Goal: Check status: Check status

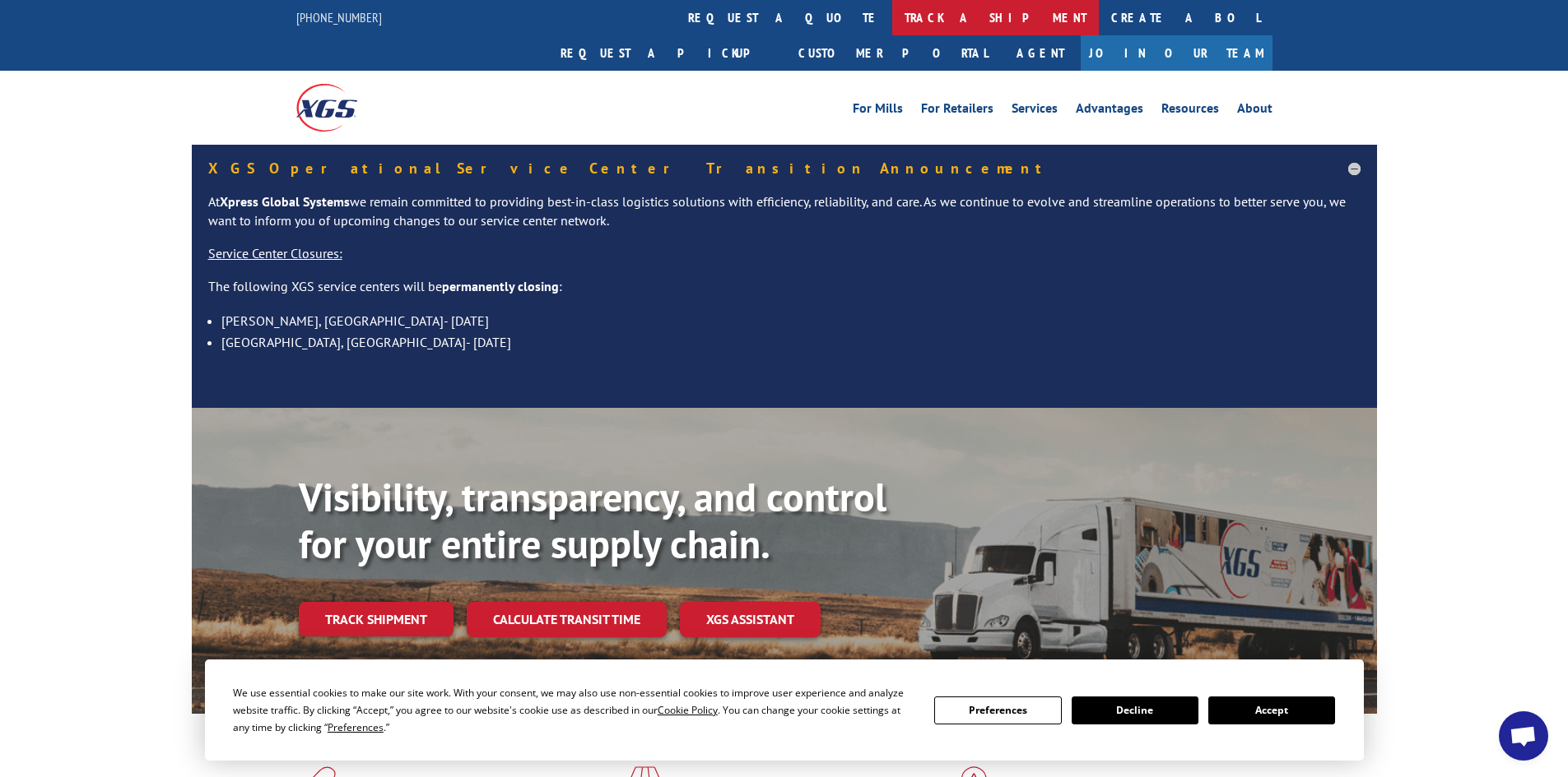
click at [893, 11] on link "track a shipment" at bounding box center [996, 18] width 206 height 35
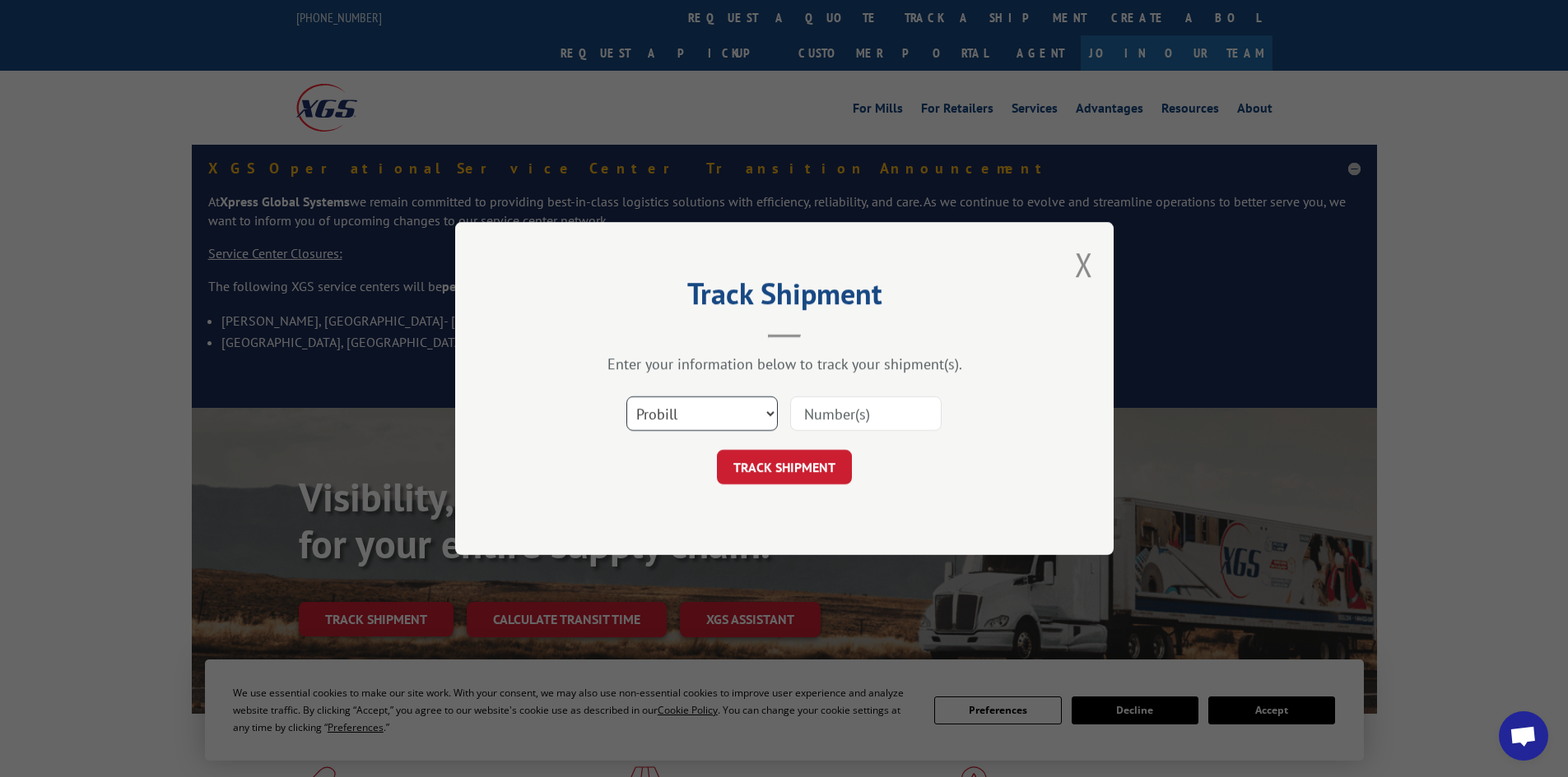
click at [765, 410] on select "Select category... Probill BOL PO" at bounding box center [701, 413] width 151 height 34
click at [1083, 273] on button "Close modal" at bounding box center [1083, 264] width 18 height 44
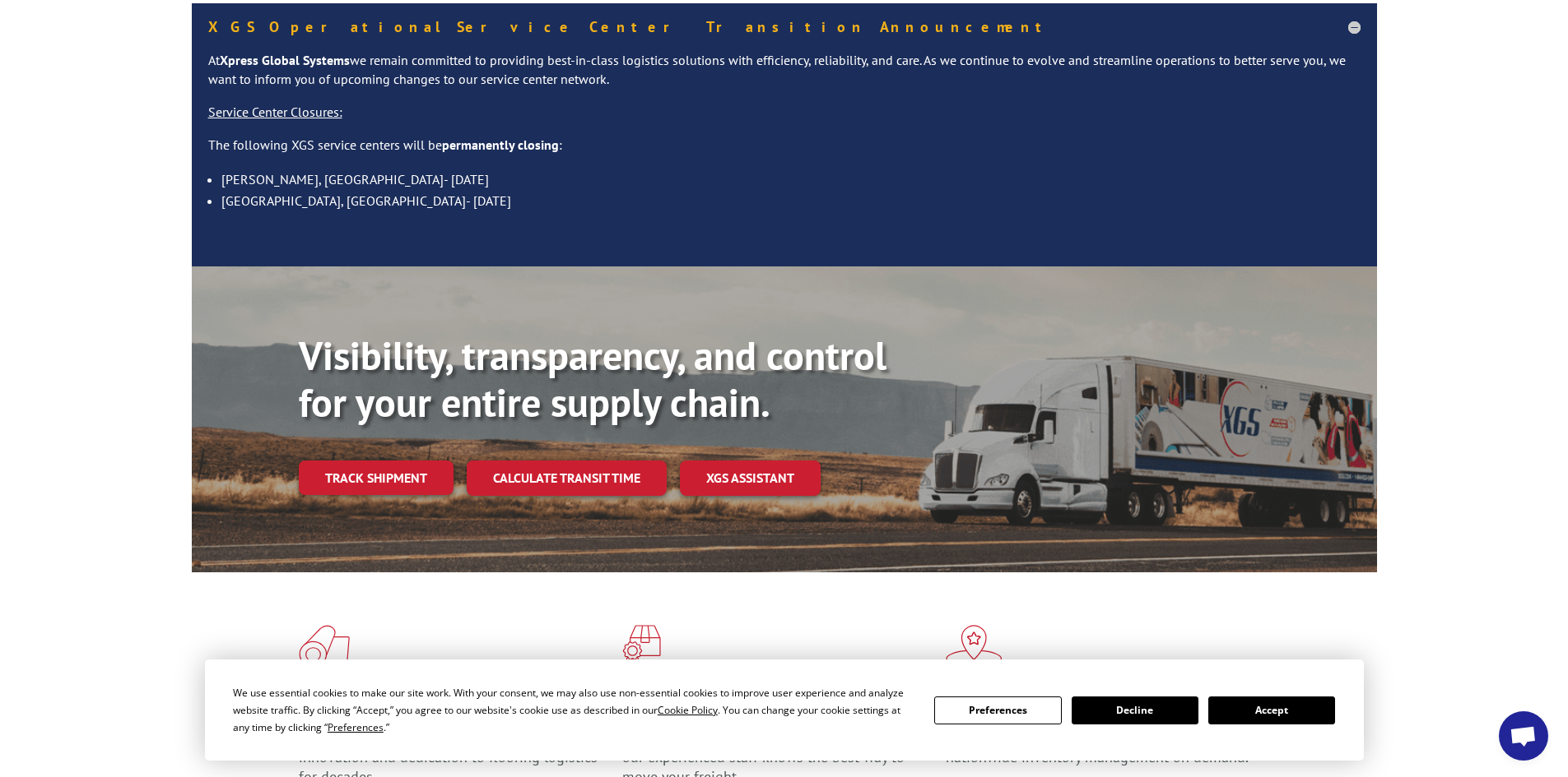
scroll to position [164, 0]
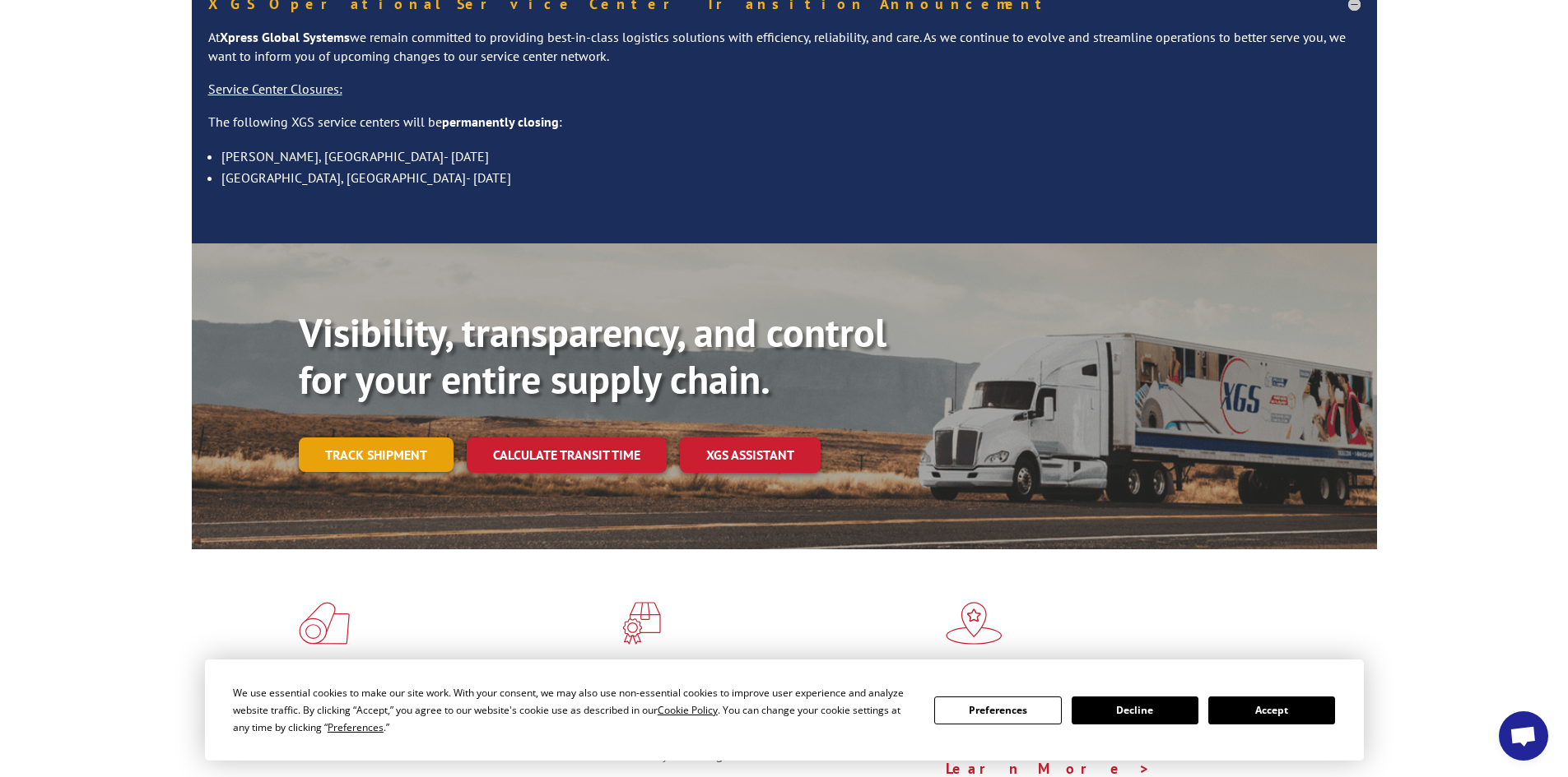
click at [354, 437] on link "Track shipment" at bounding box center [376, 454] width 155 height 34
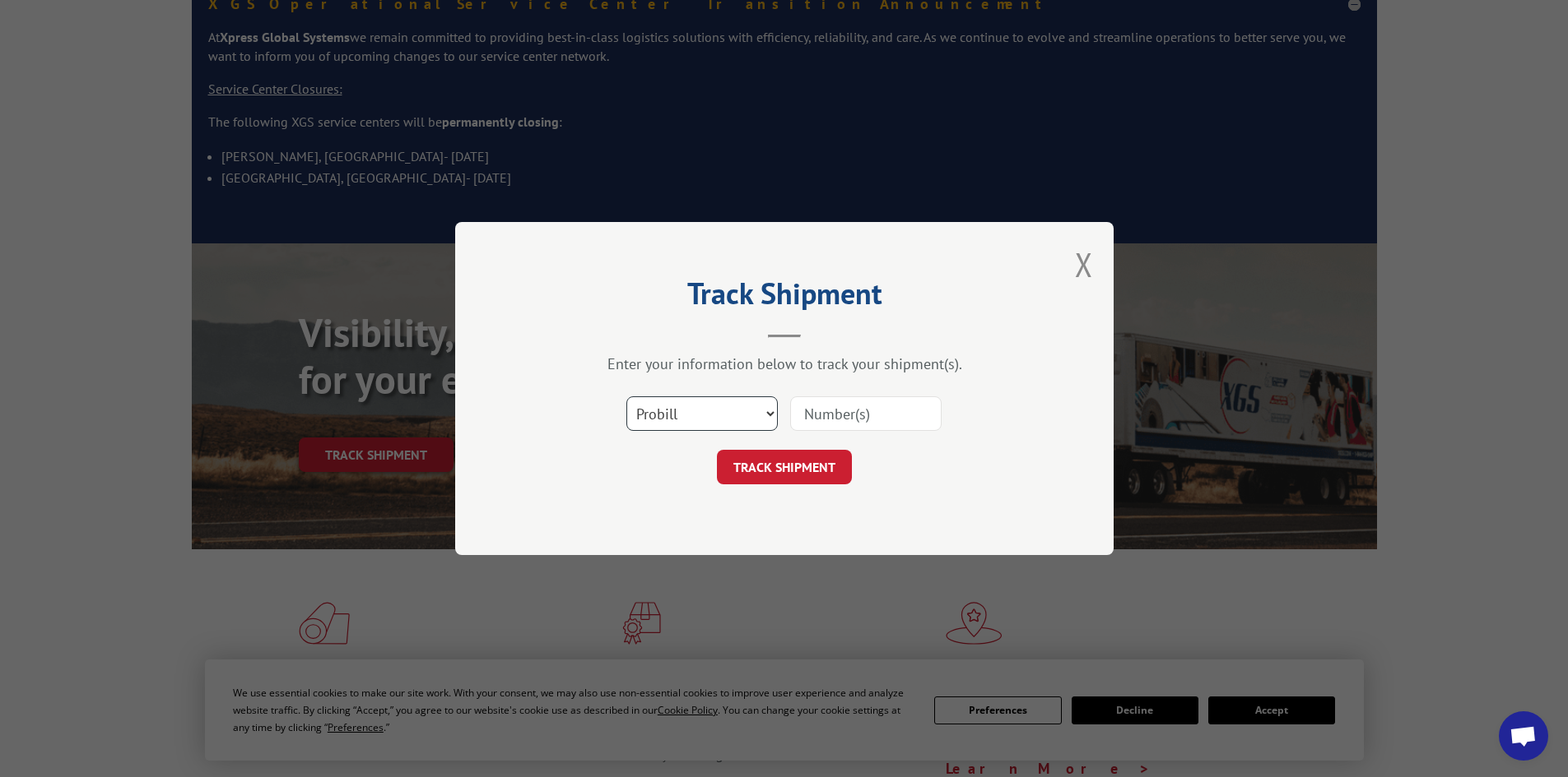
click at [764, 409] on select "Select category... Probill BOL PO" at bounding box center [701, 413] width 151 height 34
select select "bol"
click at [626, 396] on select "Select category... Probill BOL PO" at bounding box center [701, 413] width 151 height 34
click at [849, 413] on input at bounding box center [866, 413] width 151 height 34
paste input "17342262"
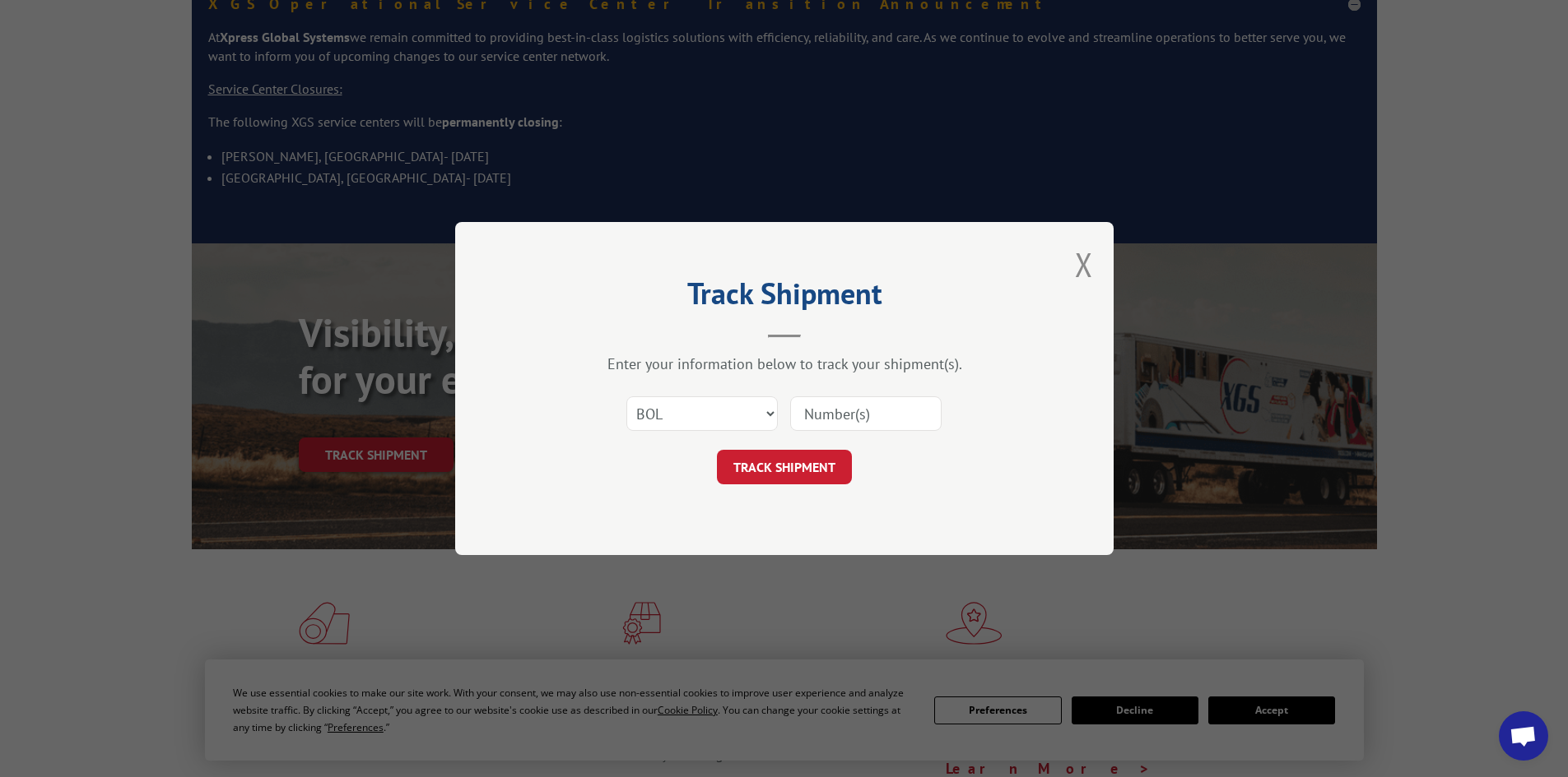
type input "17342262"
click button "TRACK SHIPMENT" at bounding box center [784, 467] width 135 height 34
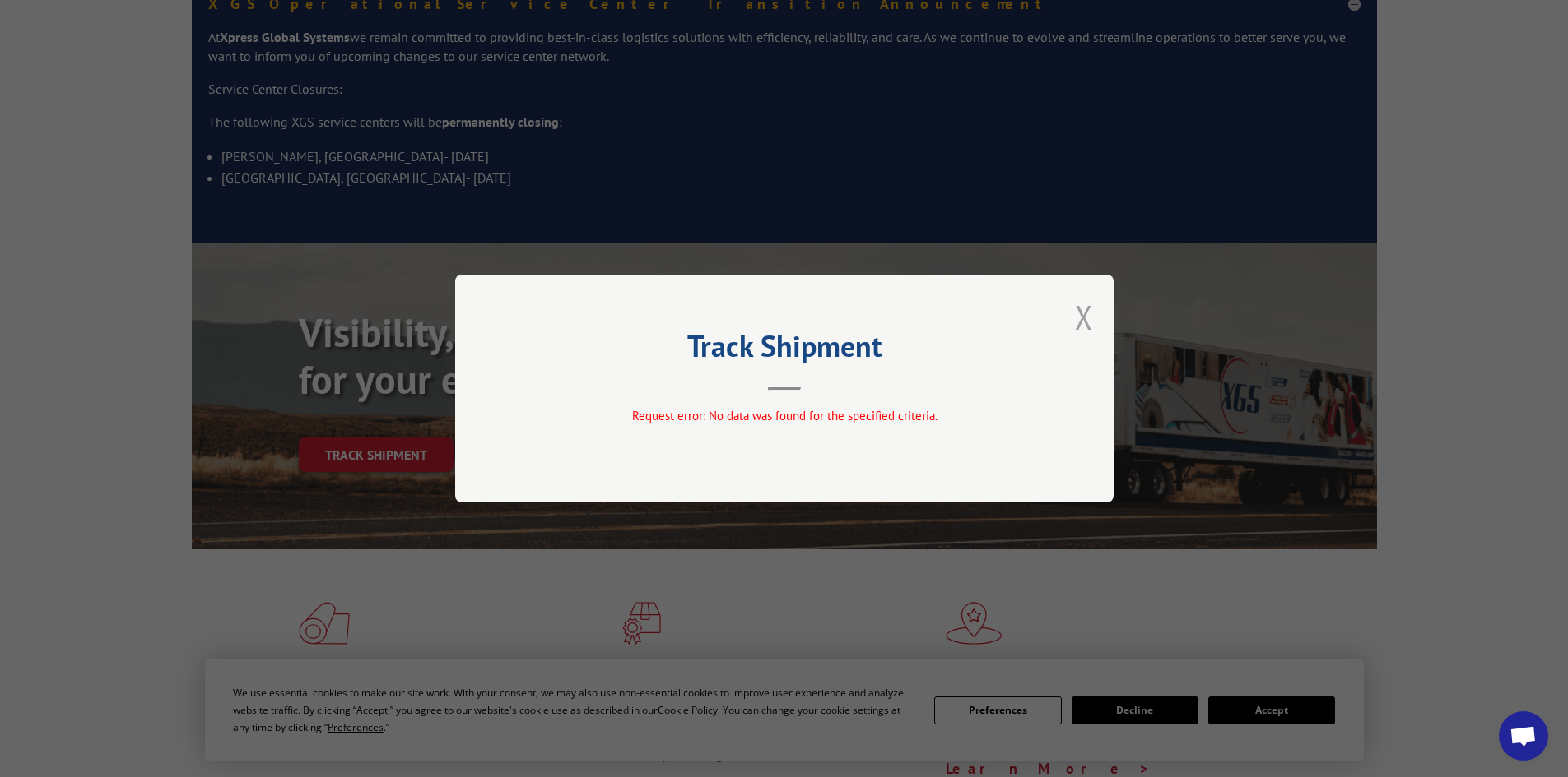
click at [1081, 304] on button "Close modal" at bounding box center [1083, 317] width 18 height 44
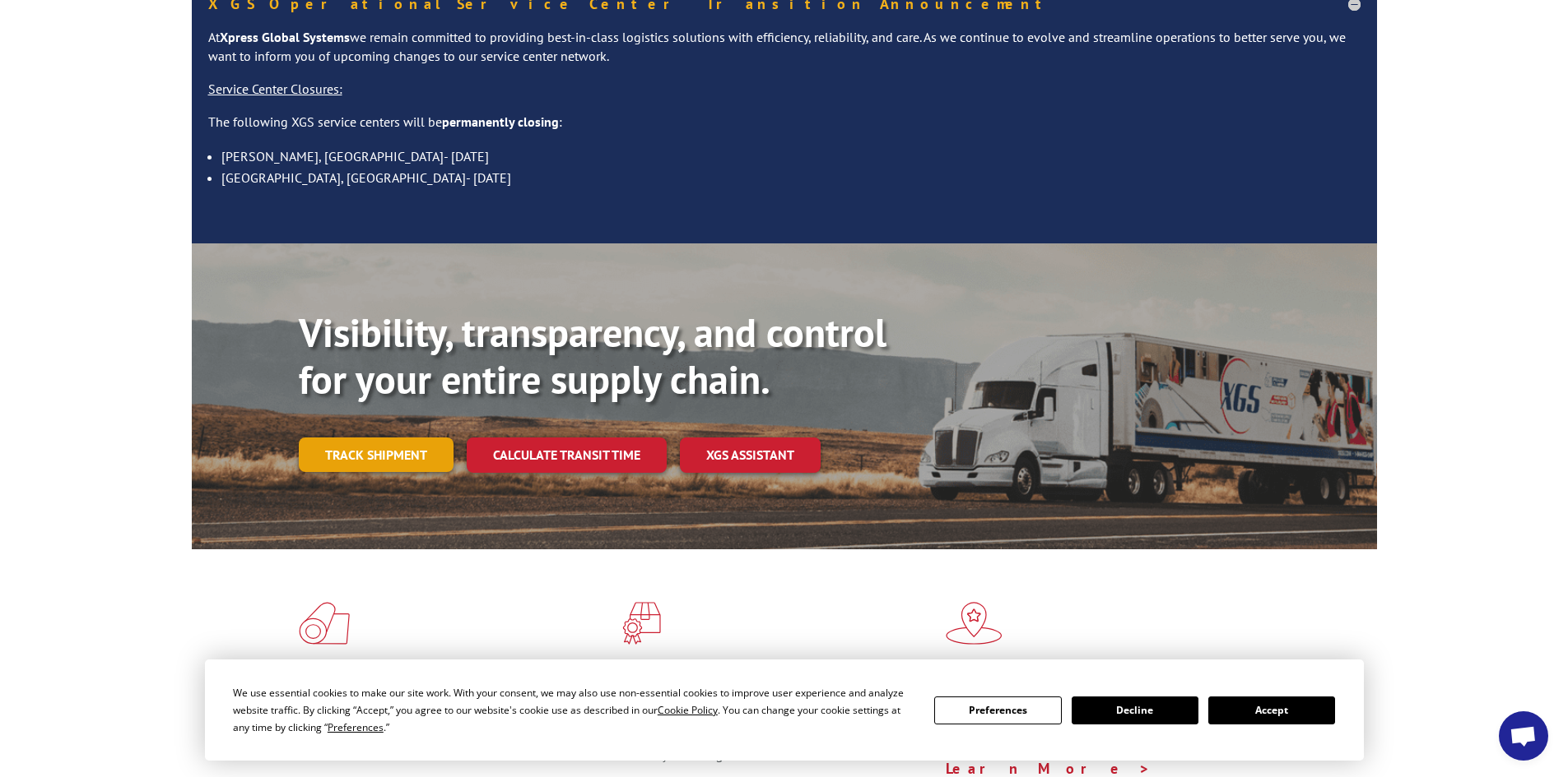
click at [417, 437] on link "Track shipment" at bounding box center [376, 454] width 155 height 34
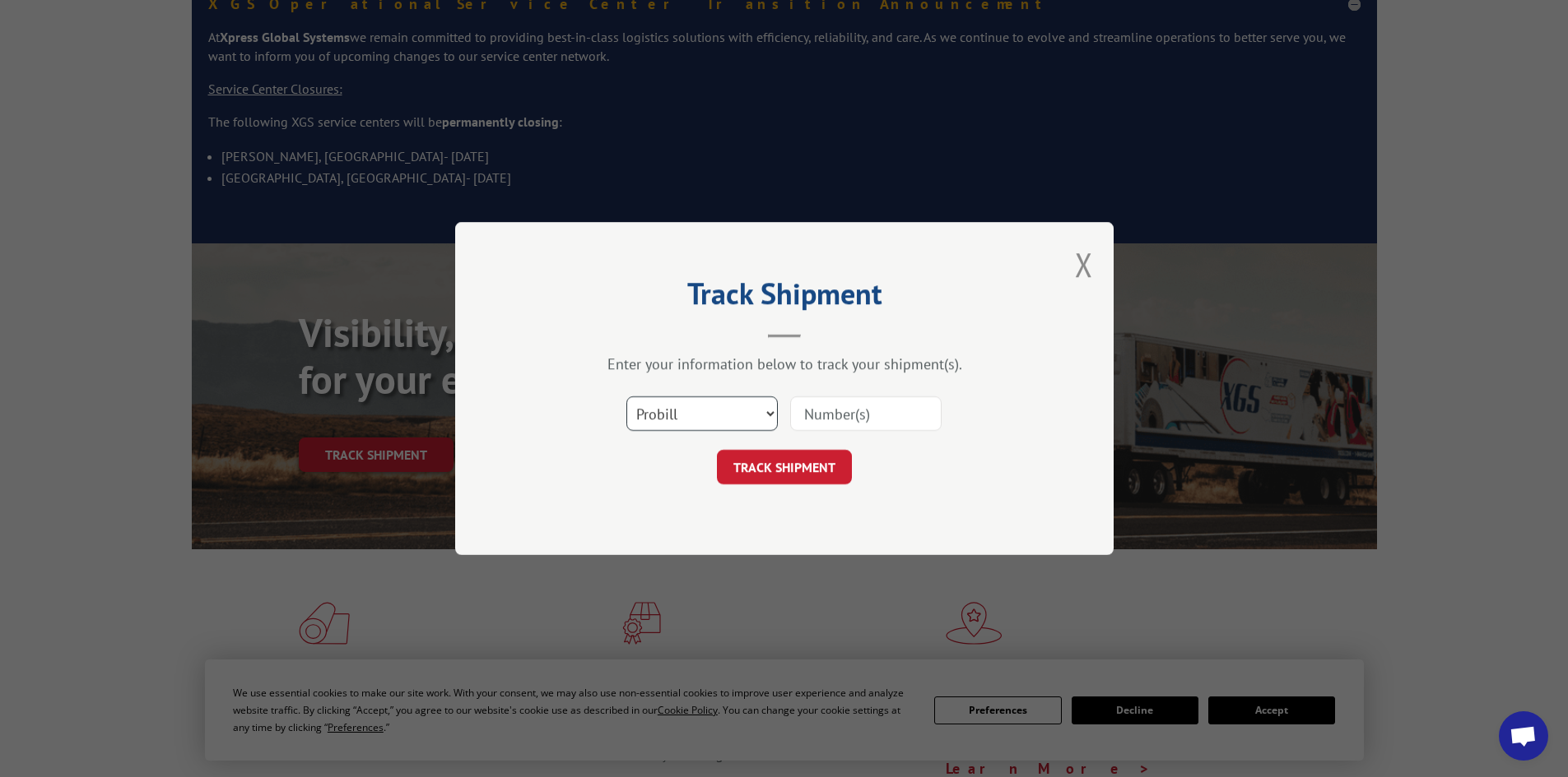
click at [769, 409] on select "Select category... Probill BOL PO" at bounding box center [701, 413] width 151 height 34
click at [814, 408] on input at bounding box center [866, 413] width 151 height 34
paste input "17342262"
type input "17342262"
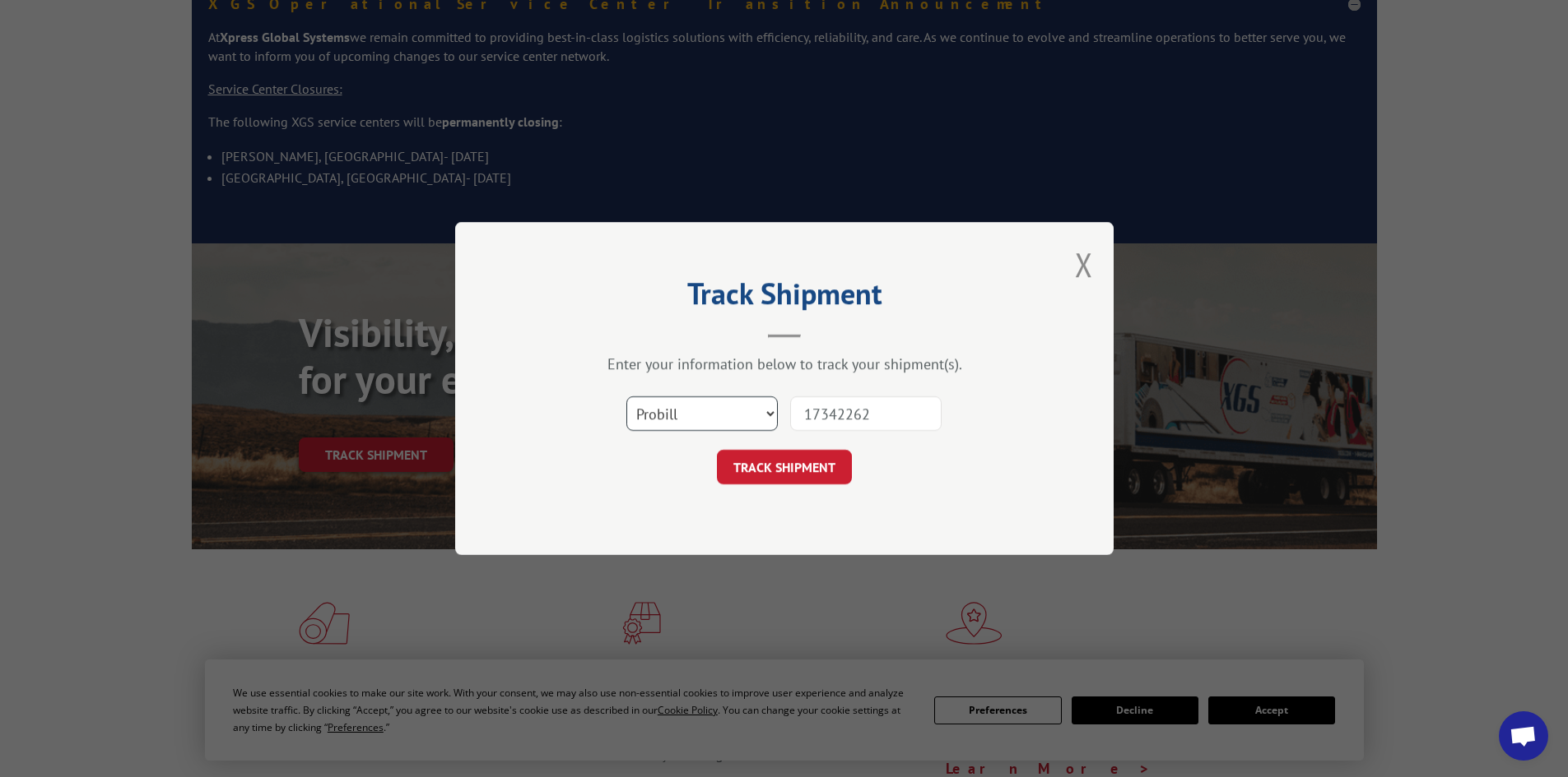
click at [767, 408] on select "Select category... Probill BOL PO" at bounding box center [701, 413] width 151 height 34
select select "bol"
click at [626, 396] on select "Select category... Probill BOL PO" at bounding box center [701, 413] width 151 height 34
click at [771, 472] on button "TRACK SHIPMENT" at bounding box center [784, 467] width 135 height 34
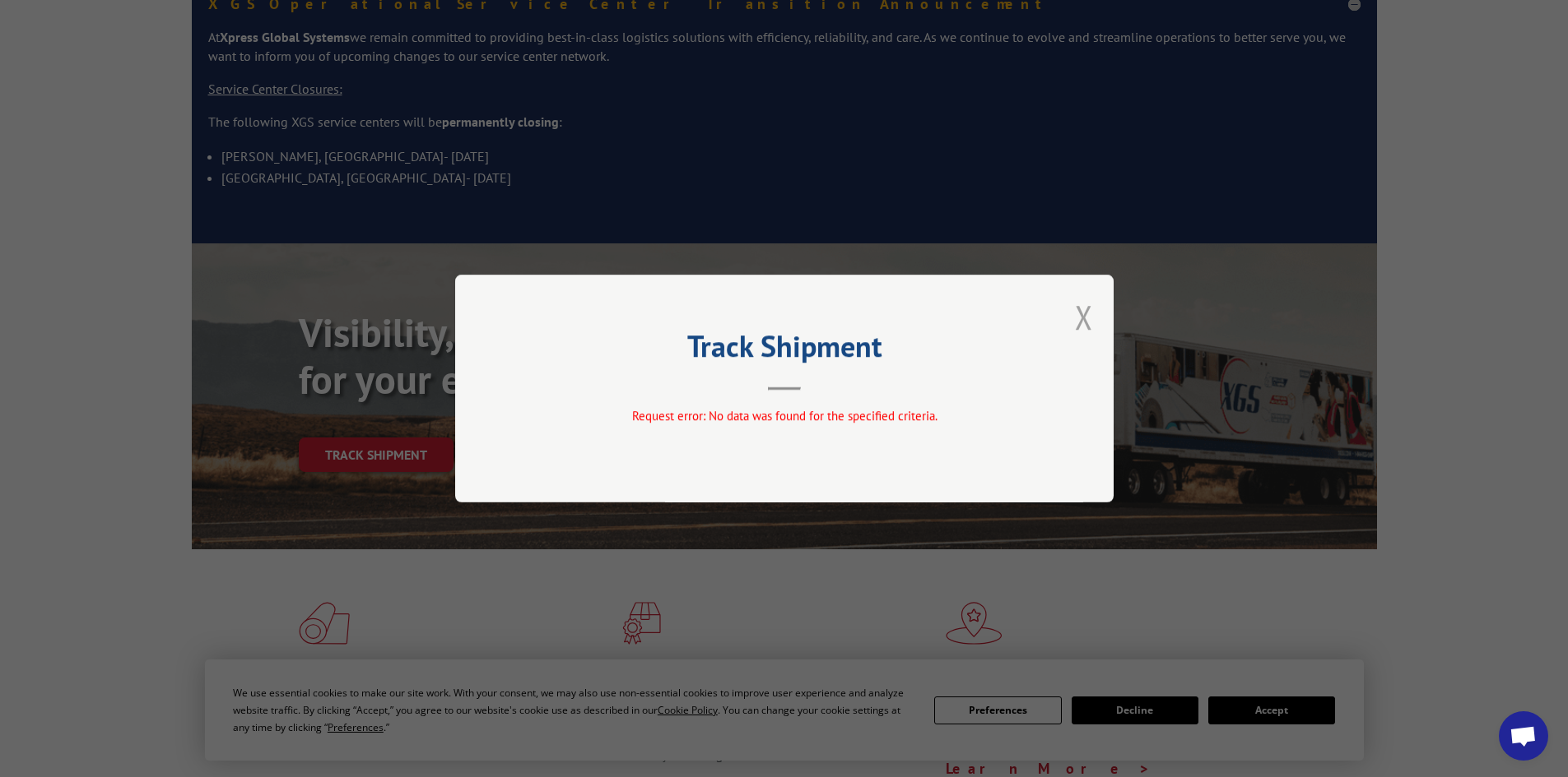
drag, startPoint x: 1077, startPoint y: 318, endPoint x: 1074, endPoint y: 310, distance: 8.5
click at [1075, 315] on div "Track Shipment Request error: No data was found for the specified criteria." at bounding box center [784, 388] width 659 height 227
click at [1092, 319] on button "Close modal" at bounding box center [1083, 317] width 18 height 44
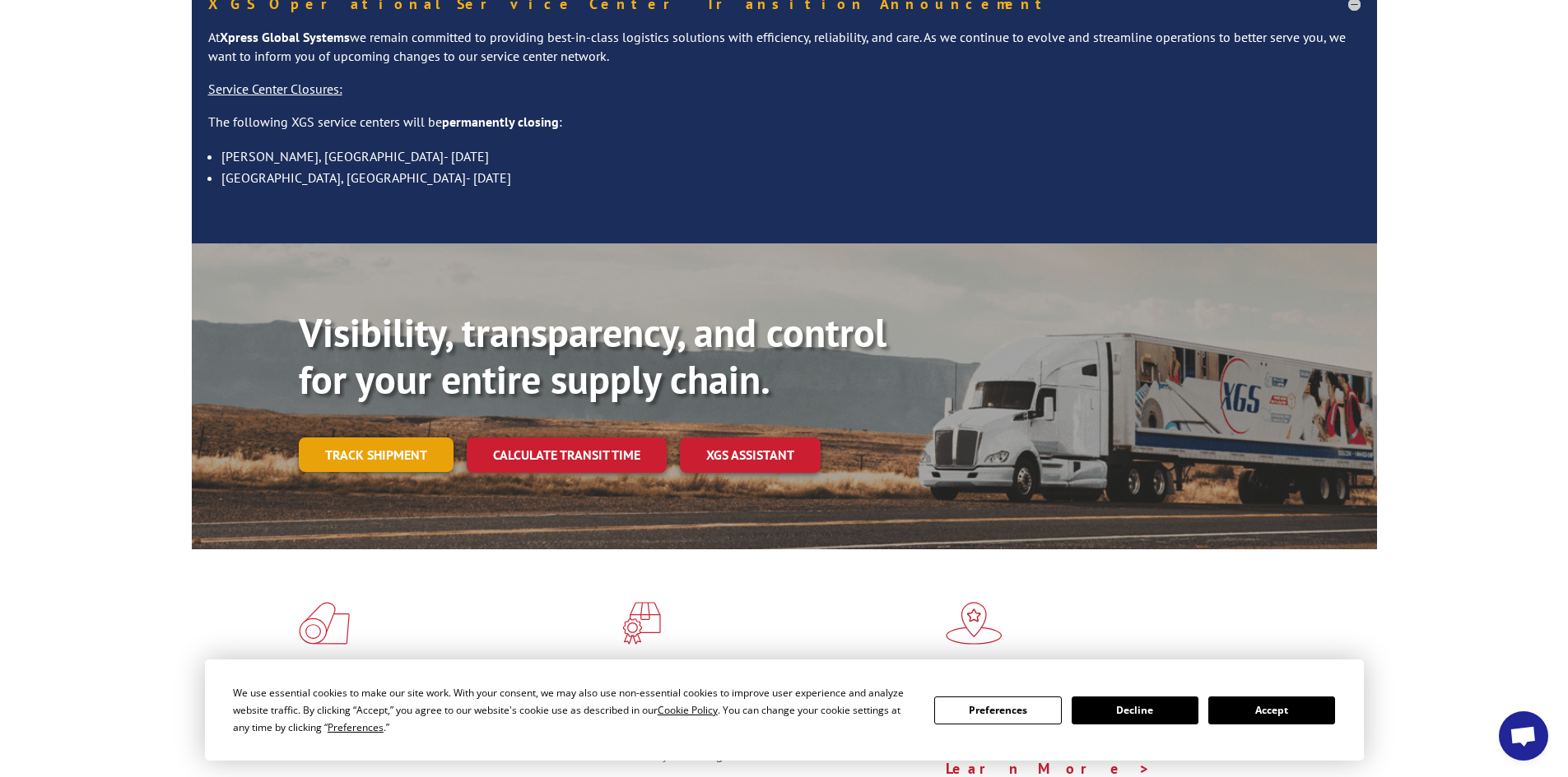
click at [372, 437] on link "Track shipment" at bounding box center [376, 454] width 155 height 34
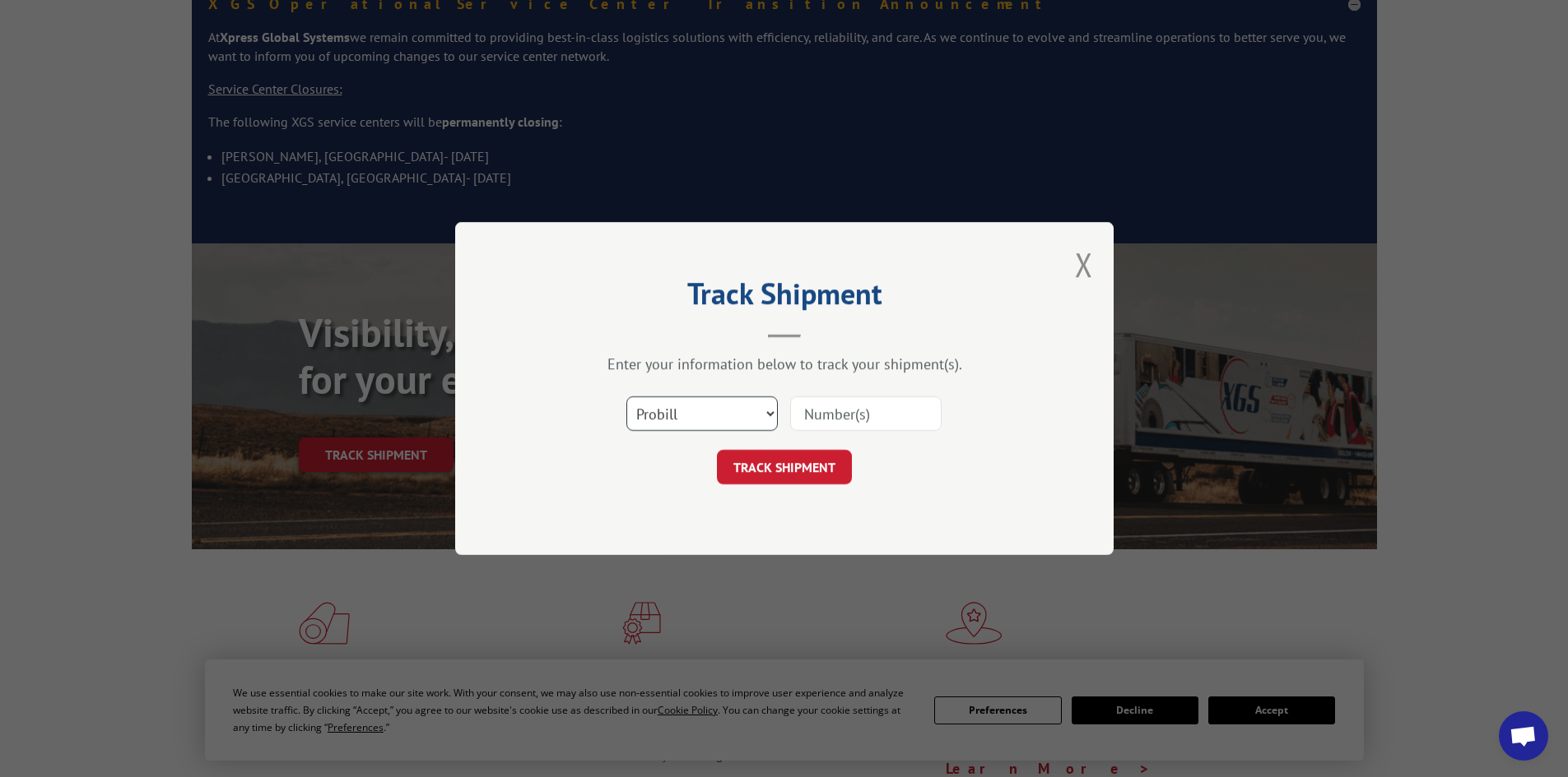
click at [764, 412] on select "Select category... Probill BOL PO" at bounding box center [701, 413] width 151 height 34
select select "bol"
click at [626, 396] on select "Select category... Probill BOL PO" at bounding box center [701, 413] width 151 height 34
click at [839, 411] on input at bounding box center [866, 413] width 151 height 34
paste input "2874444"
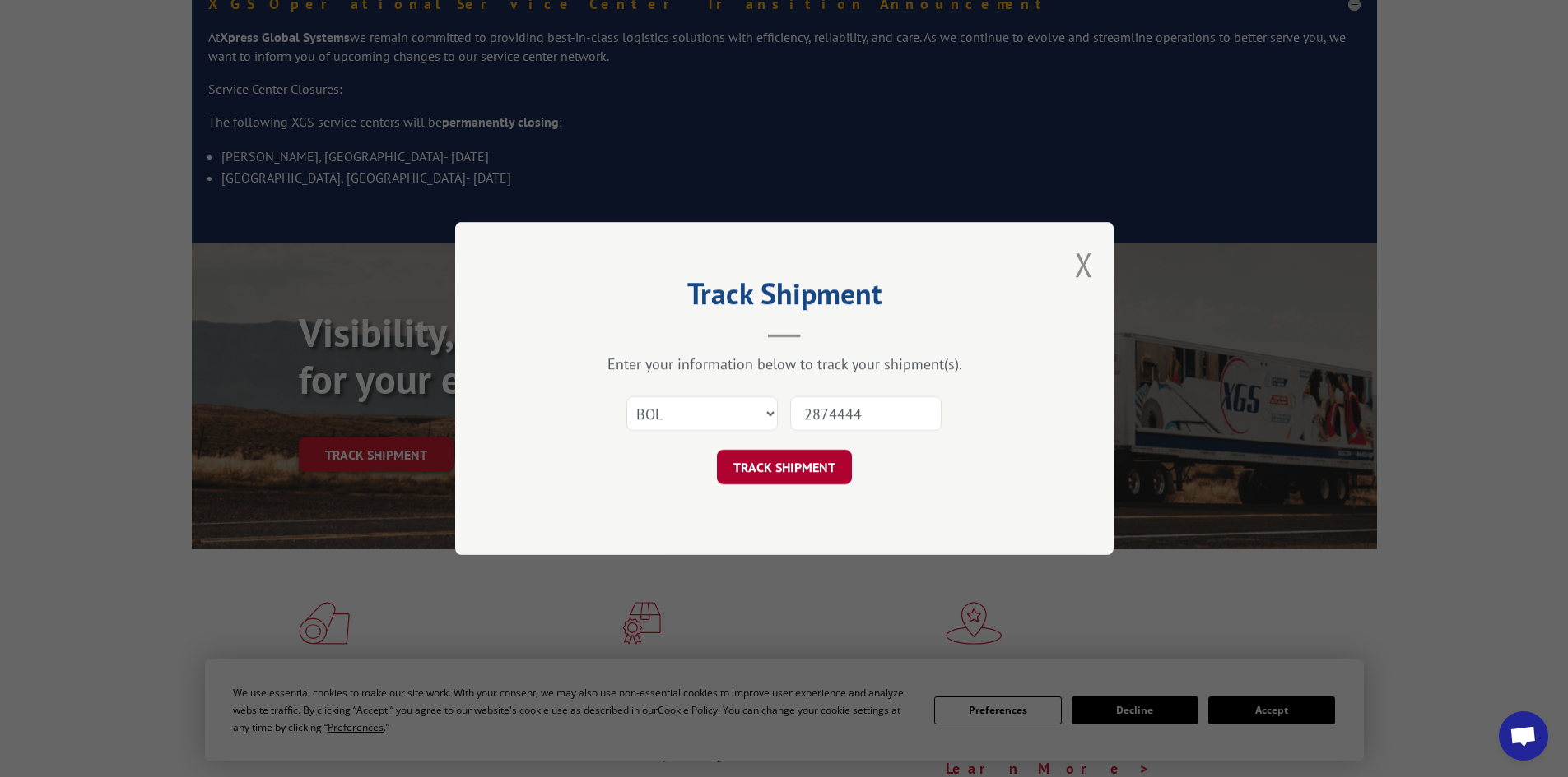
type input "2874444"
click at [777, 466] on button "TRACK SHIPMENT" at bounding box center [784, 467] width 135 height 34
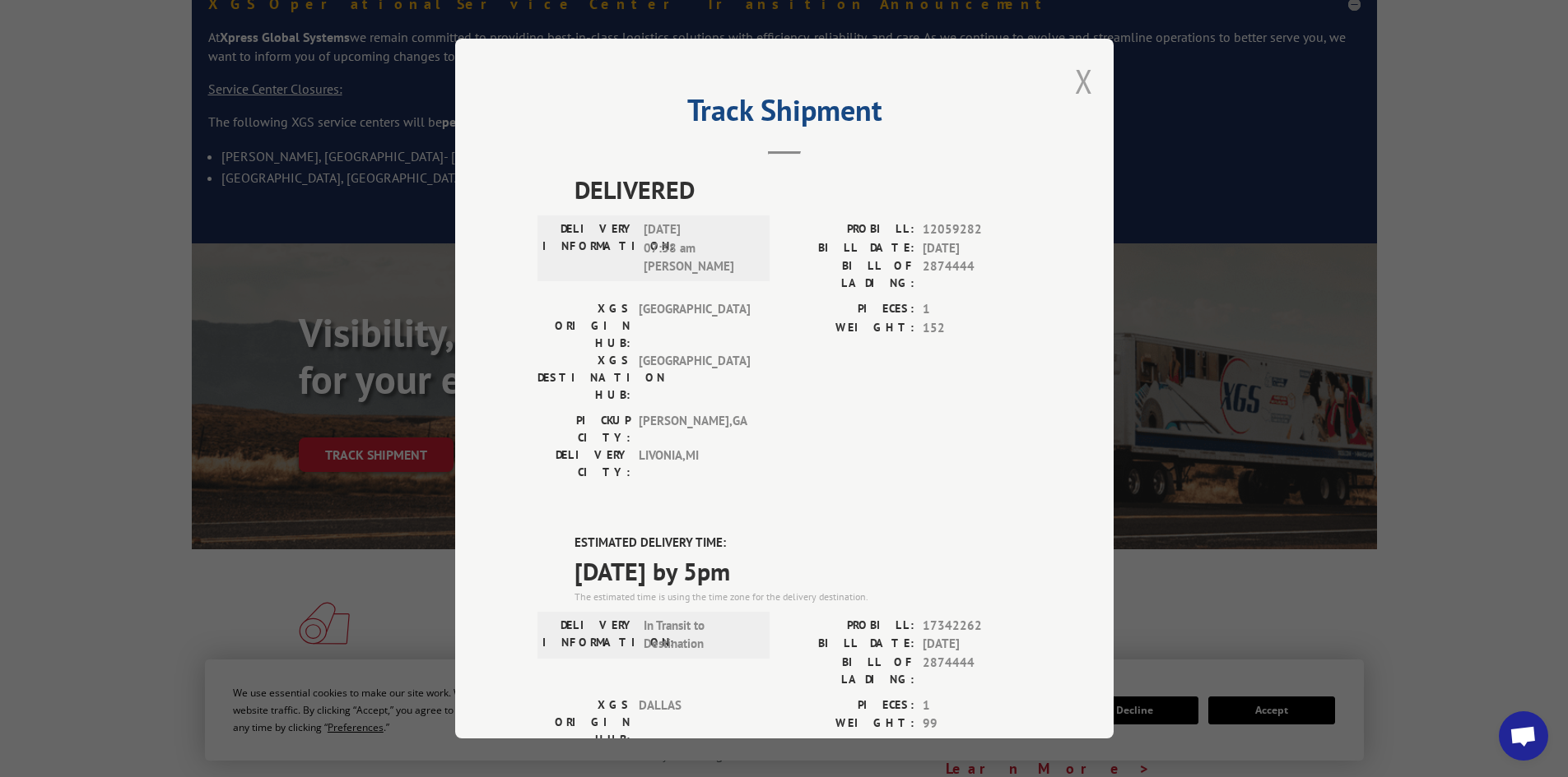
click at [1078, 81] on button "Close modal" at bounding box center [1083, 81] width 18 height 44
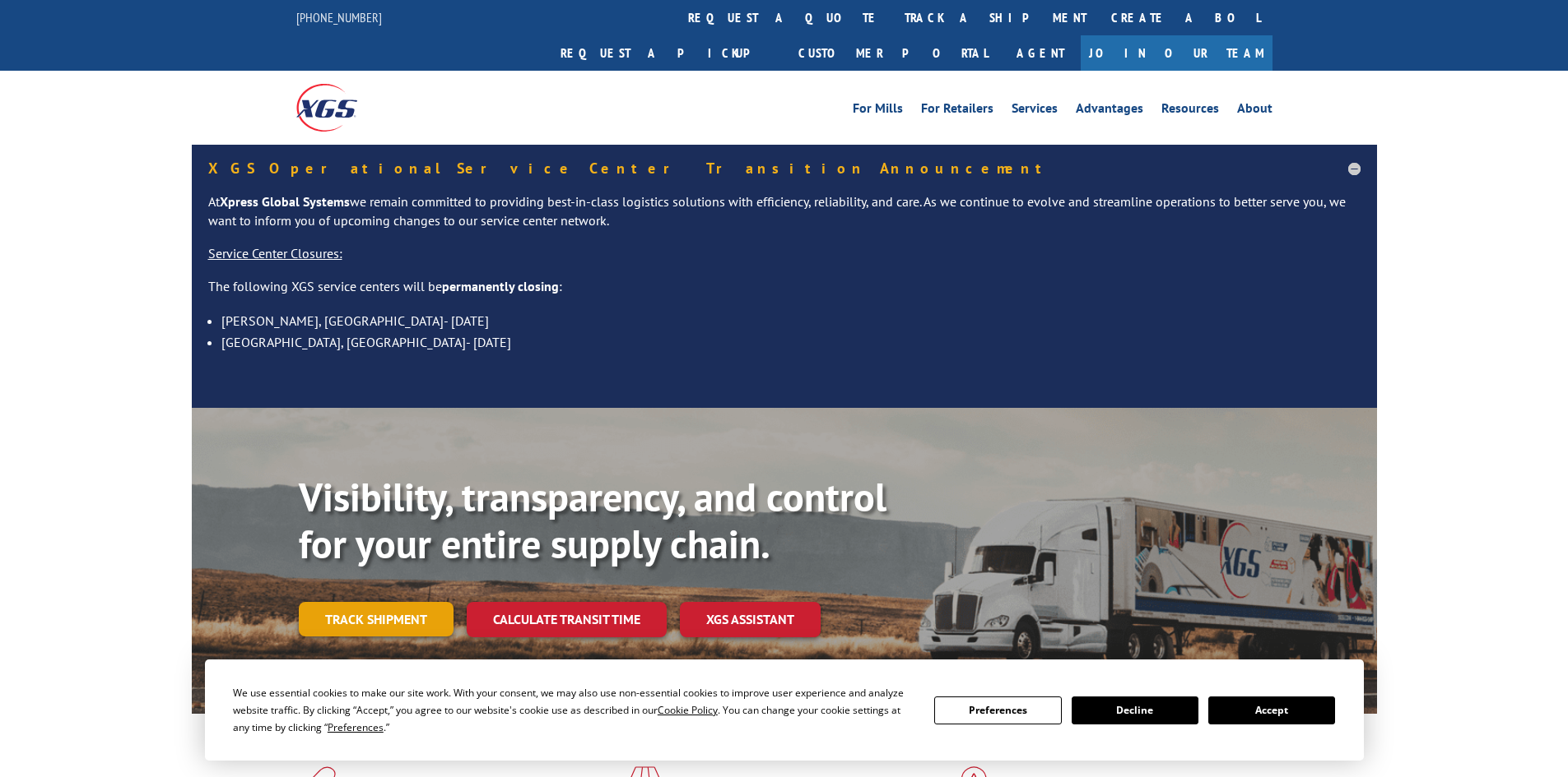
click at [374, 602] on link "Track shipment" at bounding box center [376, 619] width 155 height 34
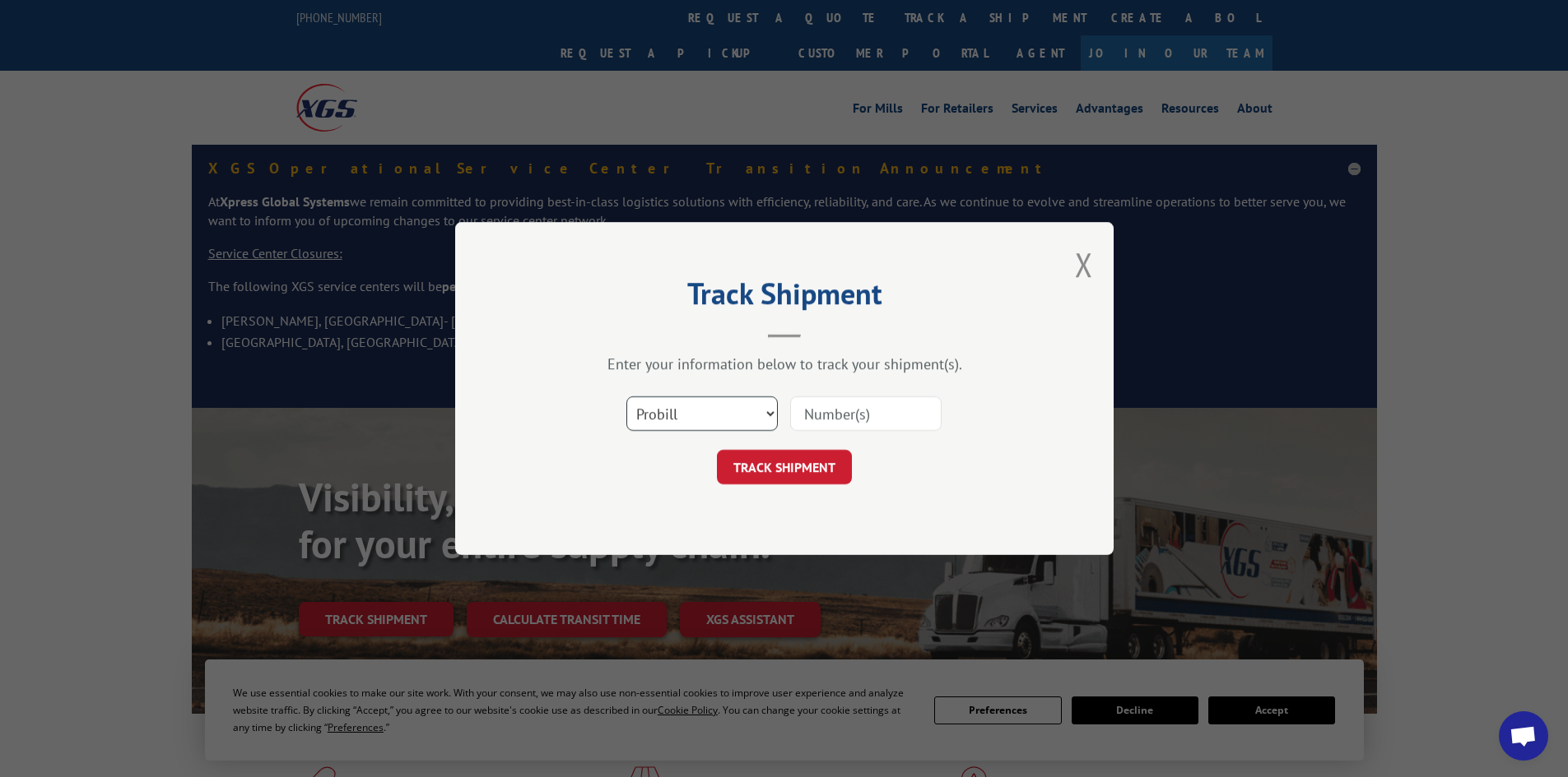
click at [767, 419] on select "Select category... Probill BOL PO" at bounding box center [701, 413] width 151 height 34
select select "bol"
click at [626, 396] on select "Select category... Probill BOL PO" at bounding box center [701, 413] width 151 height 34
click at [833, 416] on input at bounding box center [866, 413] width 151 height 34
paste input "2874089"
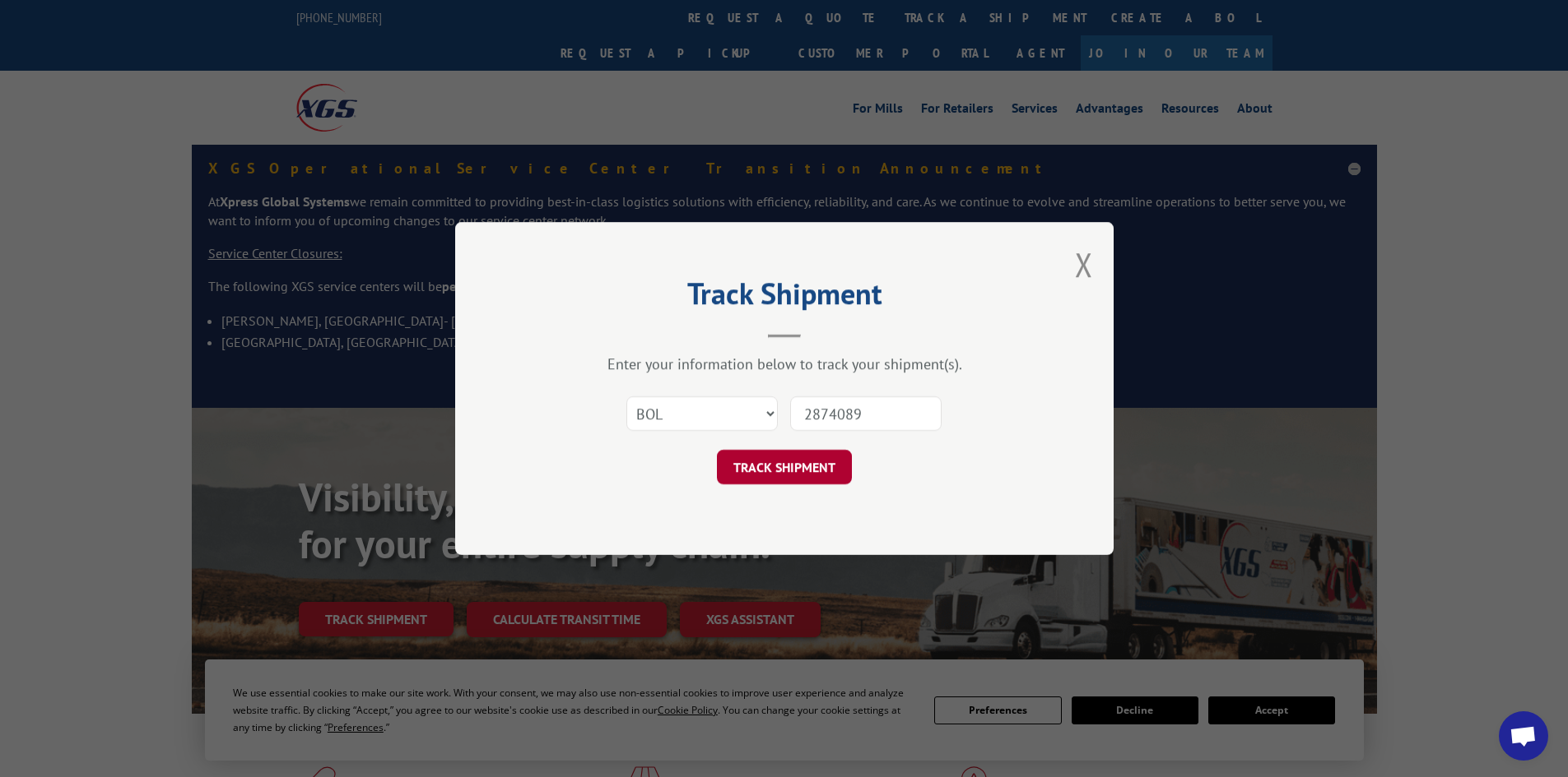
type input "2874089"
click at [770, 462] on button "TRACK SHIPMENT" at bounding box center [784, 467] width 135 height 34
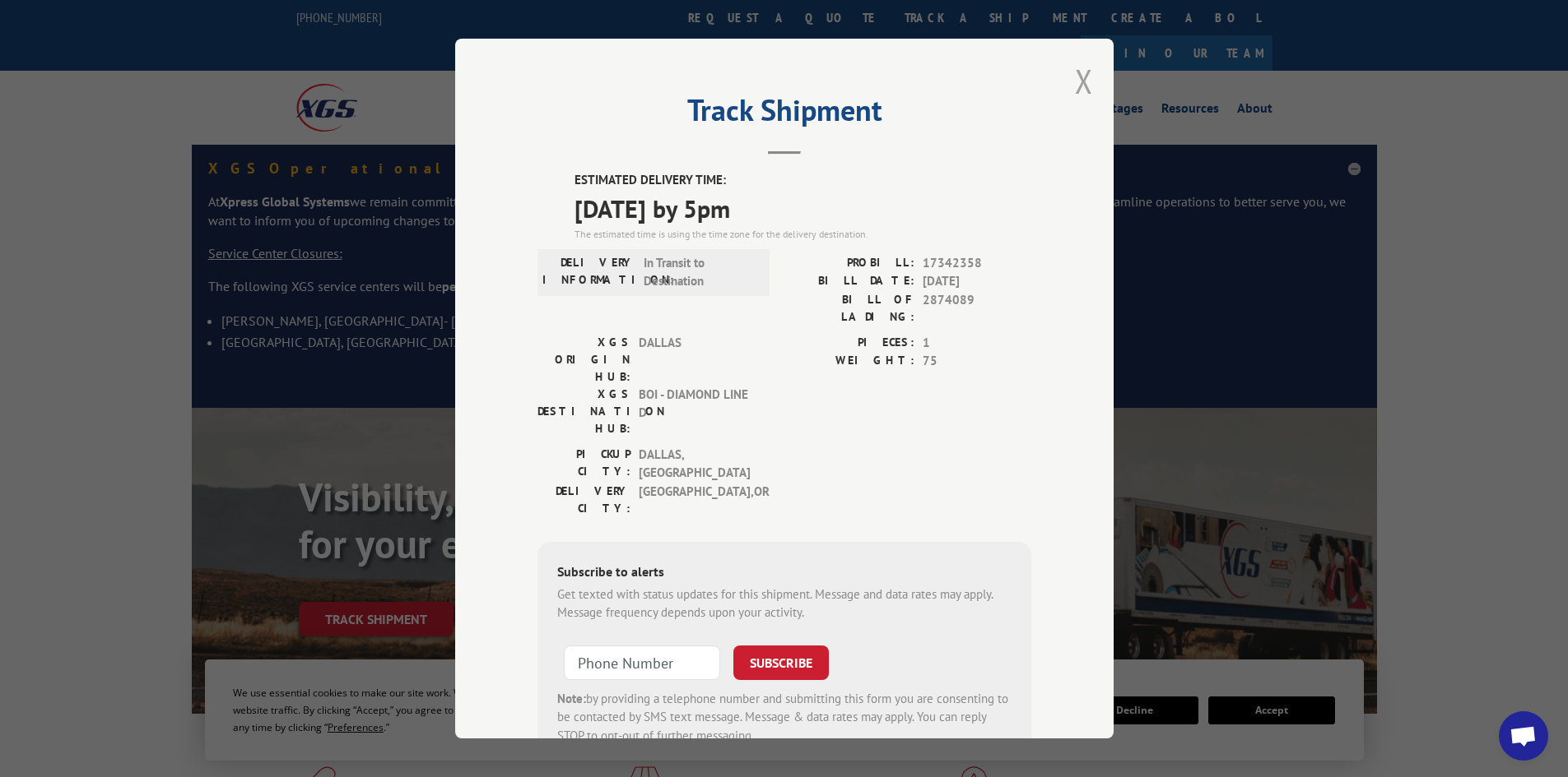
click at [1076, 76] on button "Close modal" at bounding box center [1083, 81] width 18 height 44
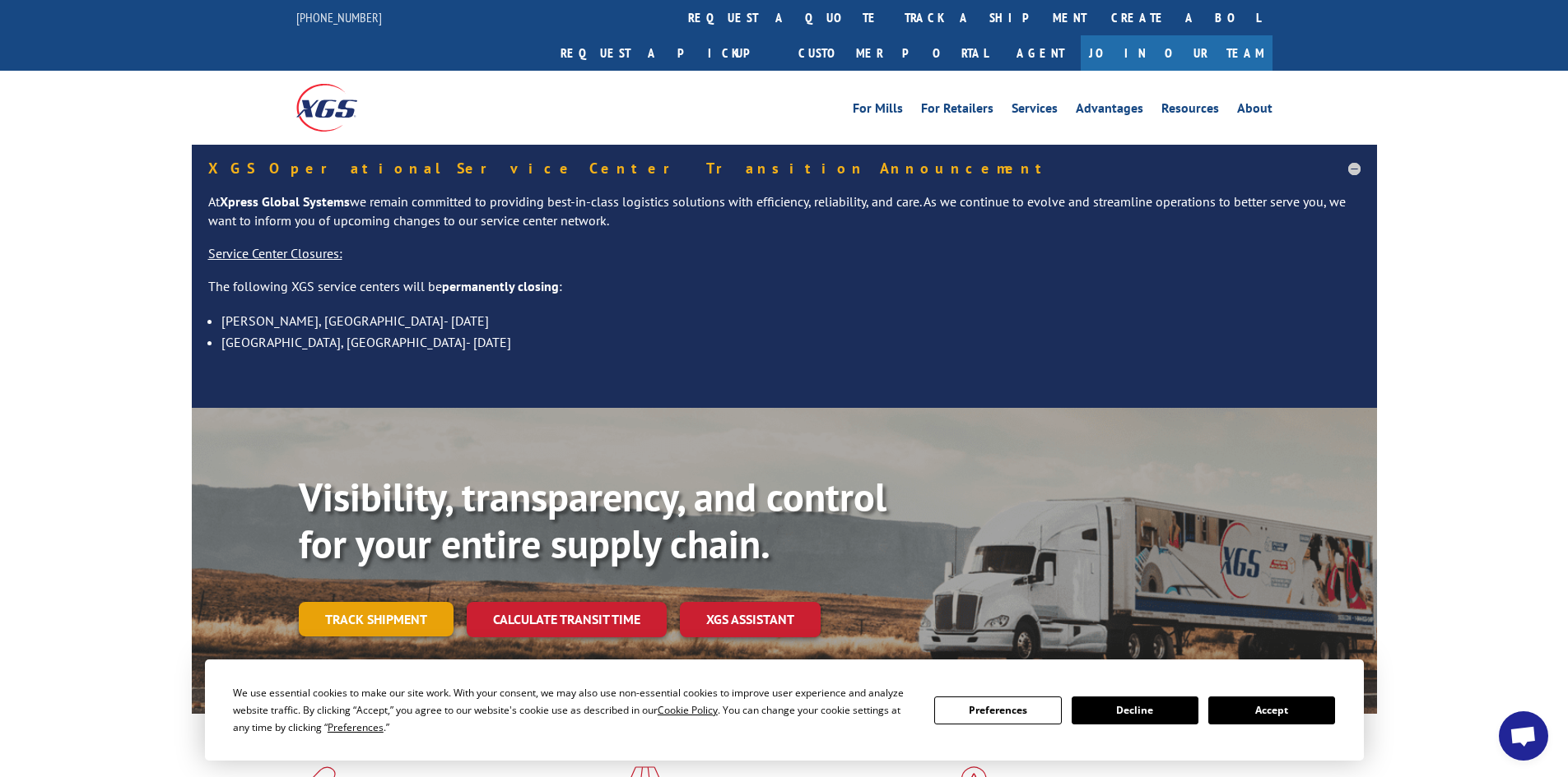
click at [420, 602] on link "Track shipment" at bounding box center [376, 619] width 155 height 34
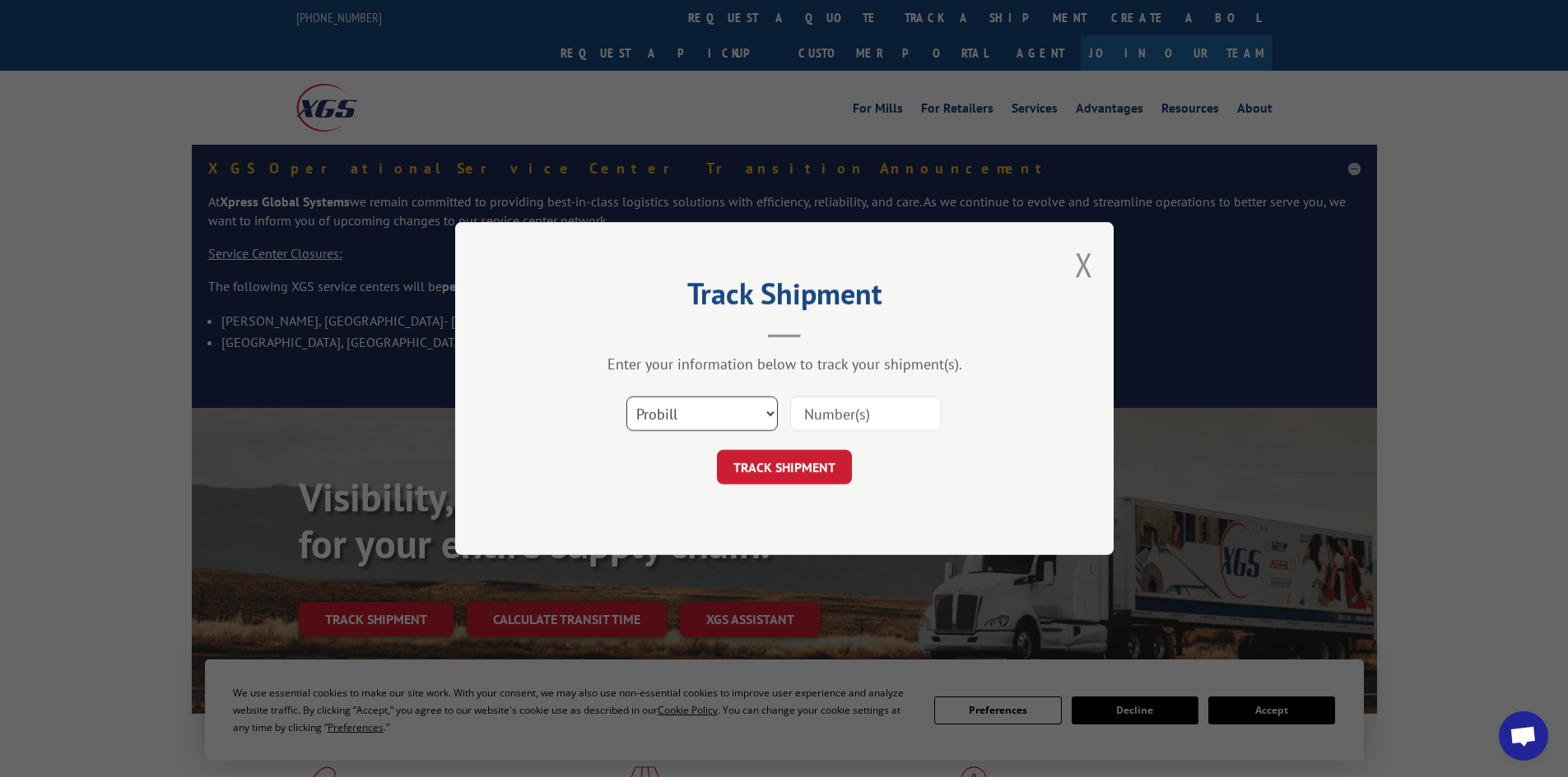
click at [772, 415] on select "Select category... Probill BOL PO" at bounding box center [701, 413] width 151 height 34
select select "bol"
click at [626, 396] on select "Select category... Probill BOL PO" at bounding box center [701, 413] width 151 height 34
click at [829, 409] on input at bounding box center [866, 413] width 151 height 34
paste input "473752165448"
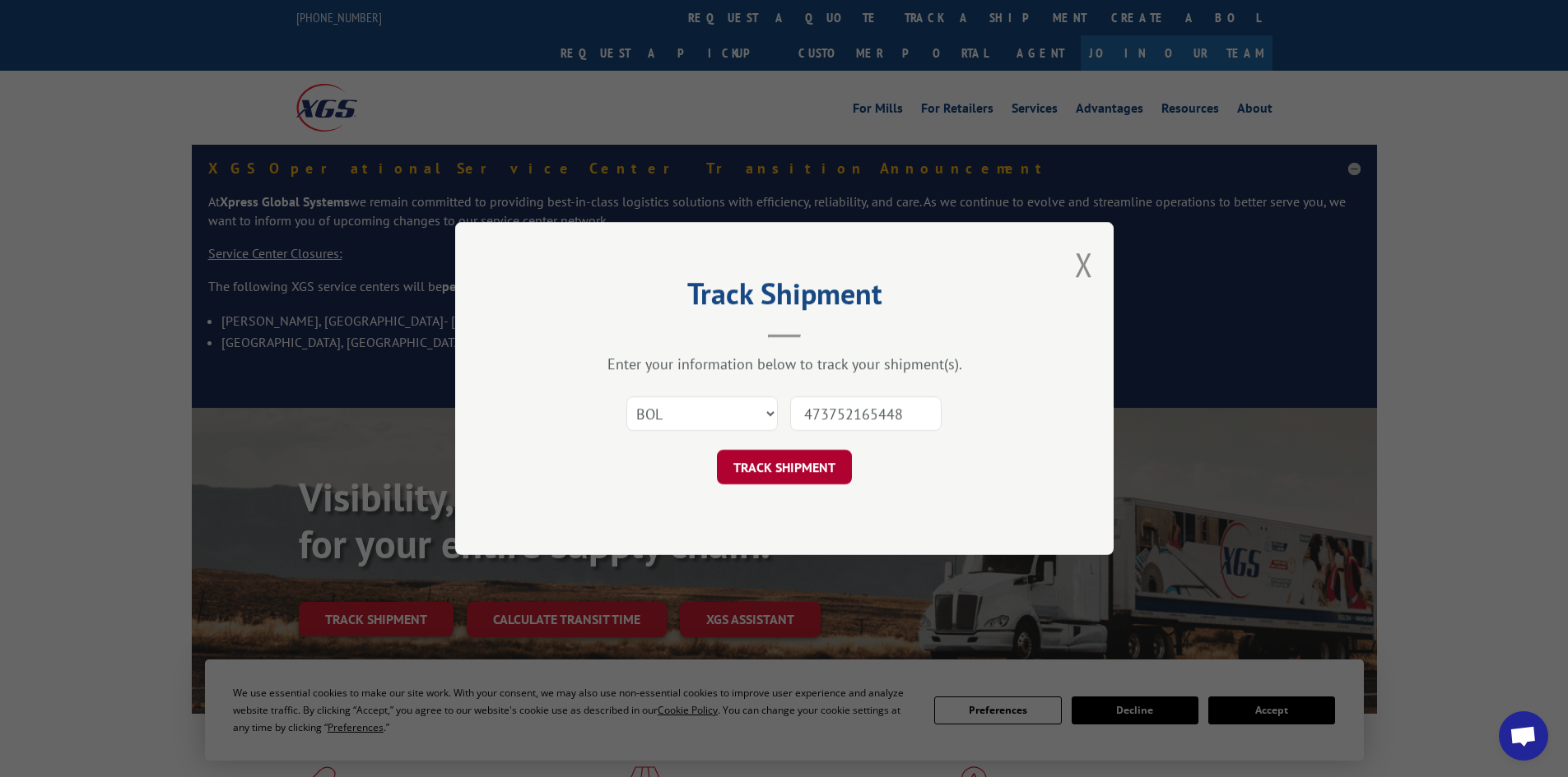
type input "473752165448"
click at [798, 458] on button "TRACK SHIPMENT" at bounding box center [784, 467] width 135 height 34
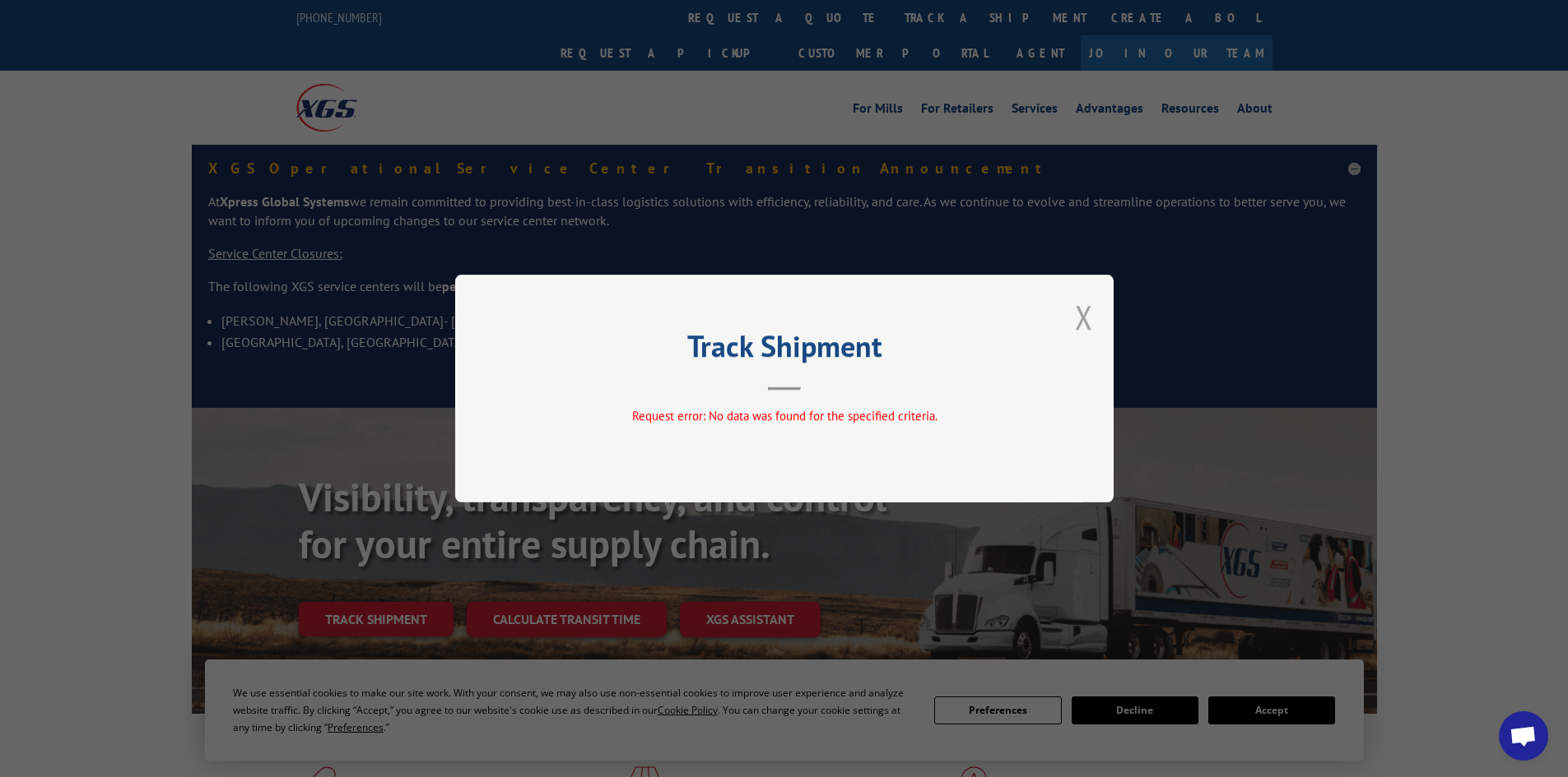
click at [1077, 326] on button "Close modal" at bounding box center [1083, 317] width 18 height 44
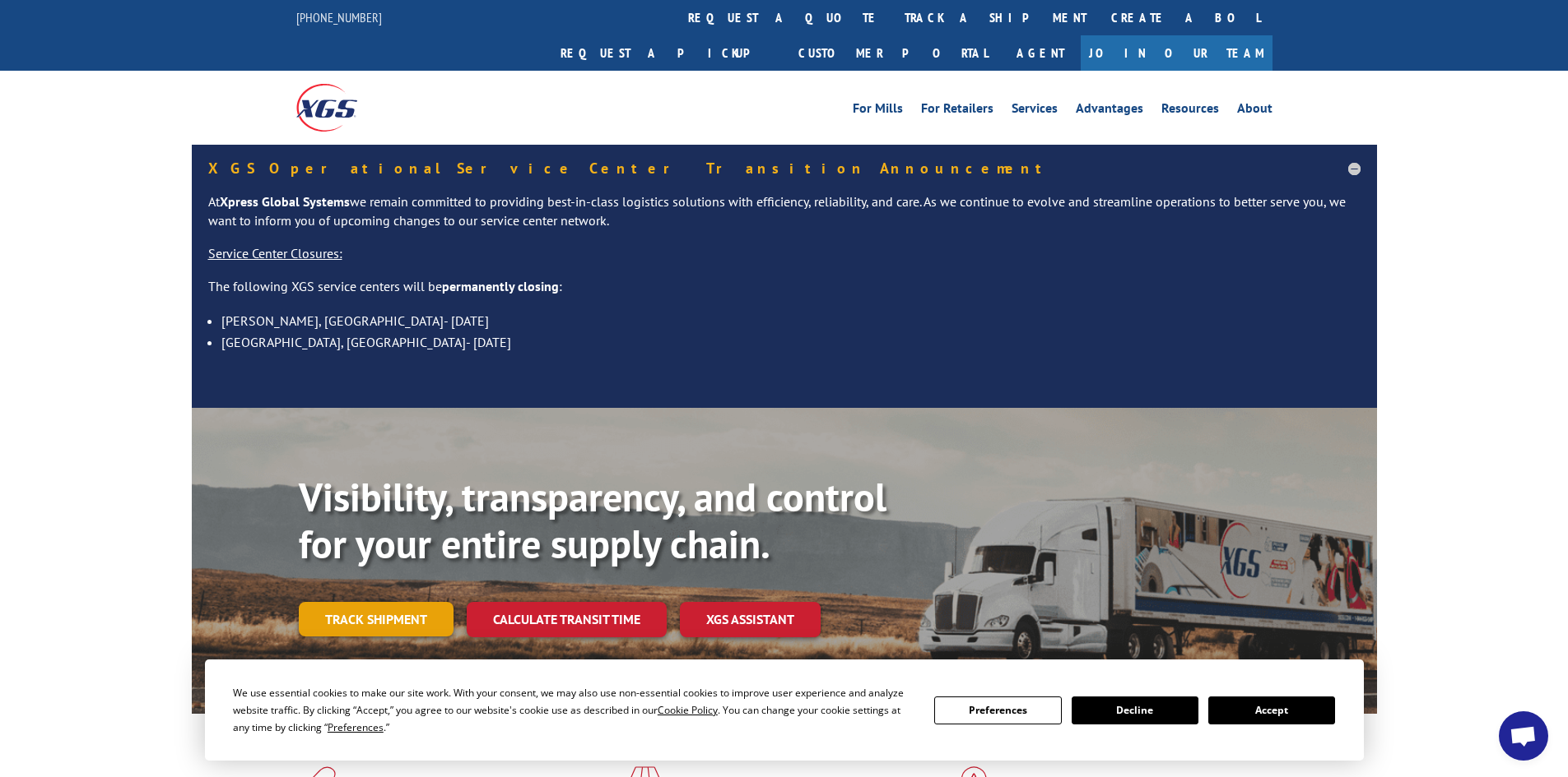
click at [399, 602] on link "Track shipment" at bounding box center [376, 619] width 155 height 34
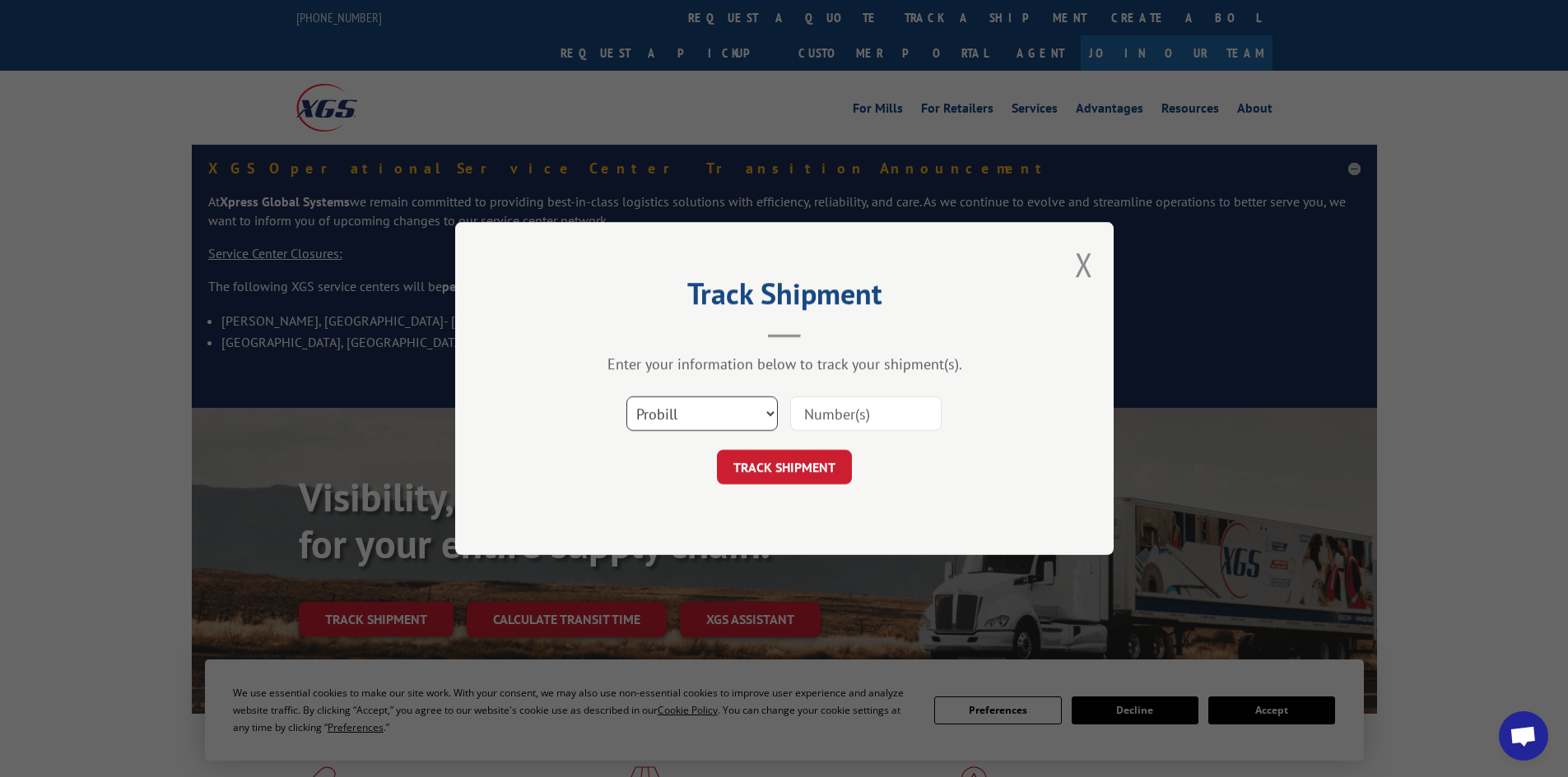
click at [764, 410] on select "Select category... Probill BOL PO" at bounding box center [701, 413] width 151 height 34
select select "bol"
click at [626, 396] on select "Select category... Probill BOL PO" at bounding box center [701, 413] width 151 height 34
click at [806, 418] on input at bounding box center [866, 413] width 151 height 34
paste input "473752165448"
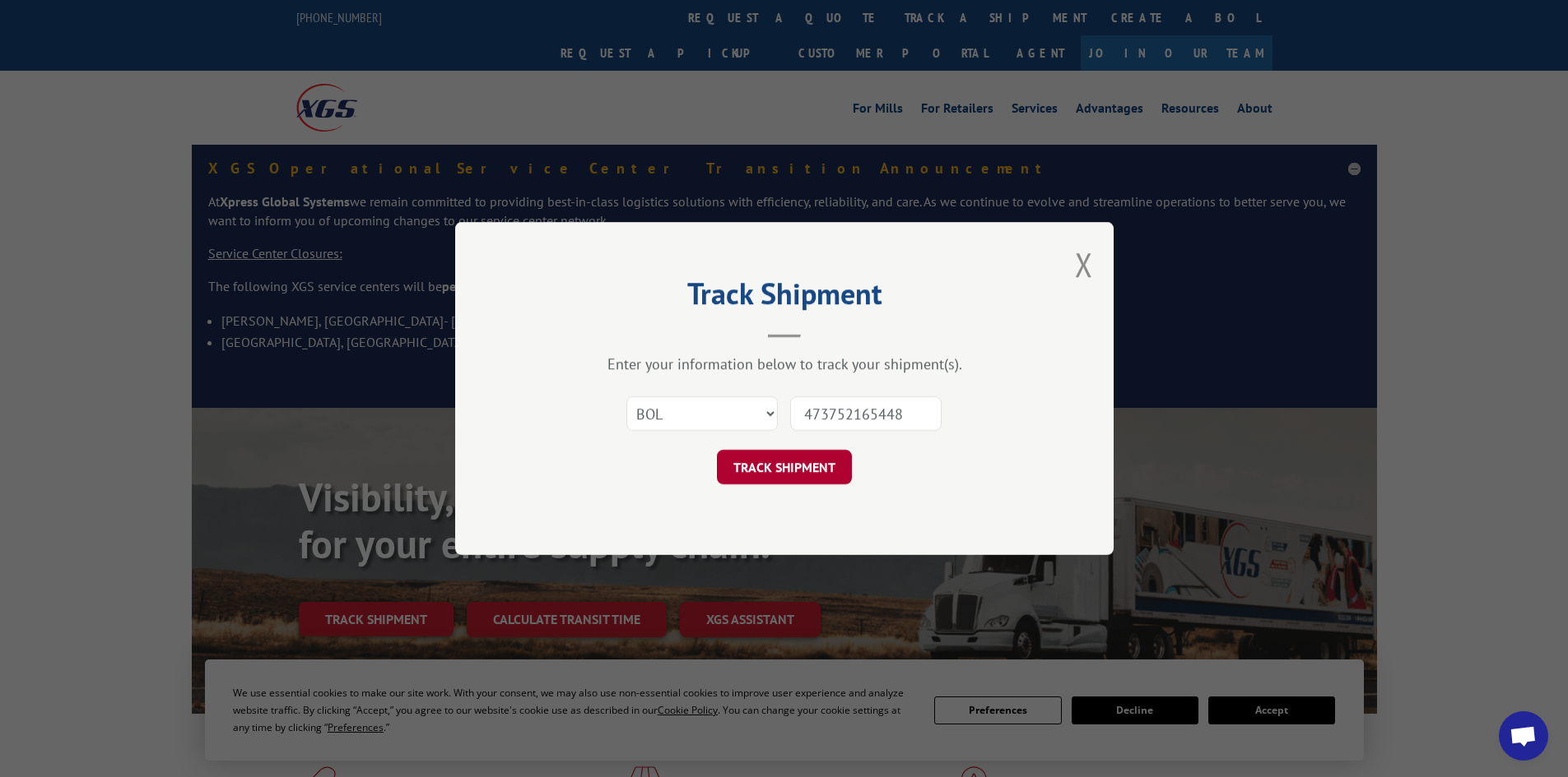
type input "473752165448"
click at [767, 474] on button "TRACK SHIPMENT" at bounding box center [784, 467] width 135 height 34
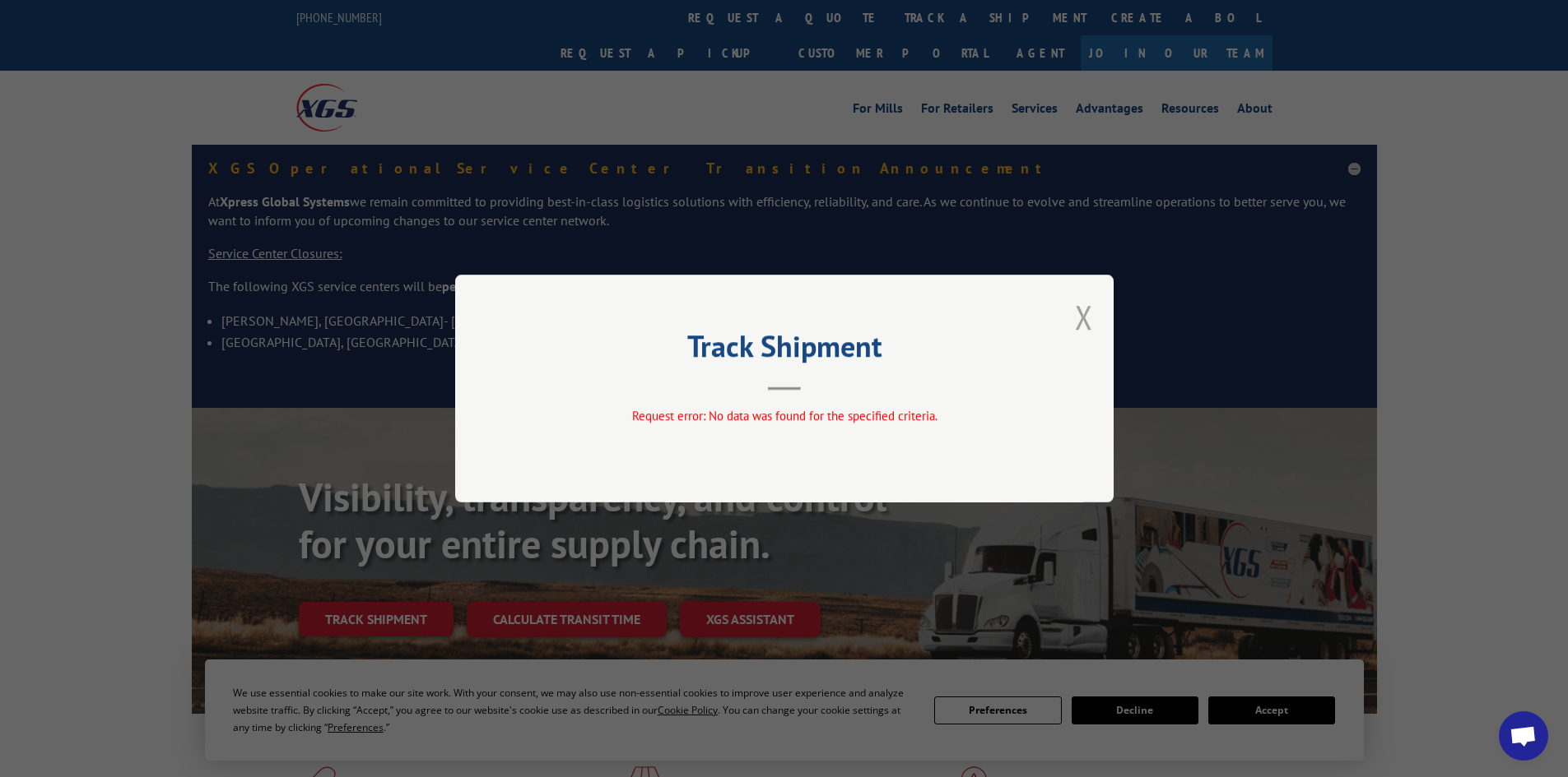
click at [1081, 307] on button "Close modal" at bounding box center [1083, 317] width 18 height 44
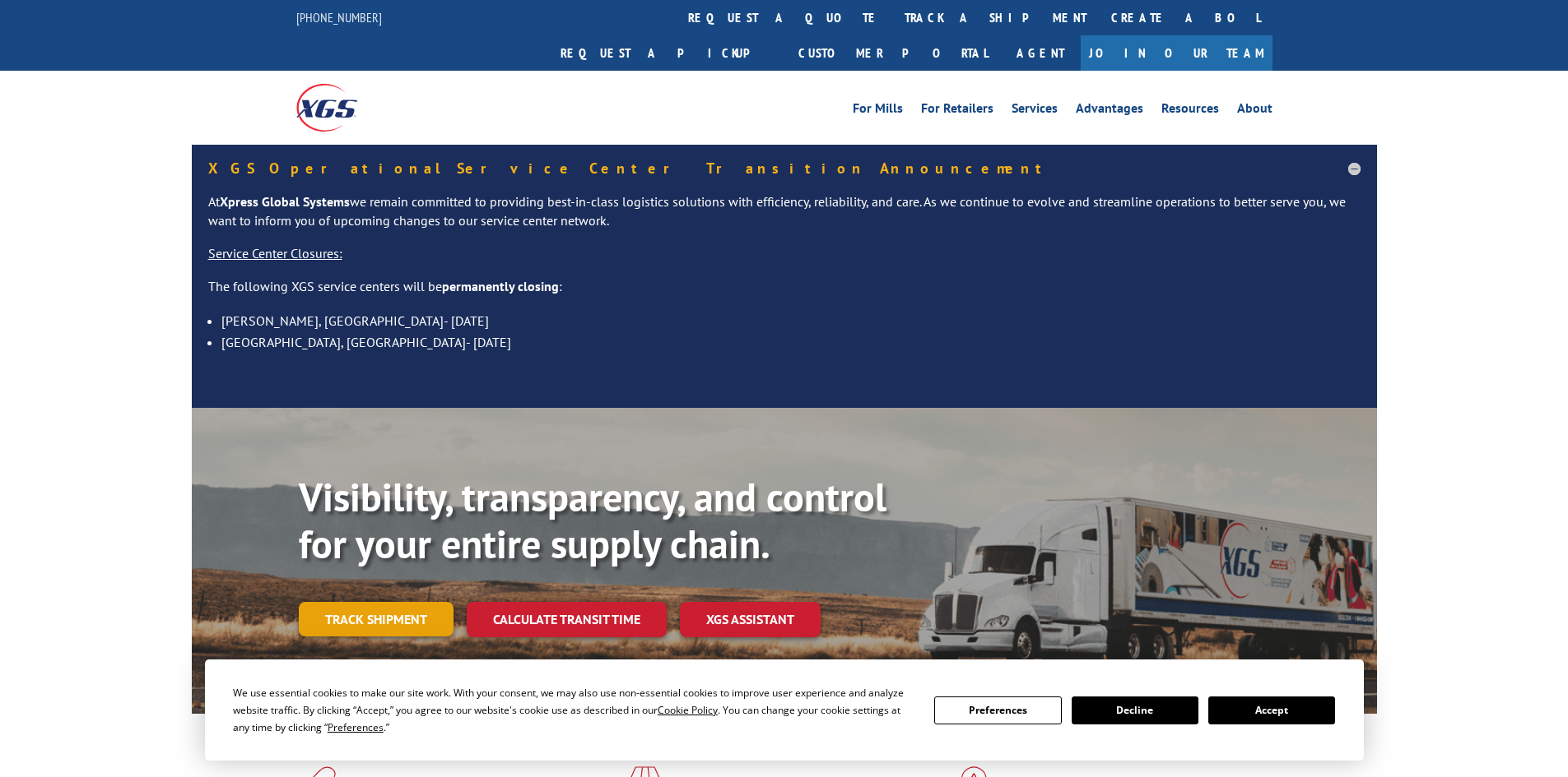
click at [379, 602] on link "Track shipment" at bounding box center [376, 619] width 155 height 34
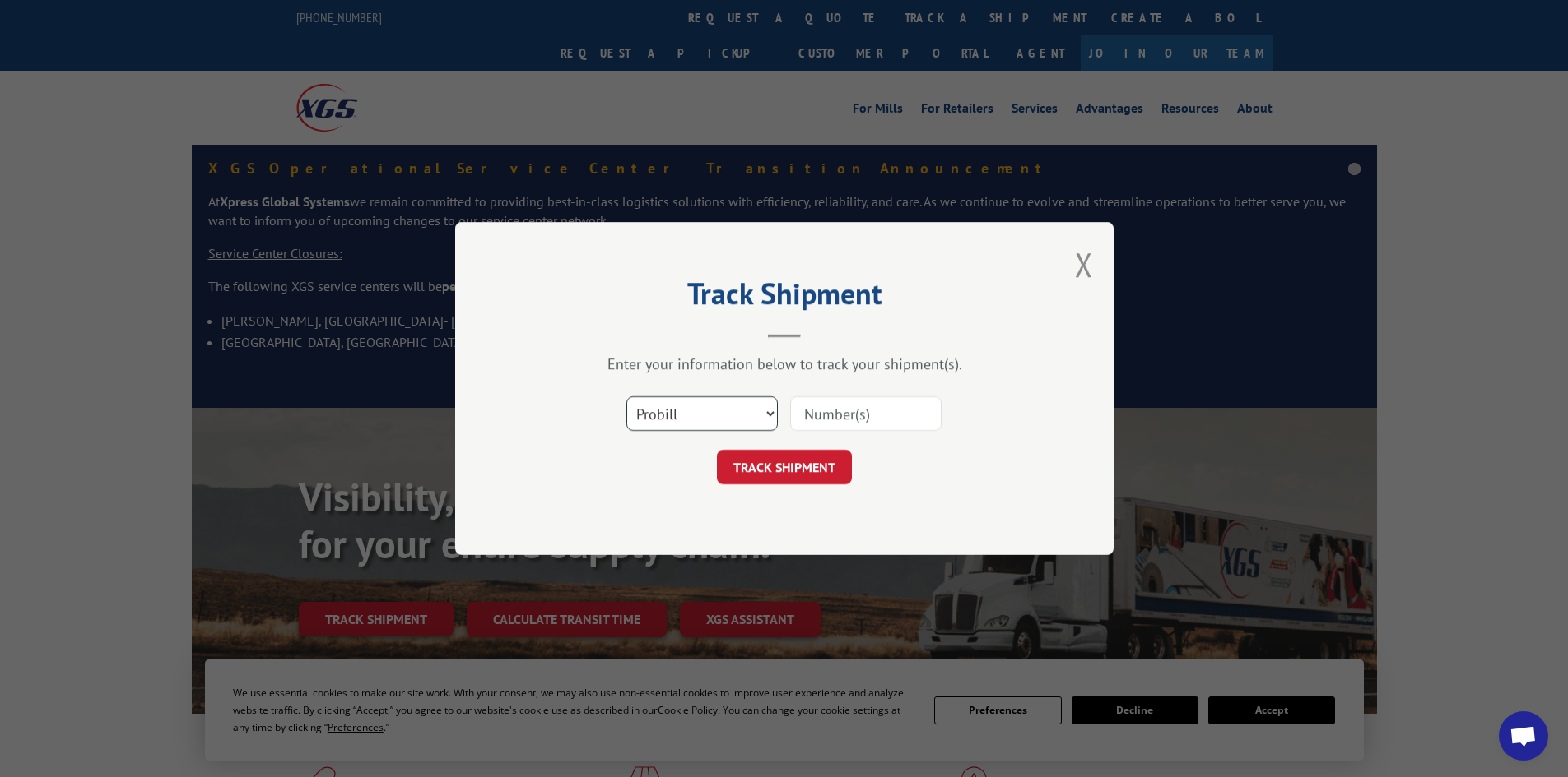
click at [763, 402] on select "Select category... Probill BOL PO" at bounding box center [701, 413] width 151 height 34
select select "bol"
click at [626, 396] on select "Select category... Probill BOL PO" at bounding box center [701, 413] width 151 height 34
click at [836, 409] on input at bounding box center [866, 413] width 151 height 34
paste input "2874334"
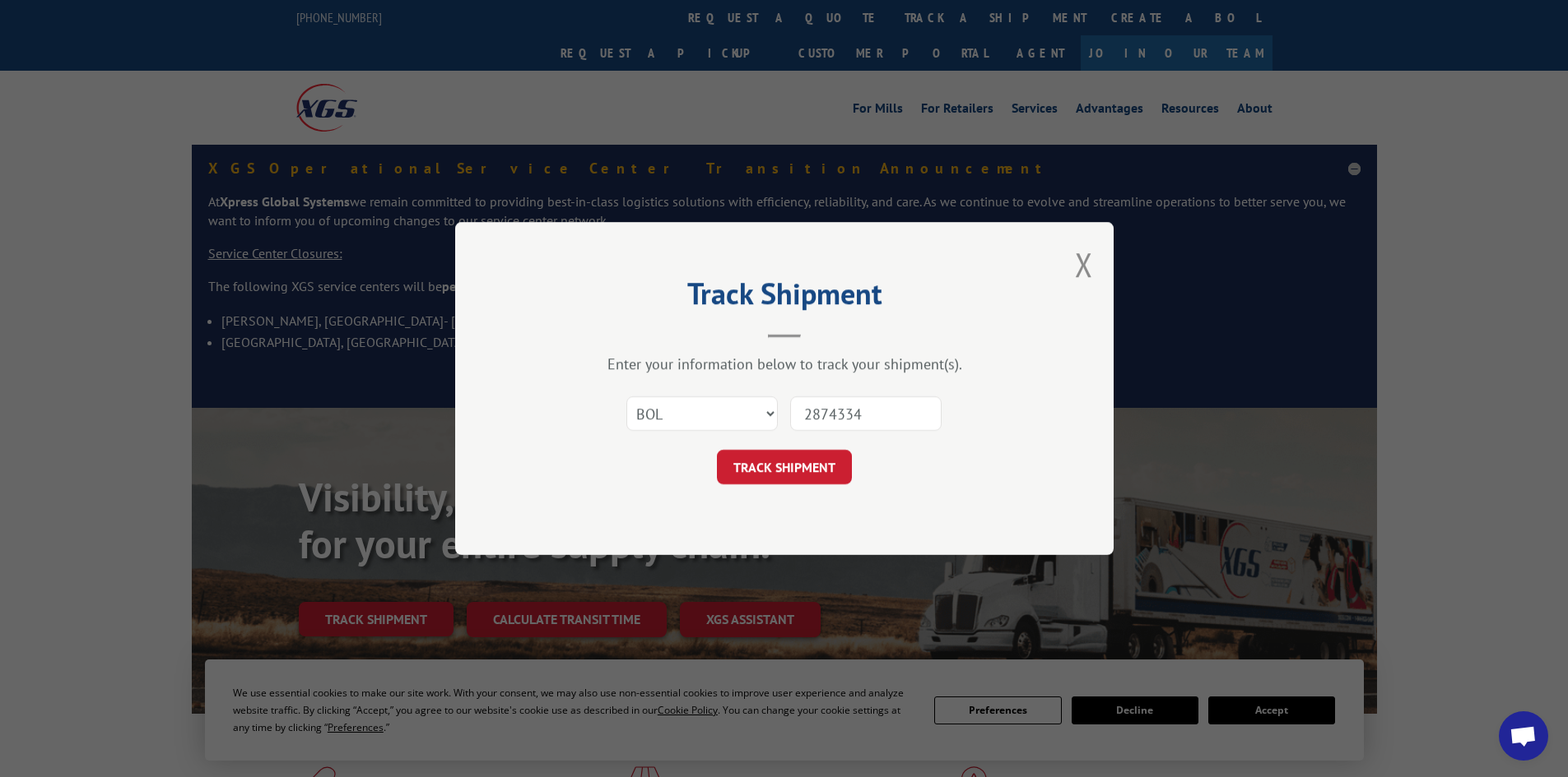
type input "2874334"
click at [717, 450] on button "TRACK SHIPMENT" at bounding box center [784, 467] width 135 height 34
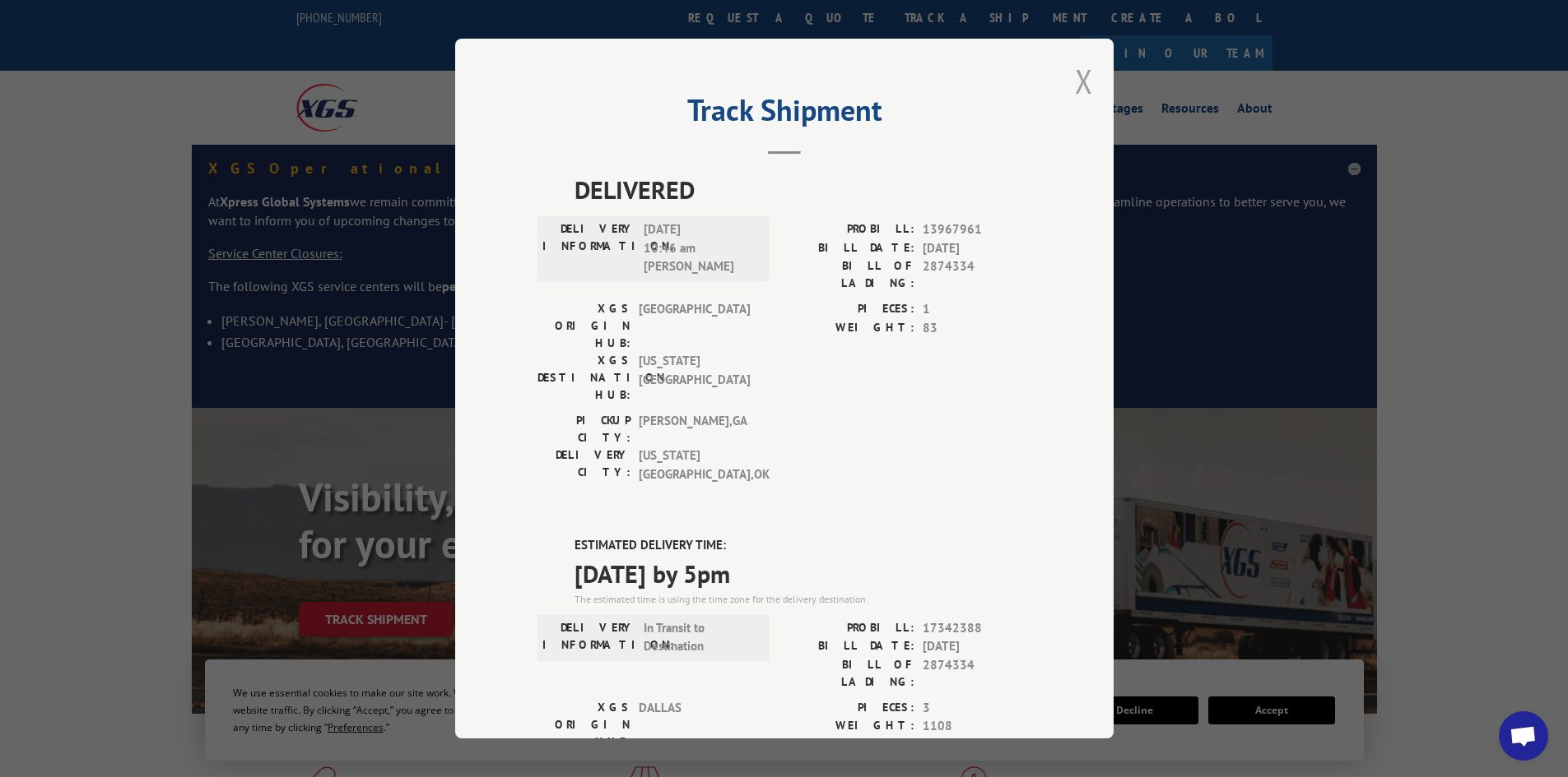
click at [1075, 95] on button "Close modal" at bounding box center [1083, 81] width 18 height 44
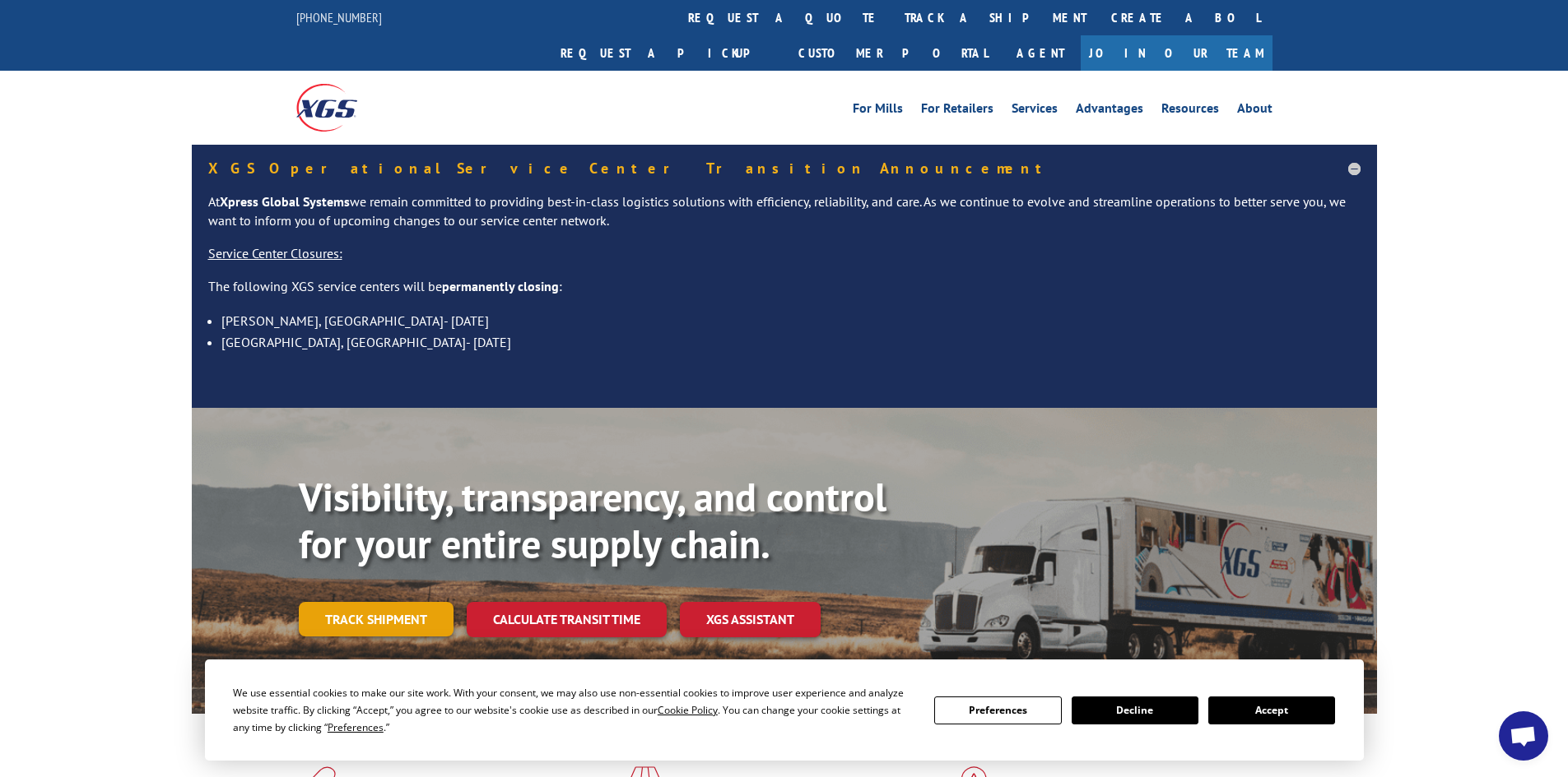
click at [424, 602] on link "Track shipment" at bounding box center [376, 619] width 155 height 34
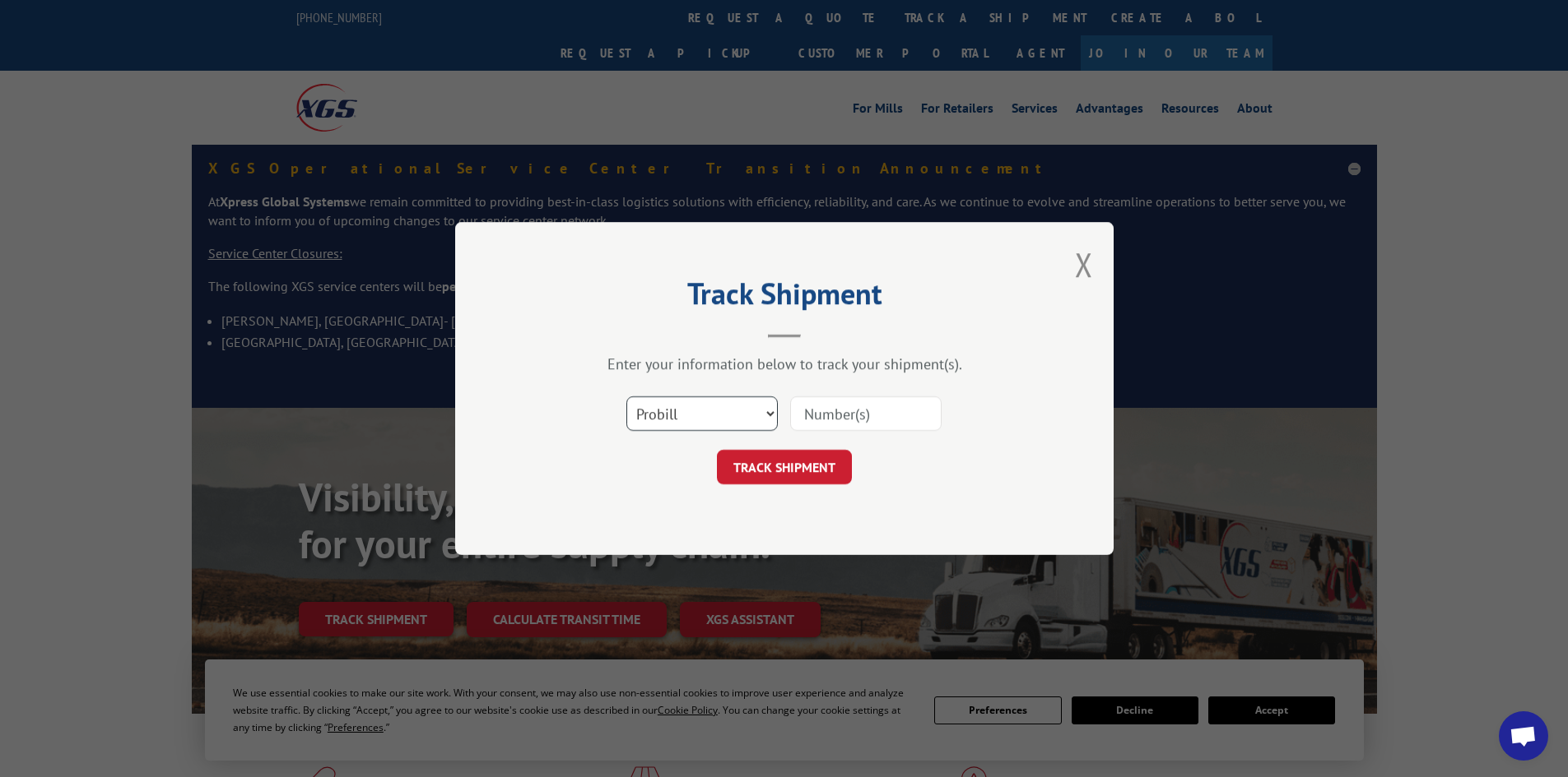
click at [766, 411] on select "Select category... Probill BOL PO" at bounding box center [701, 413] width 151 height 34
select select "bol"
click at [626, 396] on select "Select category... Probill BOL PO" at bounding box center [701, 413] width 151 height 34
click at [816, 421] on input at bounding box center [866, 413] width 151 height 34
paste input "17520566"
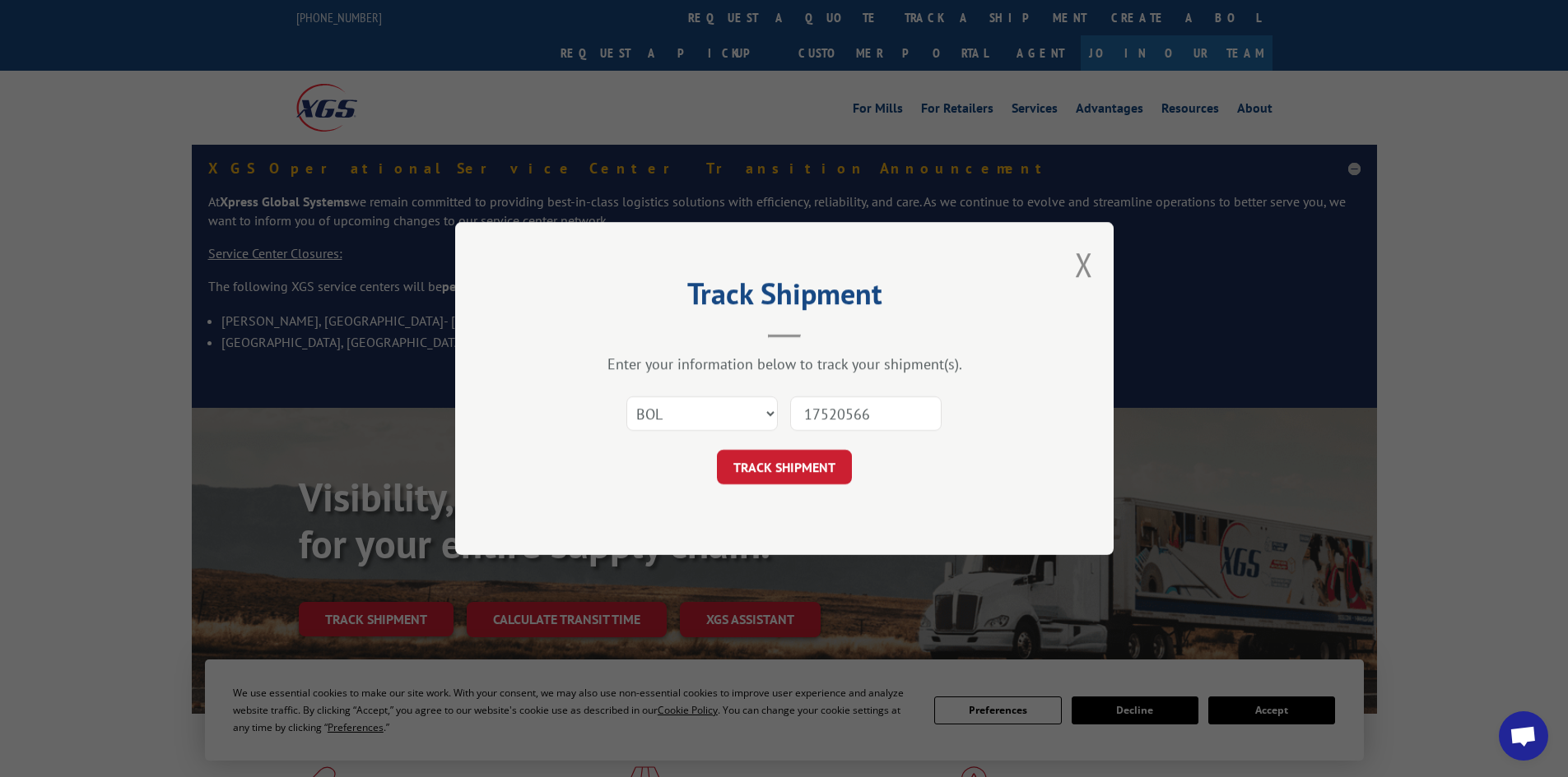
type input "17520566"
click at [717, 450] on button "TRACK SHIPMENT" at bounding box center [784, 467] width 135 height 34
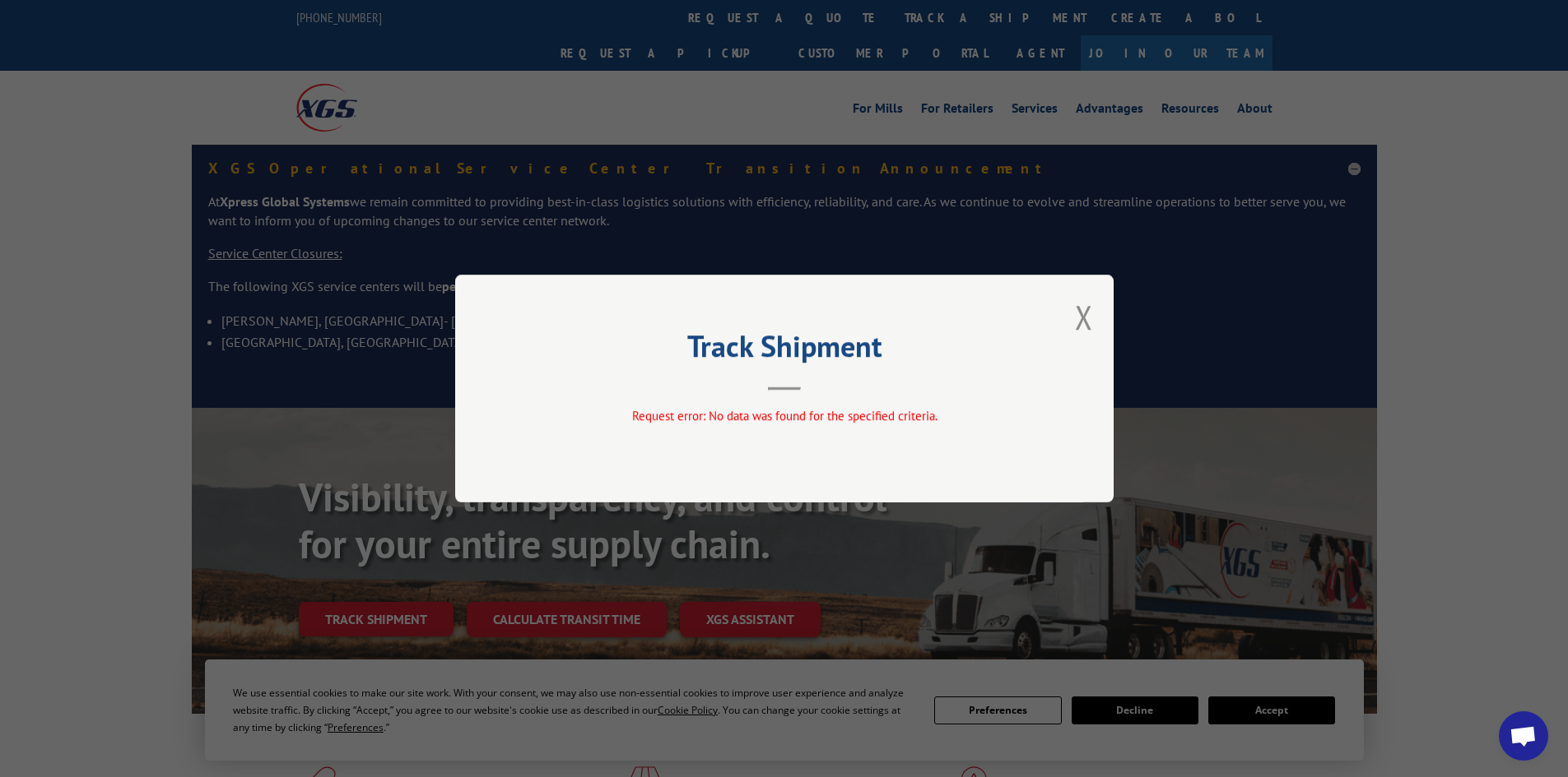
click at [1084, 319] on button "Close modal" at bounding box center [1083, 317] width 18 height 44
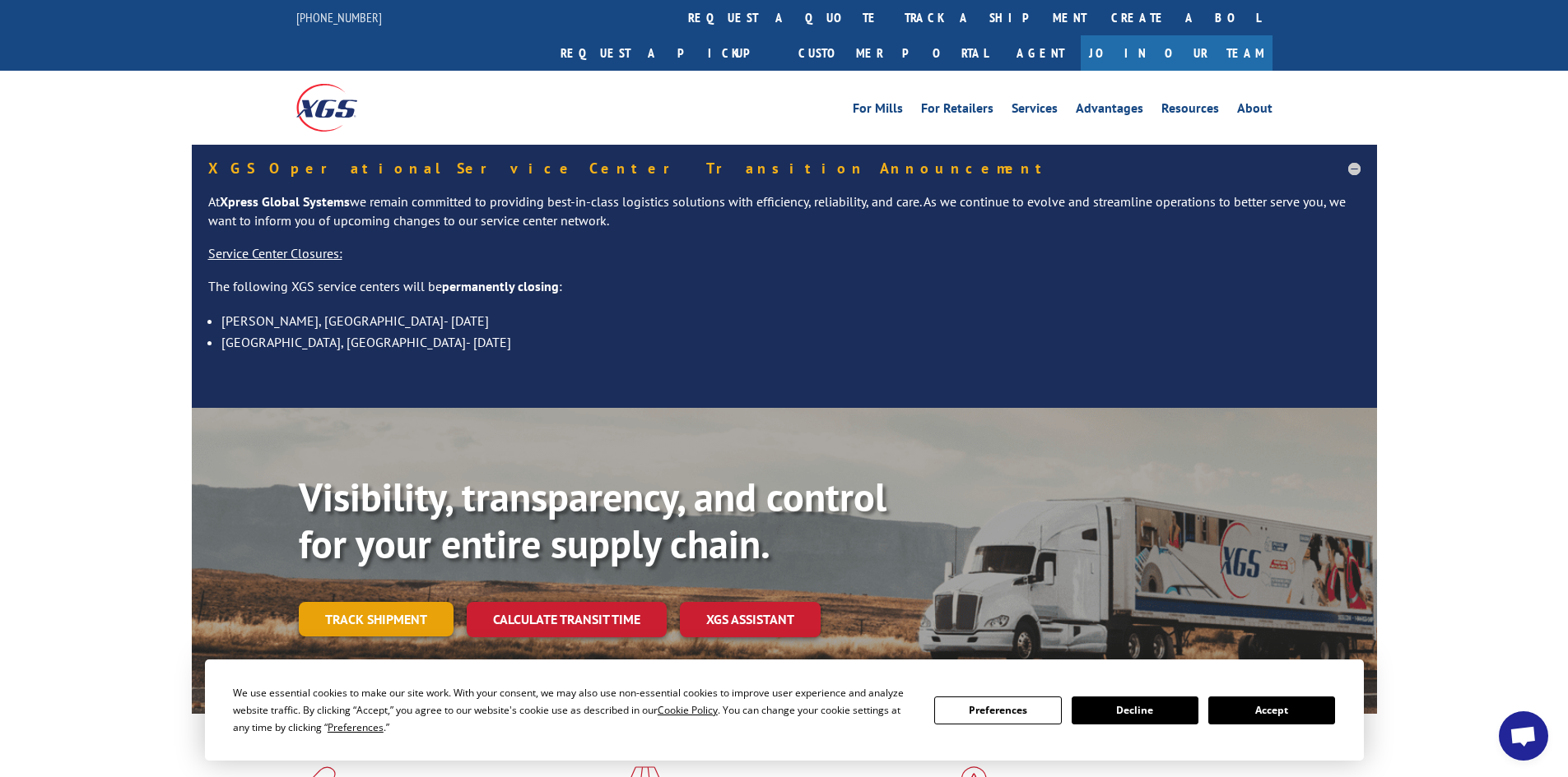
click at [380, 602] on link "Track shipment" at bounding box center [376, 619] width 155 height 34
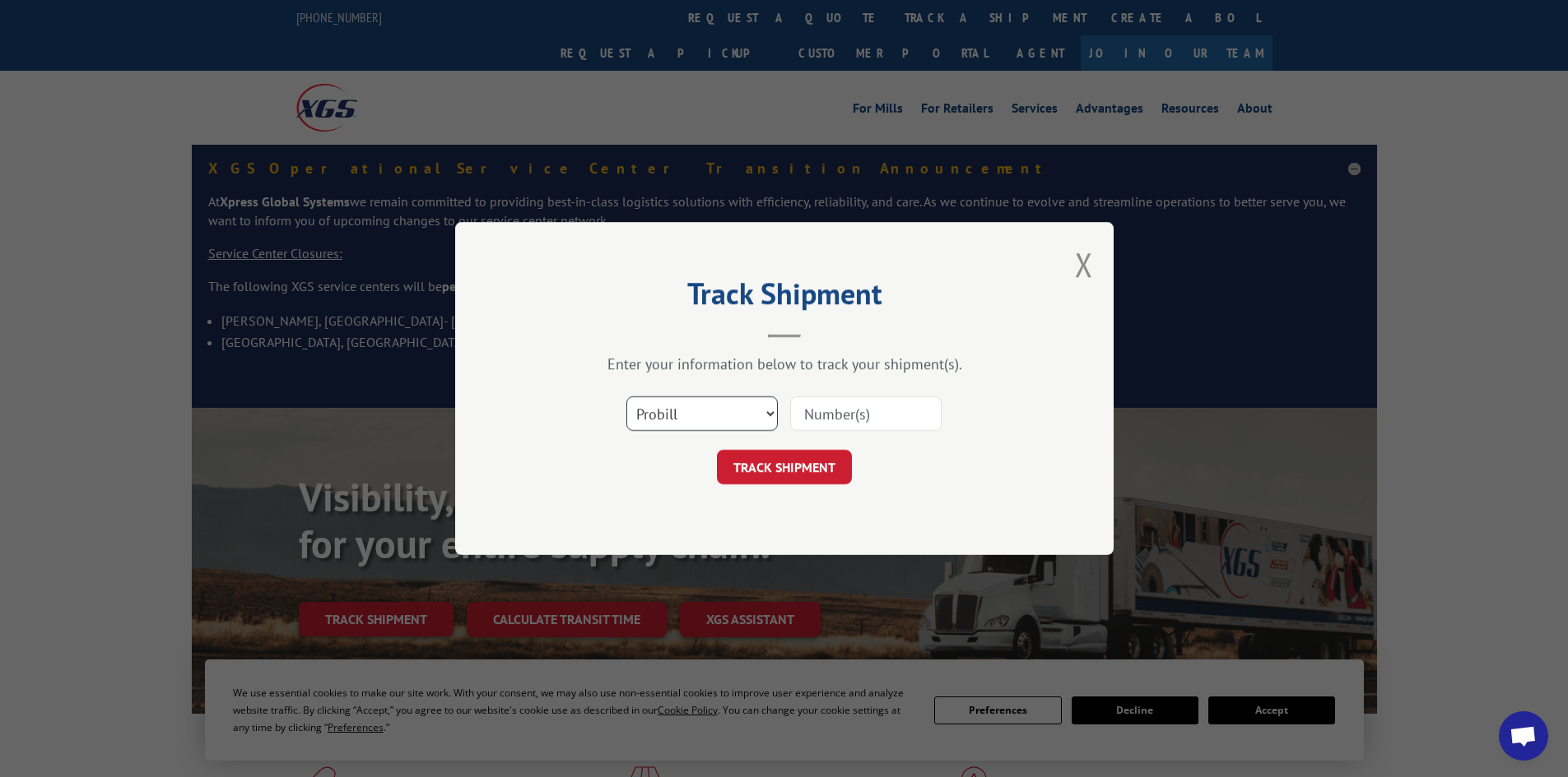
click at [766, 414] on select "Select category... Probill BOL PO" at bounding box center [701, 413] width 151 height 34
select select "bol"
click at [626, 396] on select "Select category... Probill BOL PO" at bounding box center [701, 413] width 151 height 34
click at [811, 418] on input at bounding box center [866, 413] width 151 height 34
paste input "17520566"
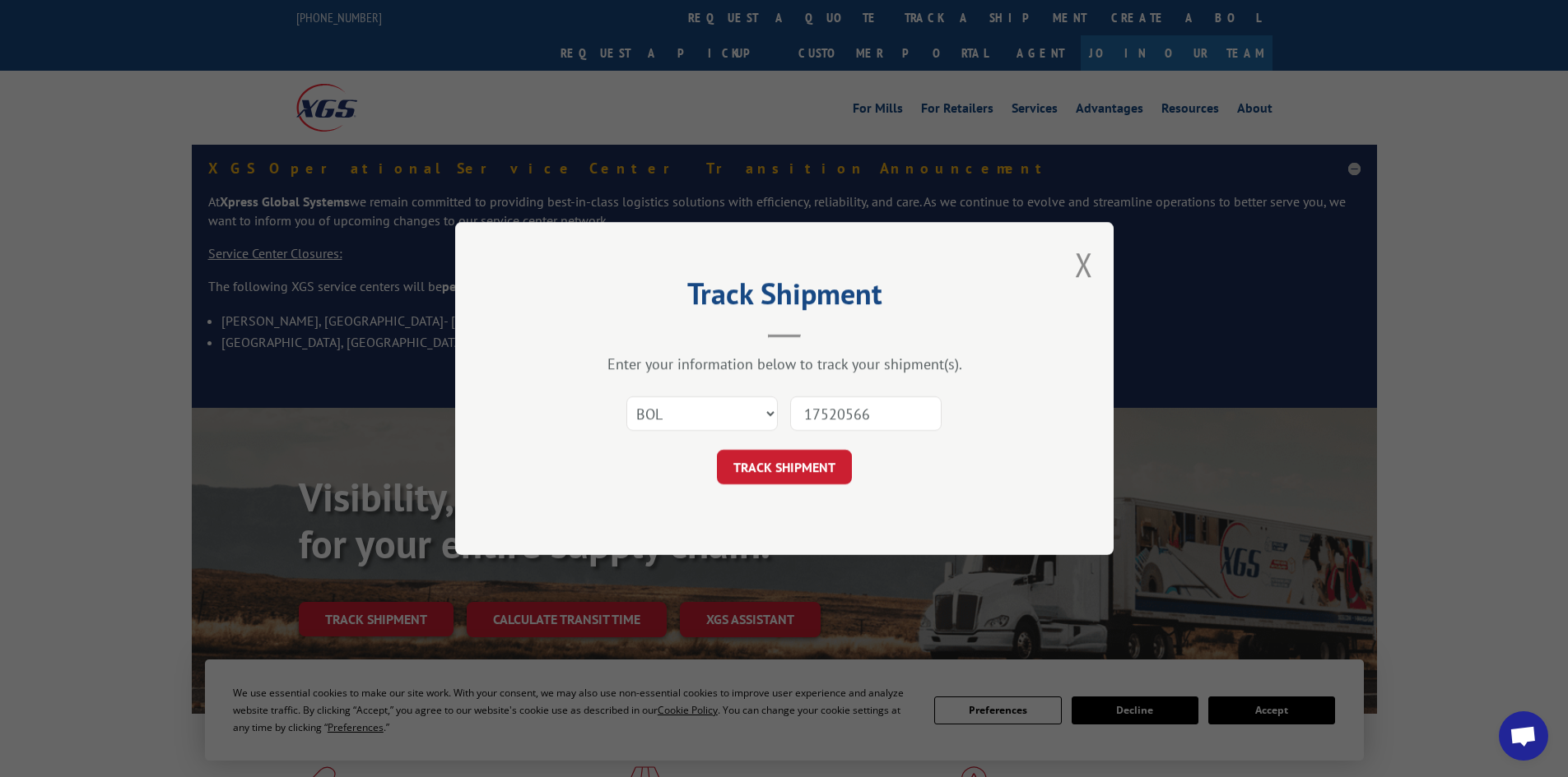
click at [807, 417] on input "17520566" at bounding box center [866, 413] width 151 height 34
type input "17520566"
click at [786, 466] on button "TRACK SHIPMENT" at bounding box center [784, 467] width 135 height 34
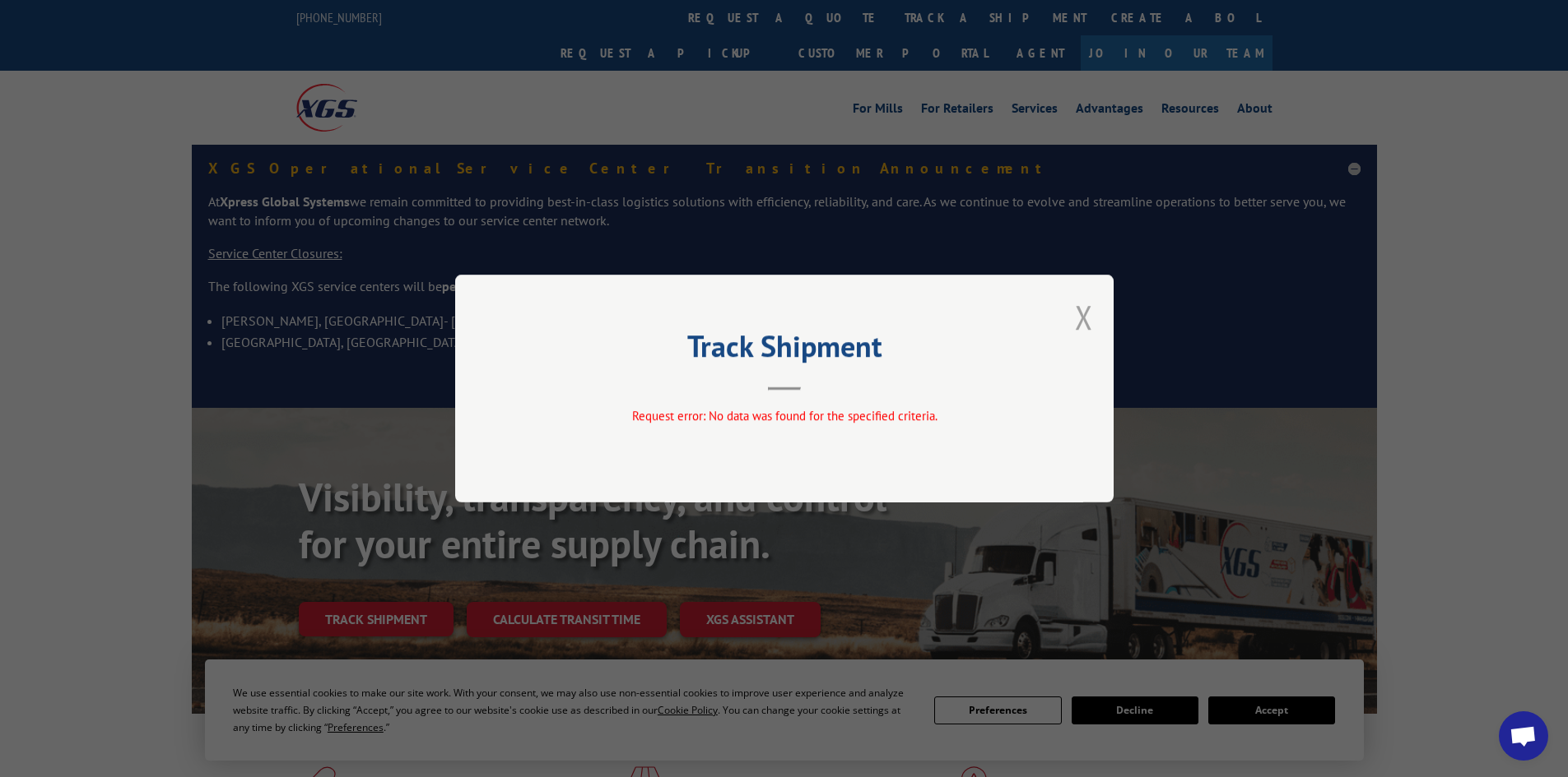
click at [1075, 317] on button "Close modal" at bounding box center [1083, 317] width 18 height 44
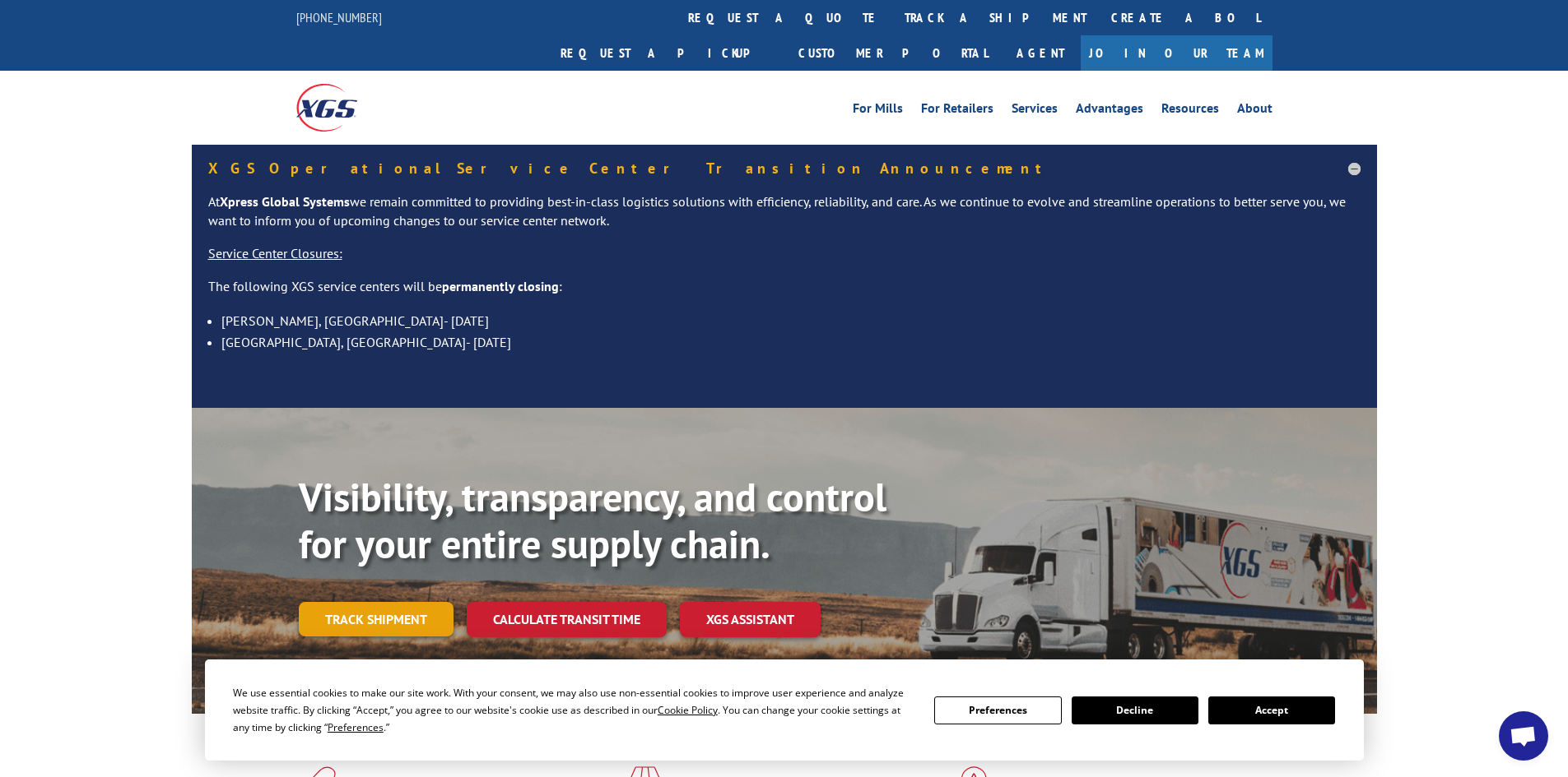
click at [385, 602] on link "Track shipment" at bounding box center [376, 619] width 155 height 34
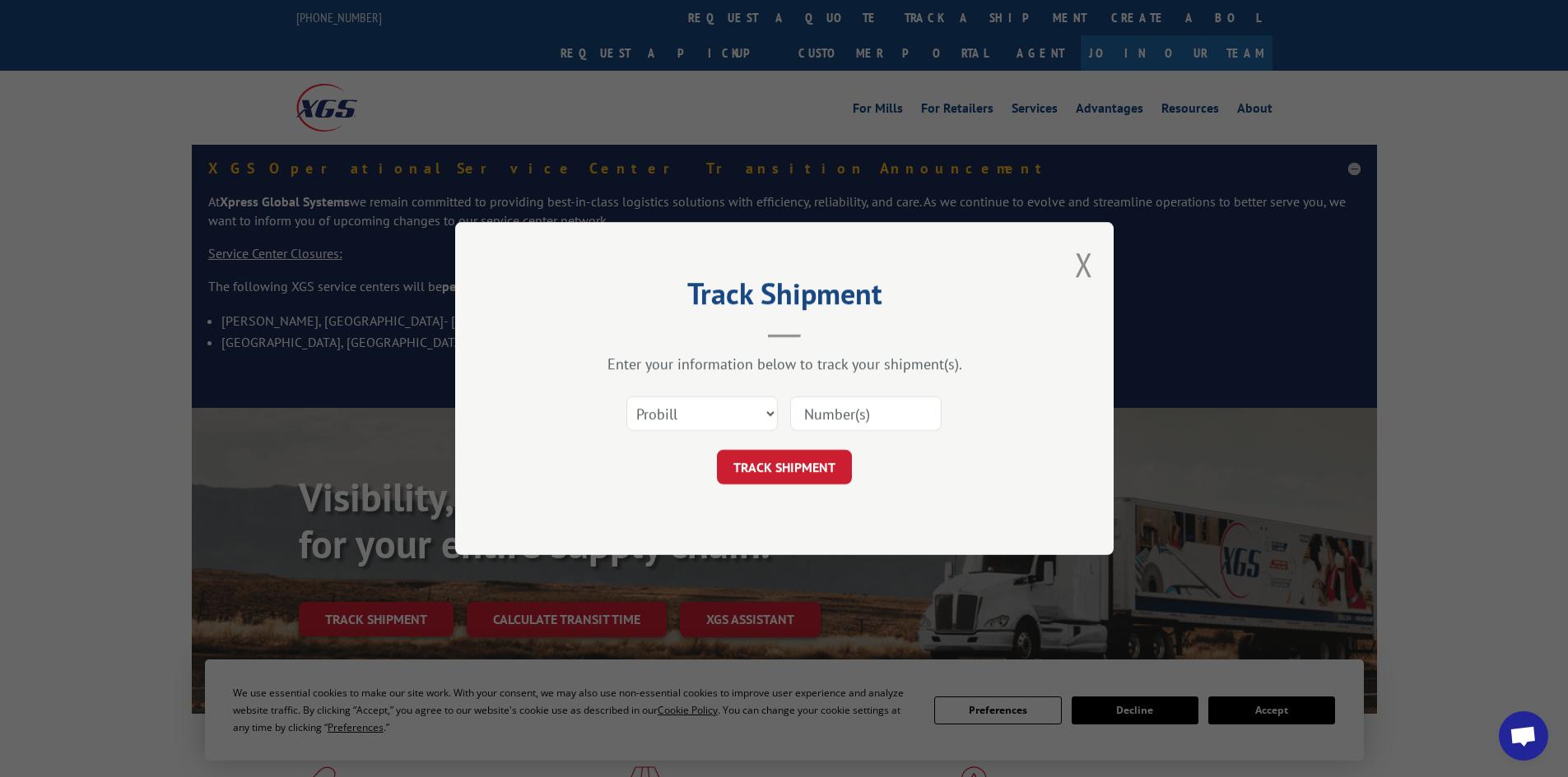
click at [835, 410] on input at bounding box center [866, 413] width 151 height 34
paste input "5991760"
type input "5991760"
click at [770, 473] on button "TRACK SHIPMENT" at bounding box center [784, 467] width 135 height 34
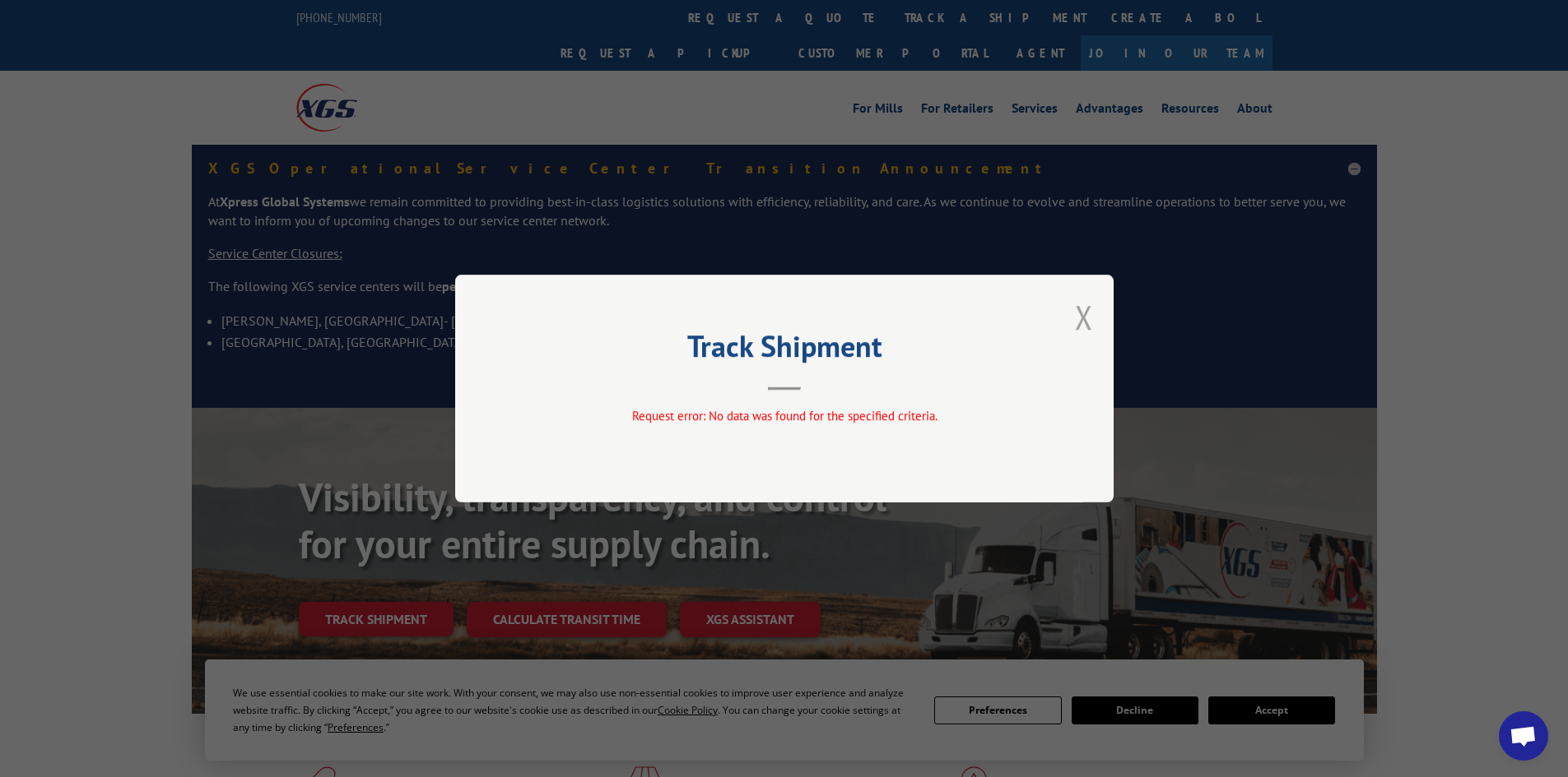
click at [1083, 313] on button "Close modal" at bounding box center [1083, 317] width 18 height 44
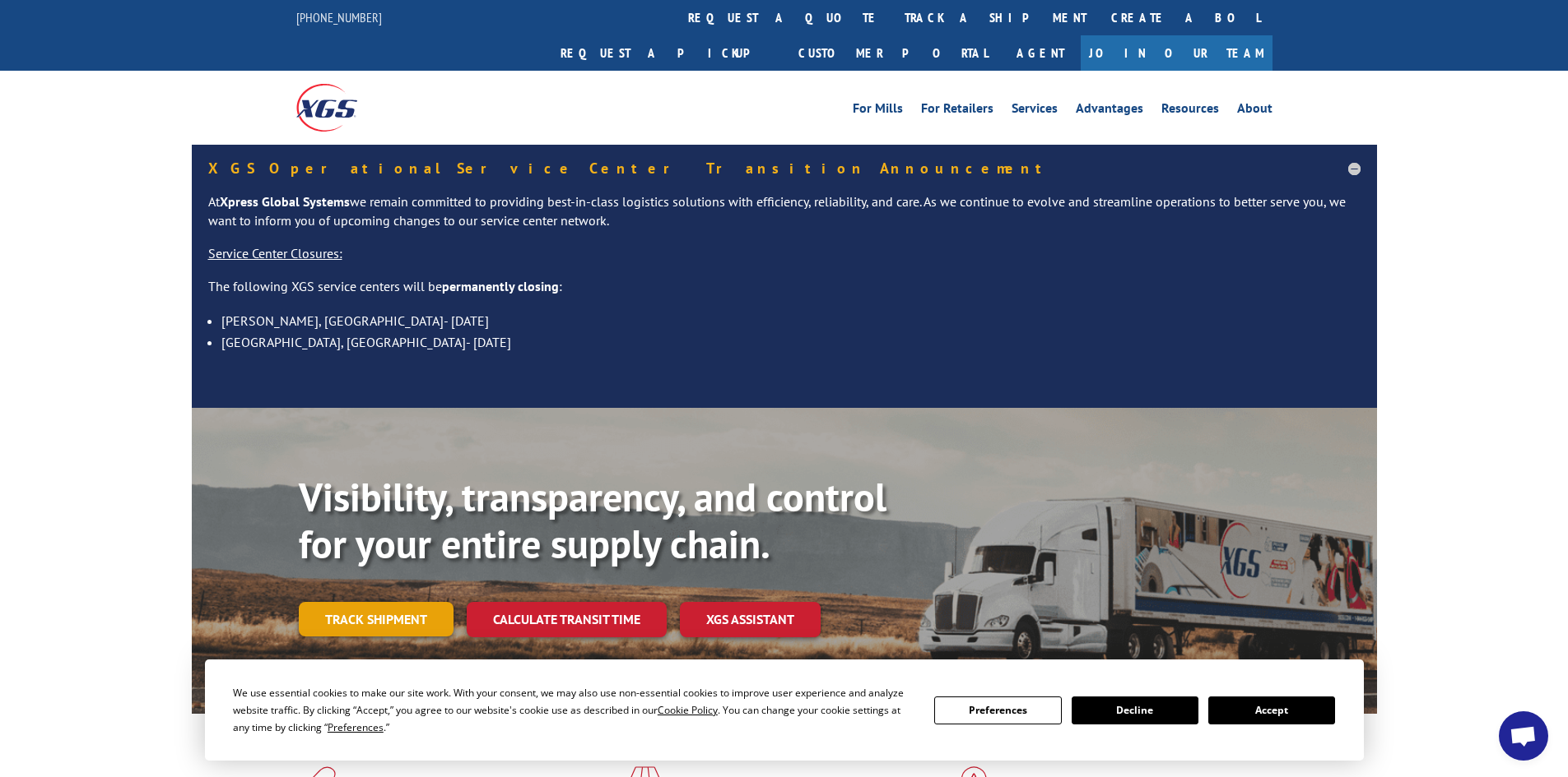
click at [413, 602] on link "Track shipment" at bounding box center [376, 619] width 155 height 34
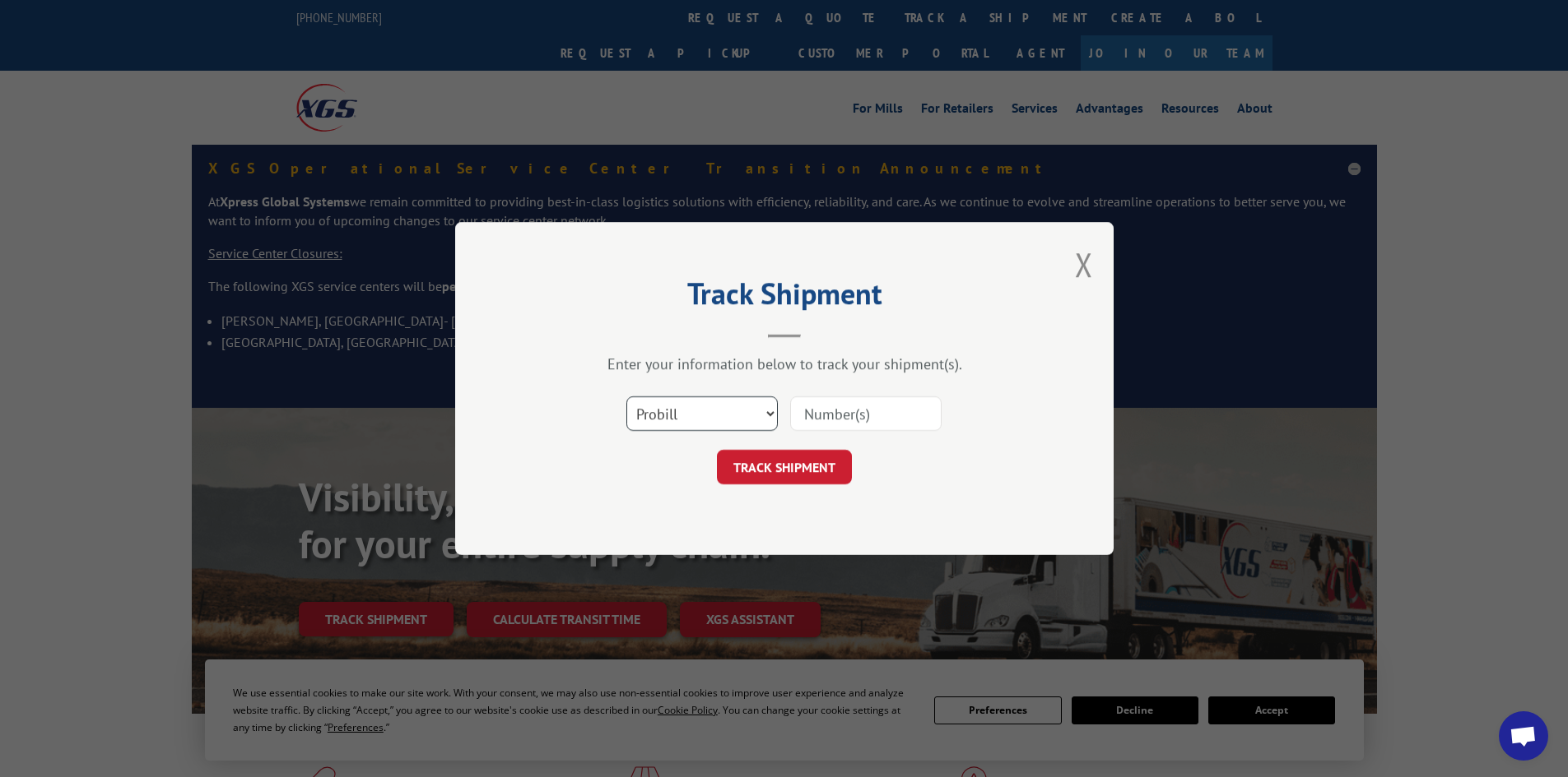
click at [770, 414] on select "Select category... Probill BOL PO" at bounding box center [701, 413] width 151 height 34
select select "bol"
click at [626, 396] on select "Select category... Probill BOL PO" at bounding box center [701, 413] width 151 height 34
click at [852, 420] on input at bounding box center [866, 413] width 151 height 34
paste input "17564125"
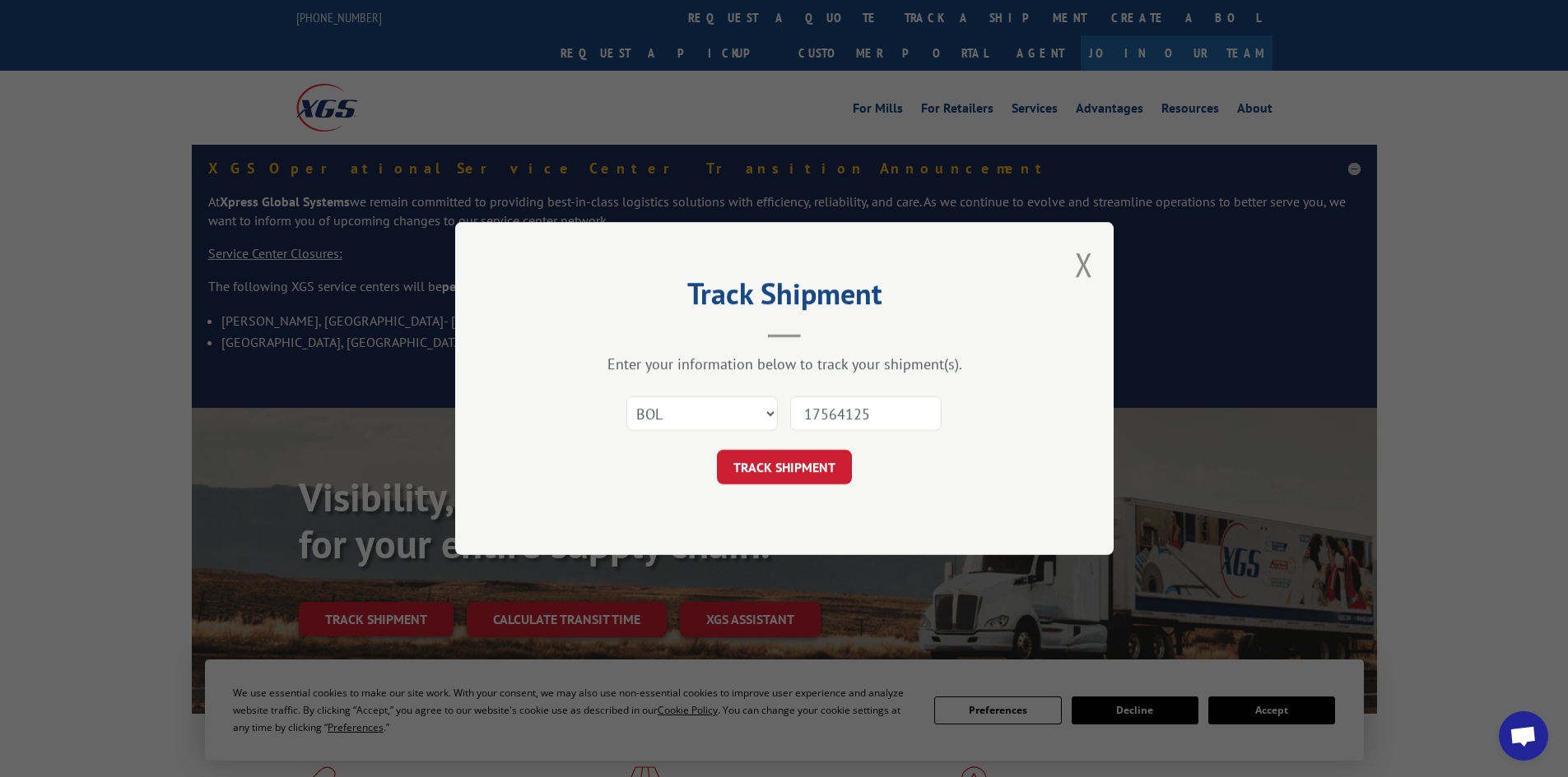
type input "17564125"
click at [817, 486] on div "Track Shipment Enter your information below to track your shipment(s). Select c…" at bounding box center [784, 388] width 659 height 333
click at [814, 473] on button "TRACK SHIPMENT" at bounding box center [784, 467] width 135 height 34
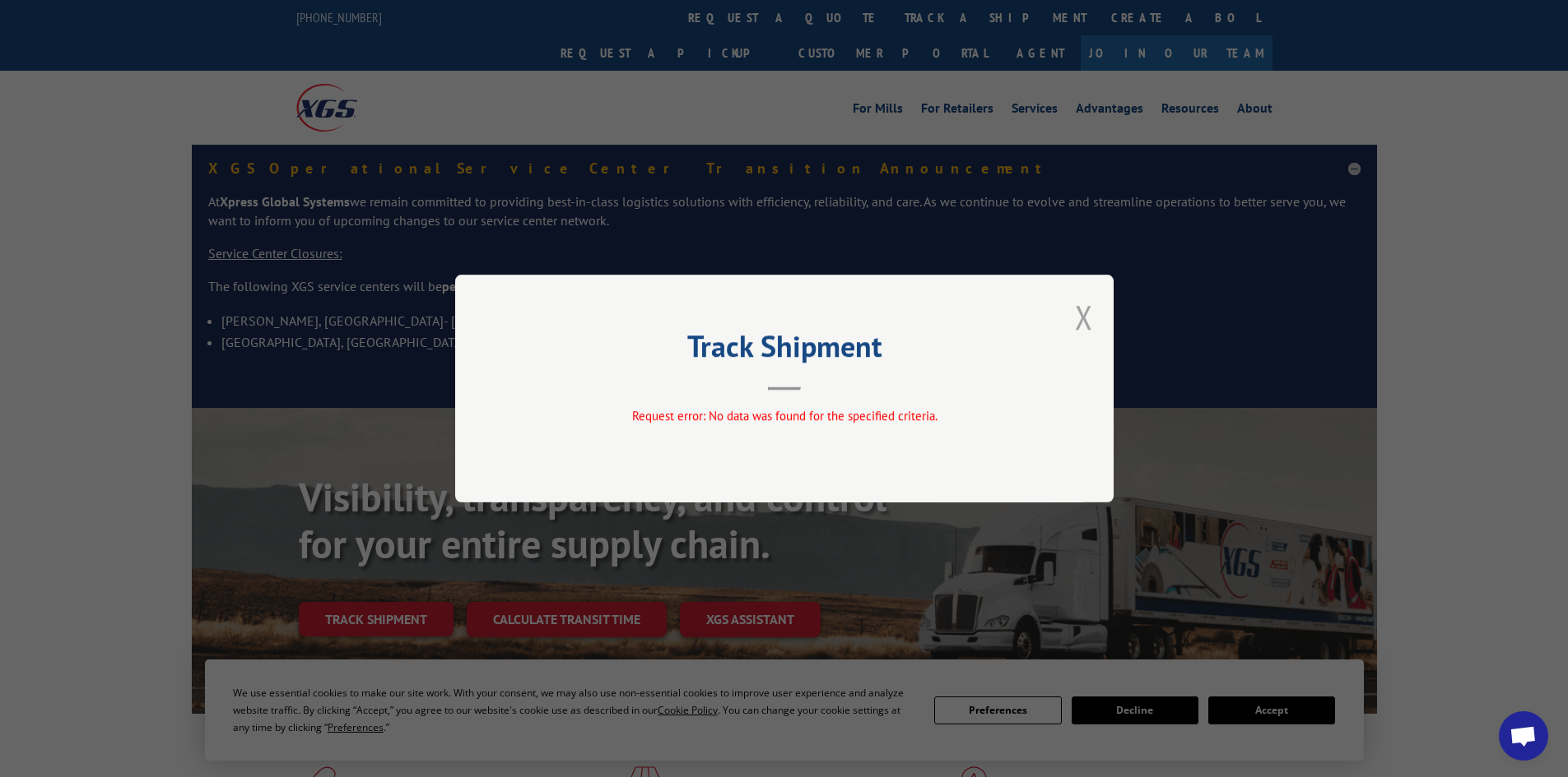
click at [1091, 321] on button "Close modal" at bounding box center [1083, 317] width 18 height 44
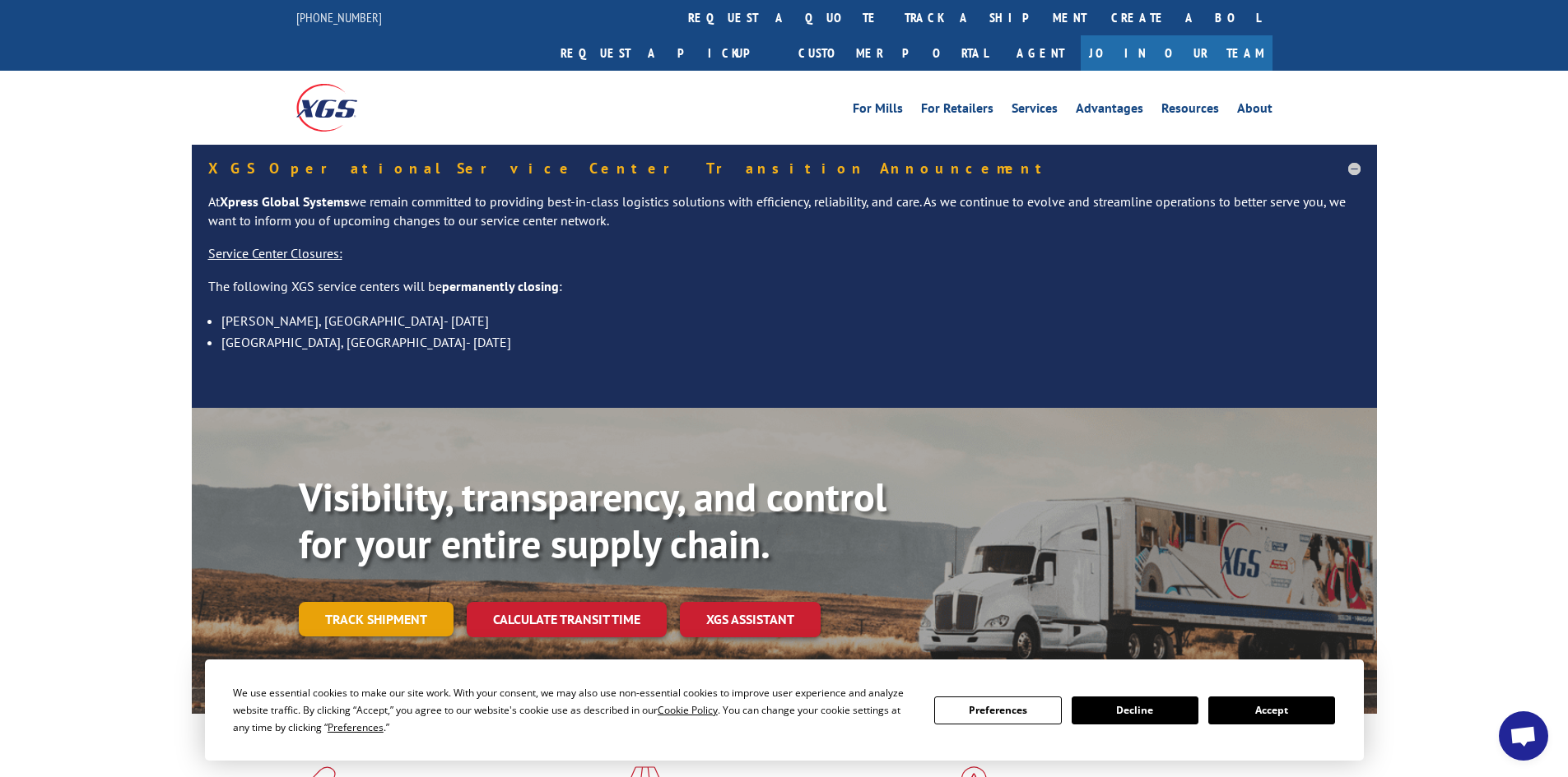
click at [376, 602] on link "Track shipment" at bounding box center [376, 619] width 155 height 34
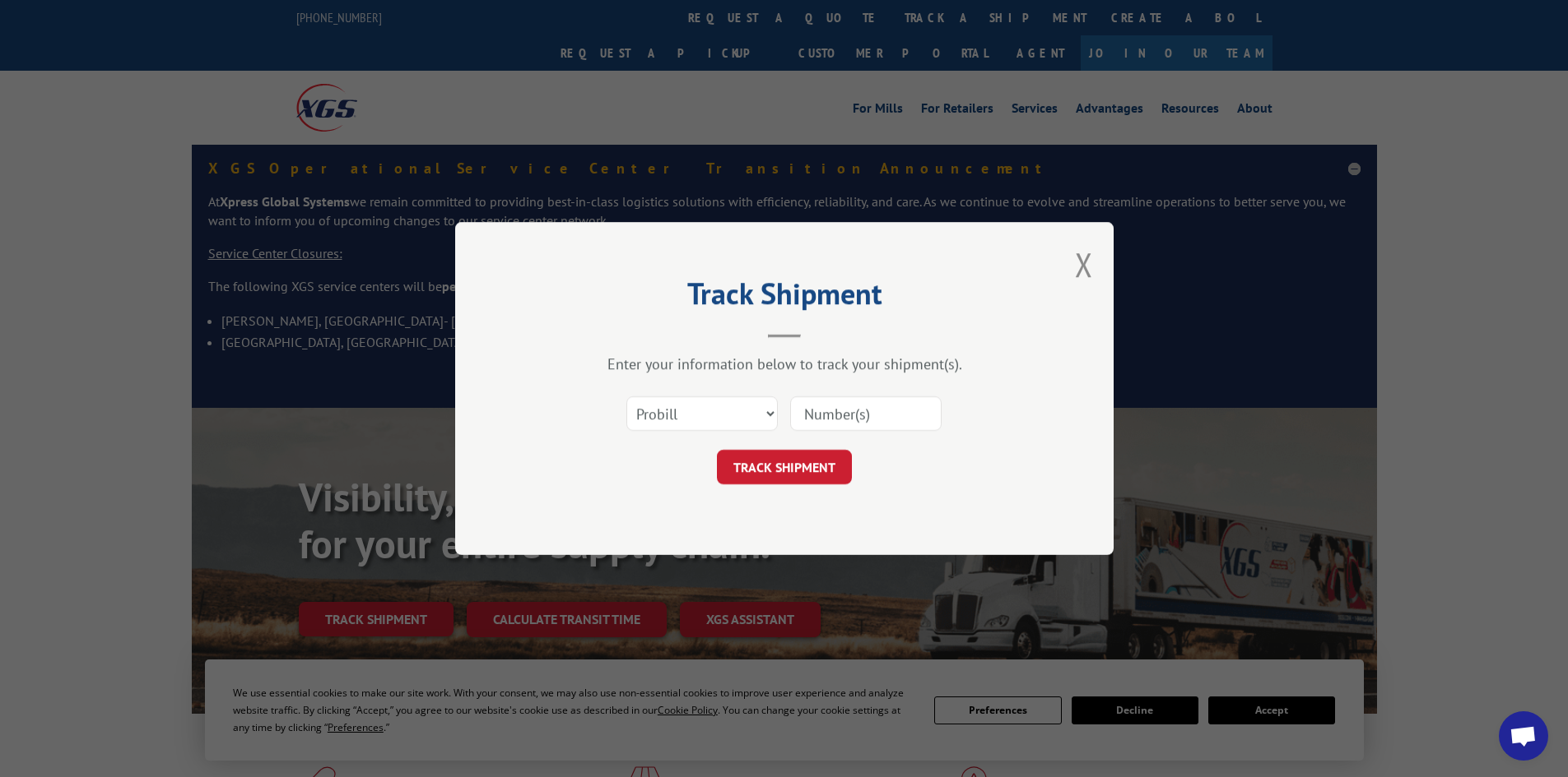
click at [814, 422] on input at bounding box center [866, 413] width 151 height 34
paste input "5106719"
type input "5106719"
click at [772, 415] on select "Select category... Probill BOL PO" at bounding box center [701, 413] width 151 height 34
select select "bol"
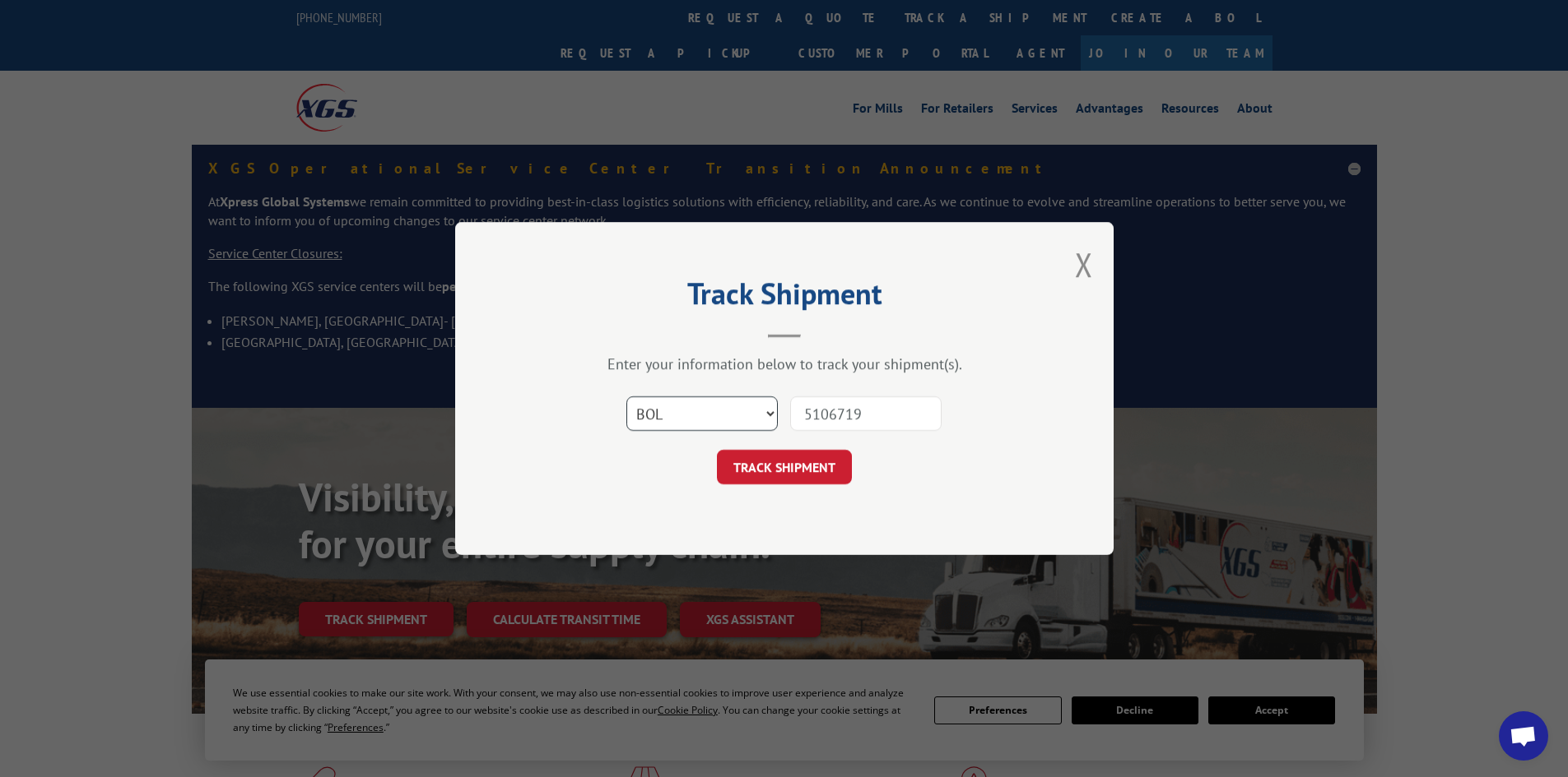
click at [626, 396] on select "Select category... Probill BOL PO" at bounding box center [701, 413] width 151 height 34
click at [792, 466] on button "TRACK SHIPMENT" at bounding box center [784, 467] width 135 height 34
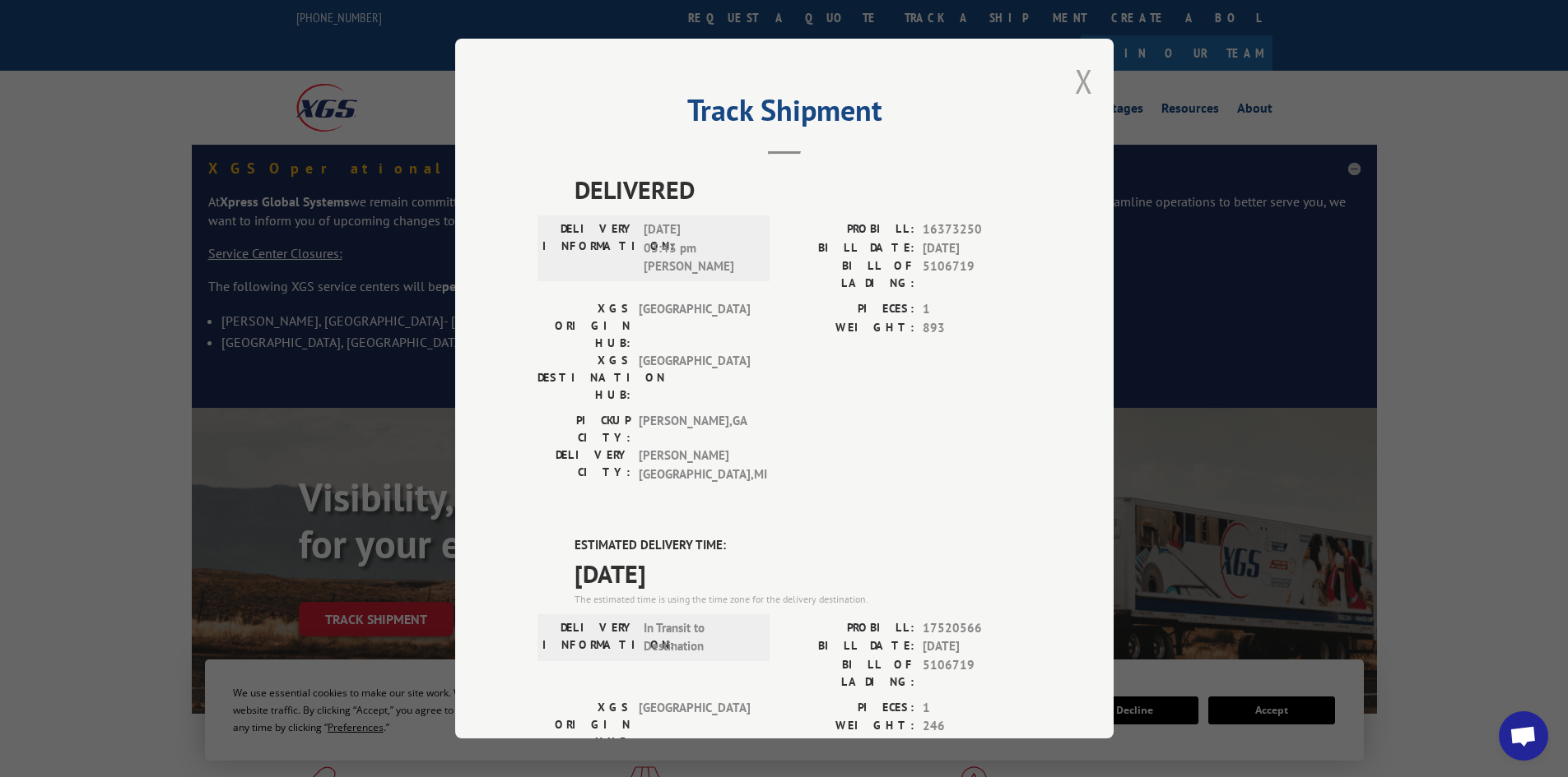
click at [1079, 74] on button "Close modal" at bounding box center [1083, 81] width 18 height 44
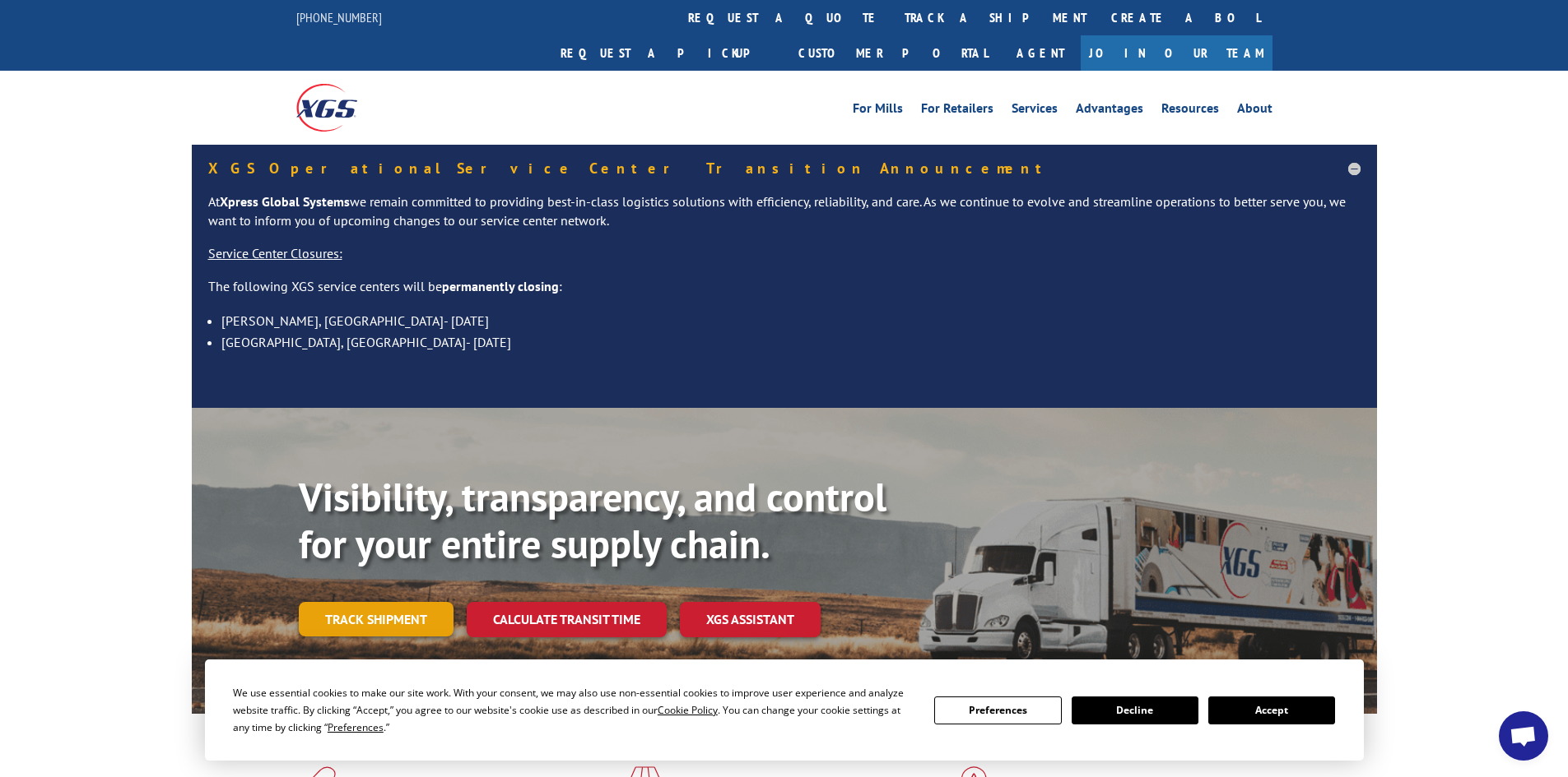
click at [397, 602] on link "Track shipment" at bounding box center [376, 619] width 155 height 34
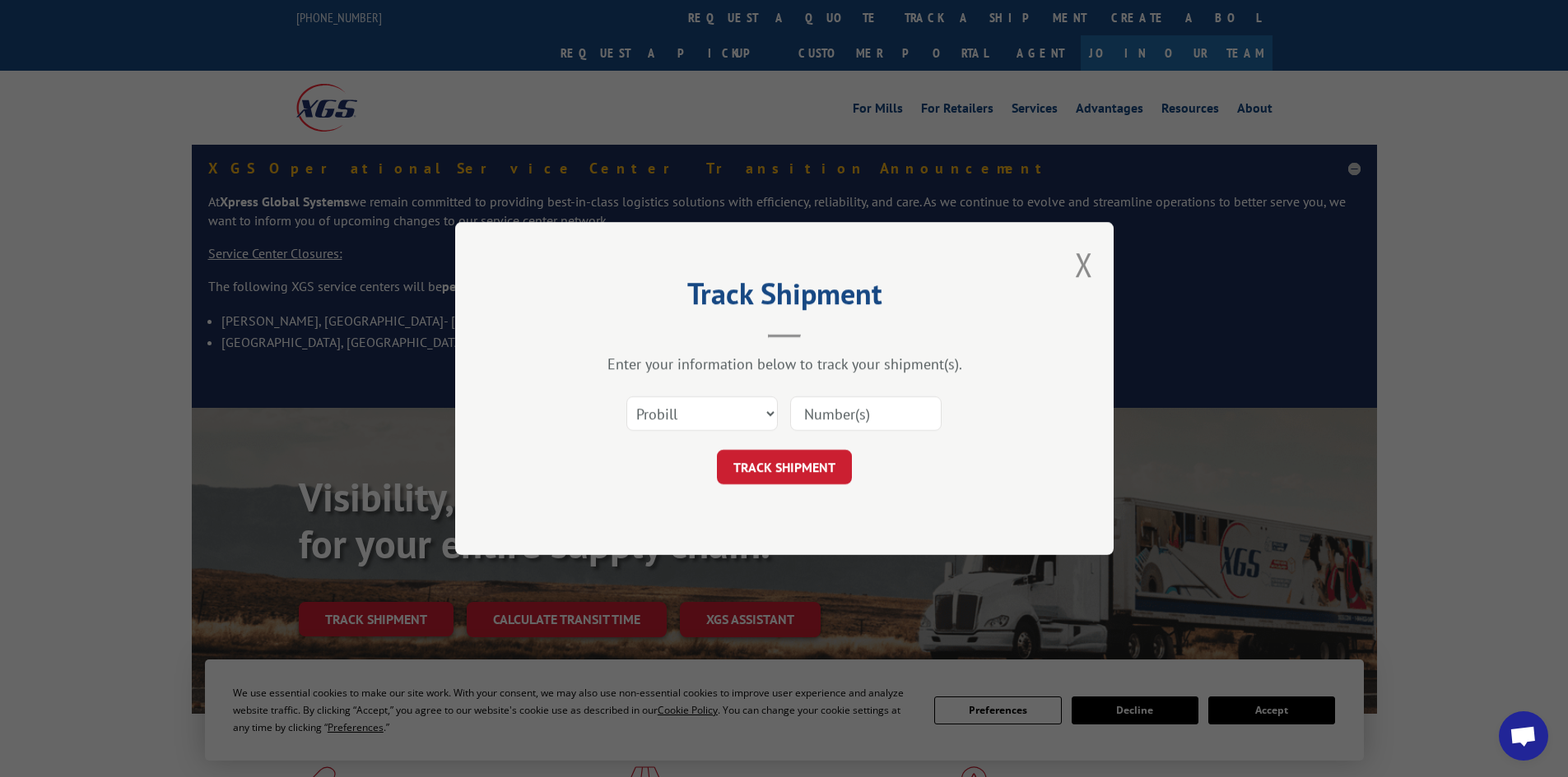
click at [830, 398] on input at bounding box center [866, 413] width 151 height 34
paste input "5991760"
type input "5991760"
click at [799, 462] on button "TRACK SHIPMENT" at bounding box center [784, 467] width 135 height 34
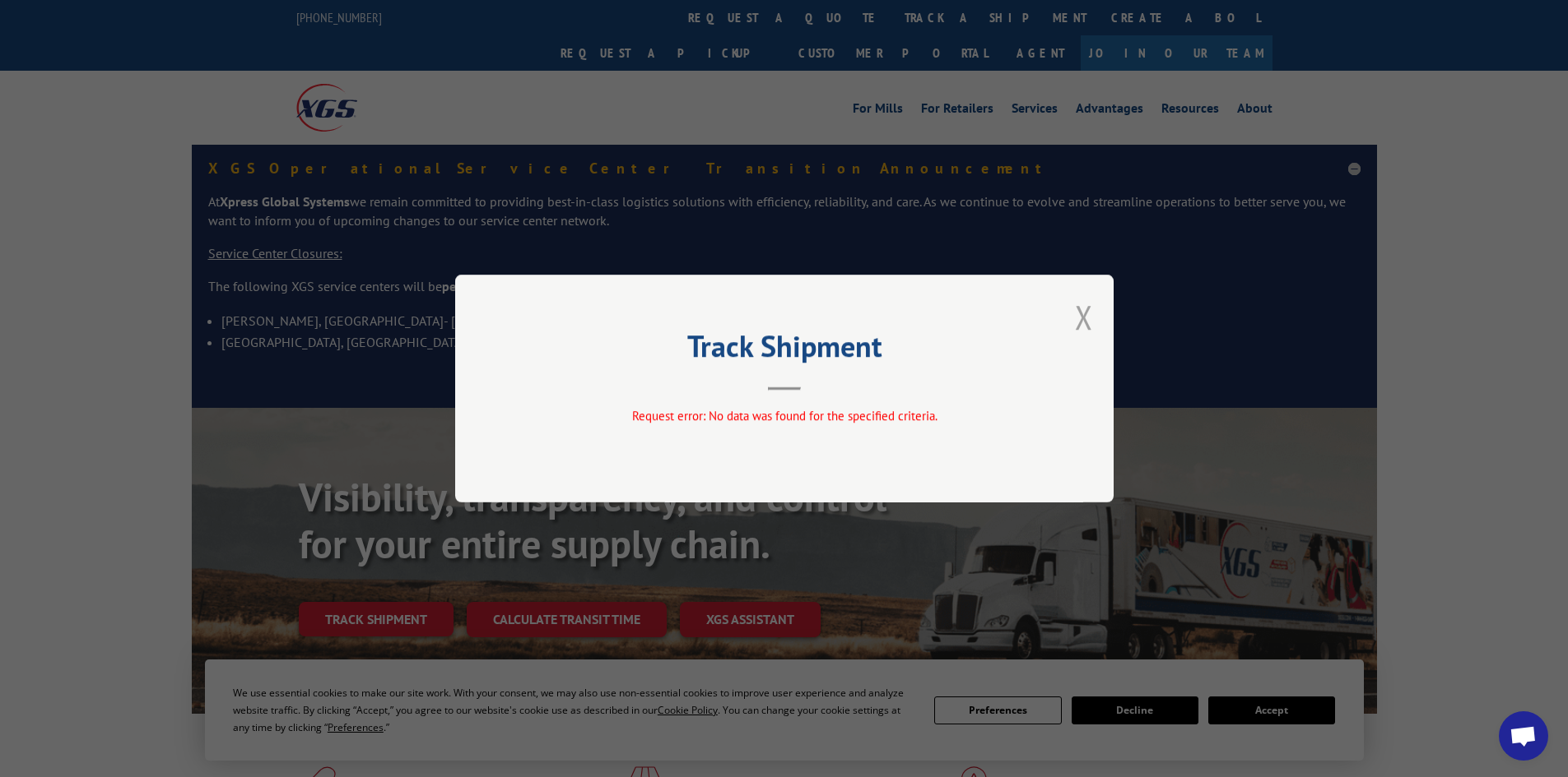
click at [1079, 320] on button "Close modal" at bounding box center [1083, 317] width 18 height 44
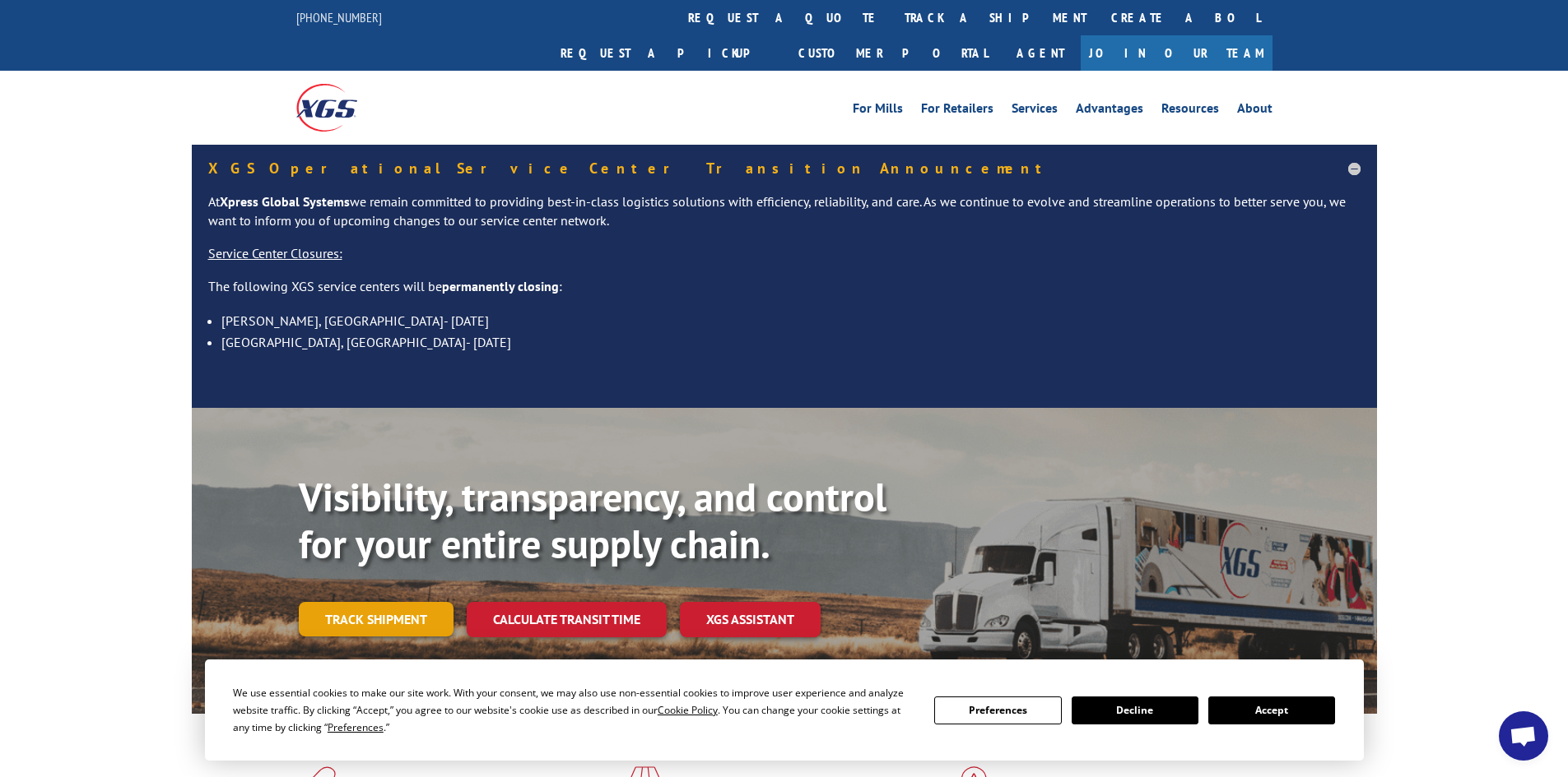
click at [371, 602] on link "Track shipment" at bounding box center [376, 619] width 155 height 34
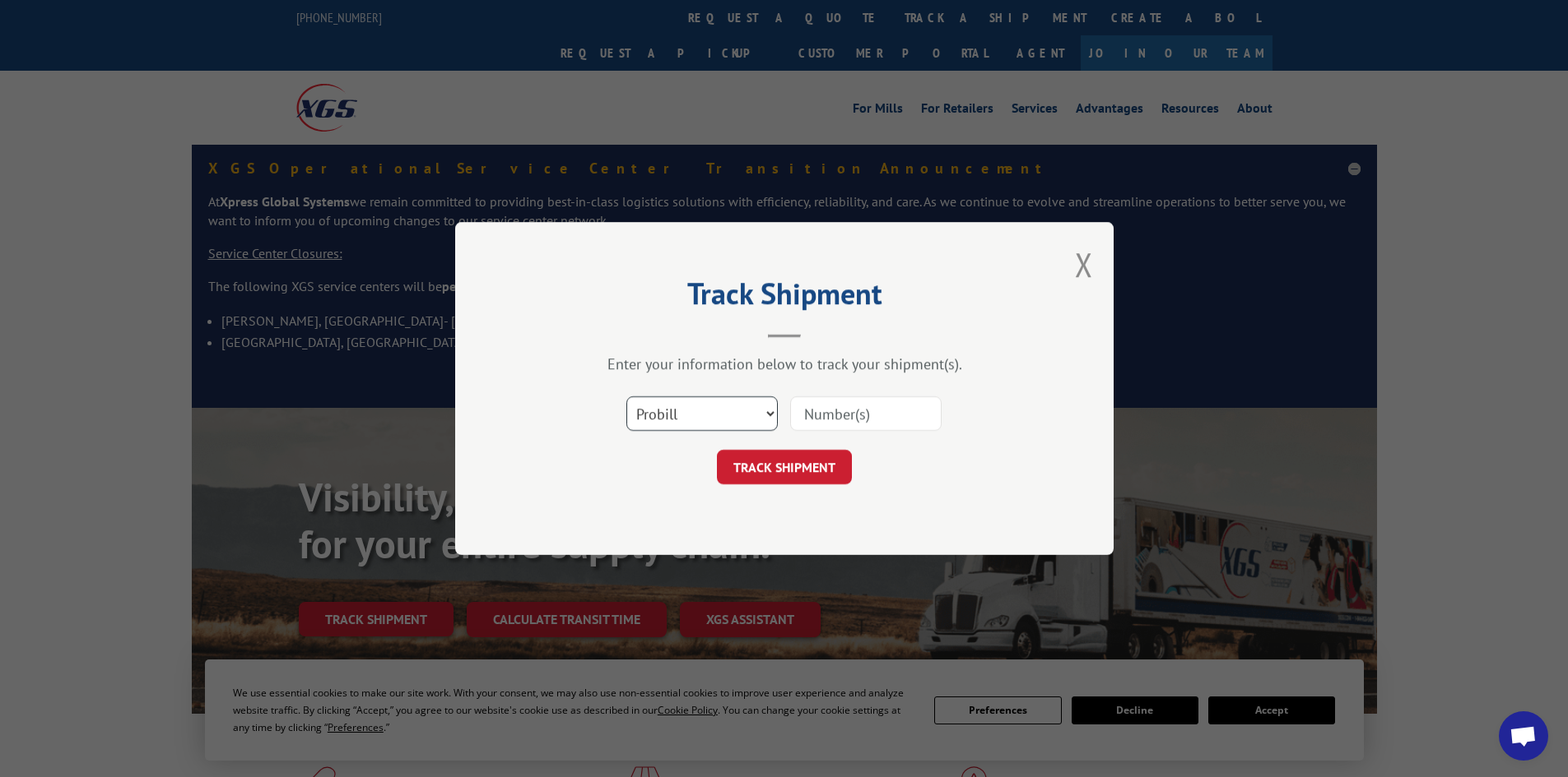
click at [767, 415] on select "Select category... Probill BOL PO" at bounding box center [701, 413] width 151 height 34
select select "bol"
click at [626, 396] on select "Select category... Probill BOL PO" at bounding box center [701, 413] width 151 height 34
click at [840, 423] on input at bounding box center [866, 413] width 151 height 34
paste input "17564125"
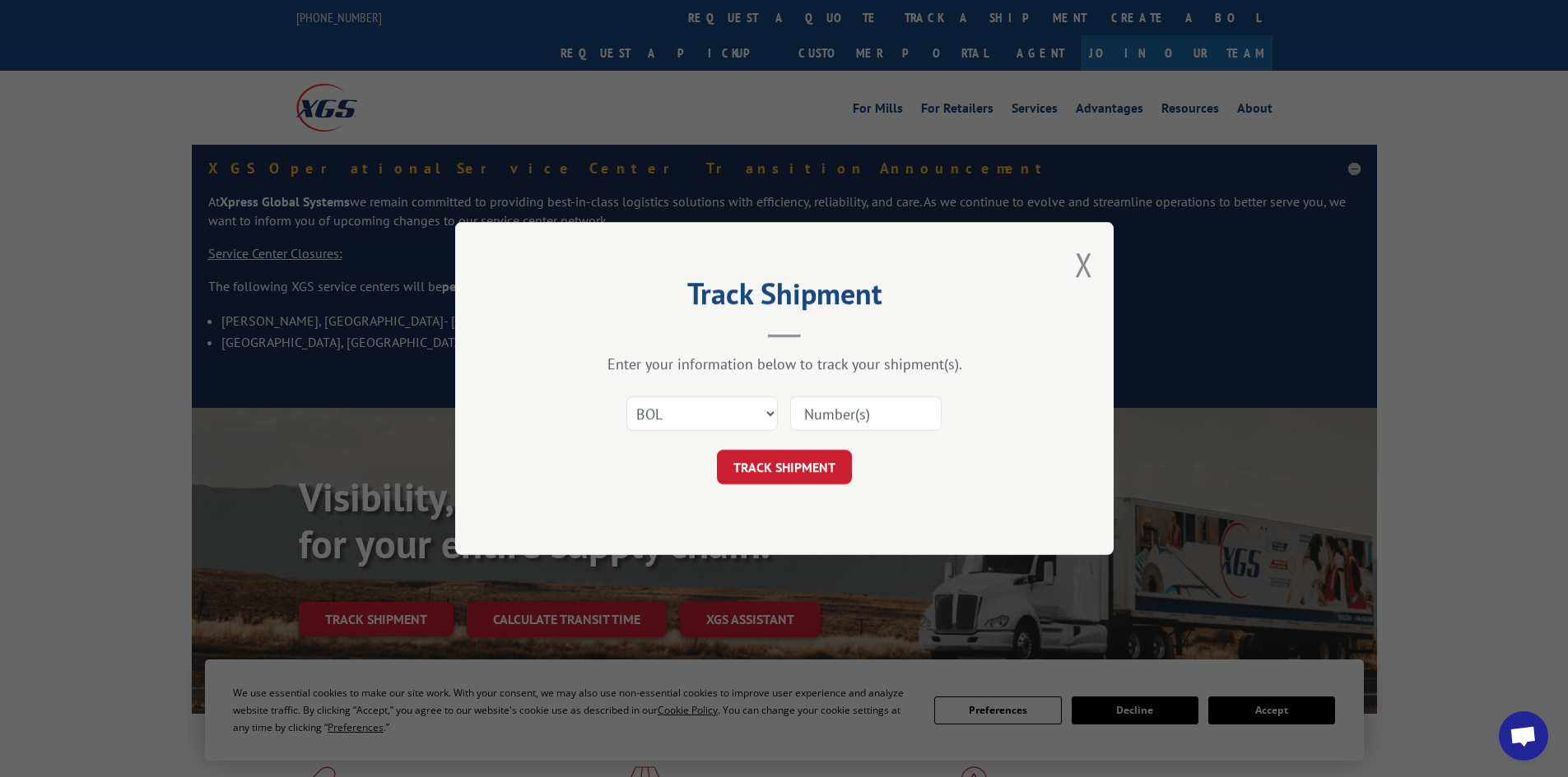
type input "17564125"
click button "TRACK SHIPMENT" at bounding box center [784, 467] width 135 height 34
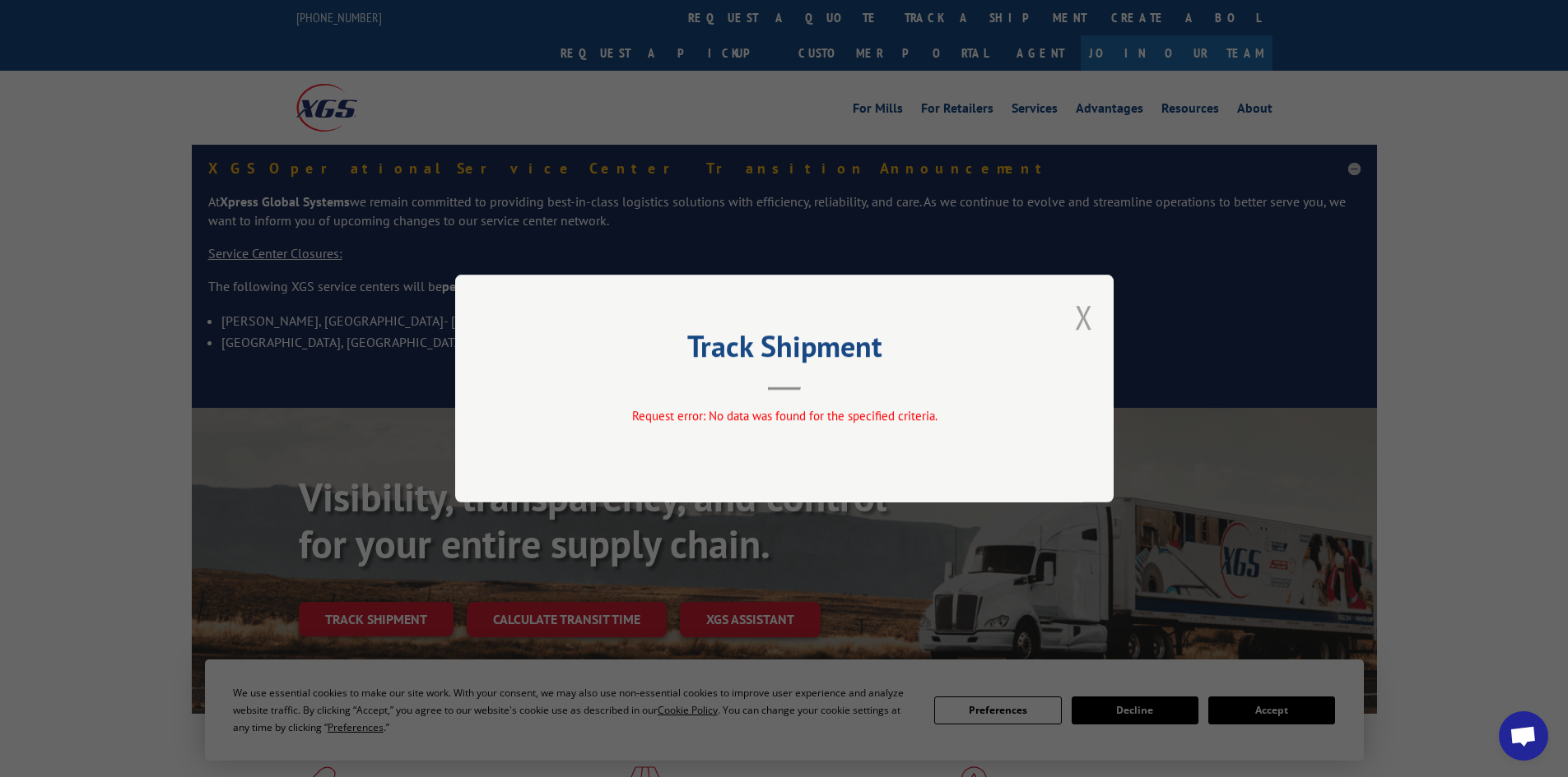
click at [1088, 315] on button "Close modal" at bounding box center [1083, 317] width 18 height 44
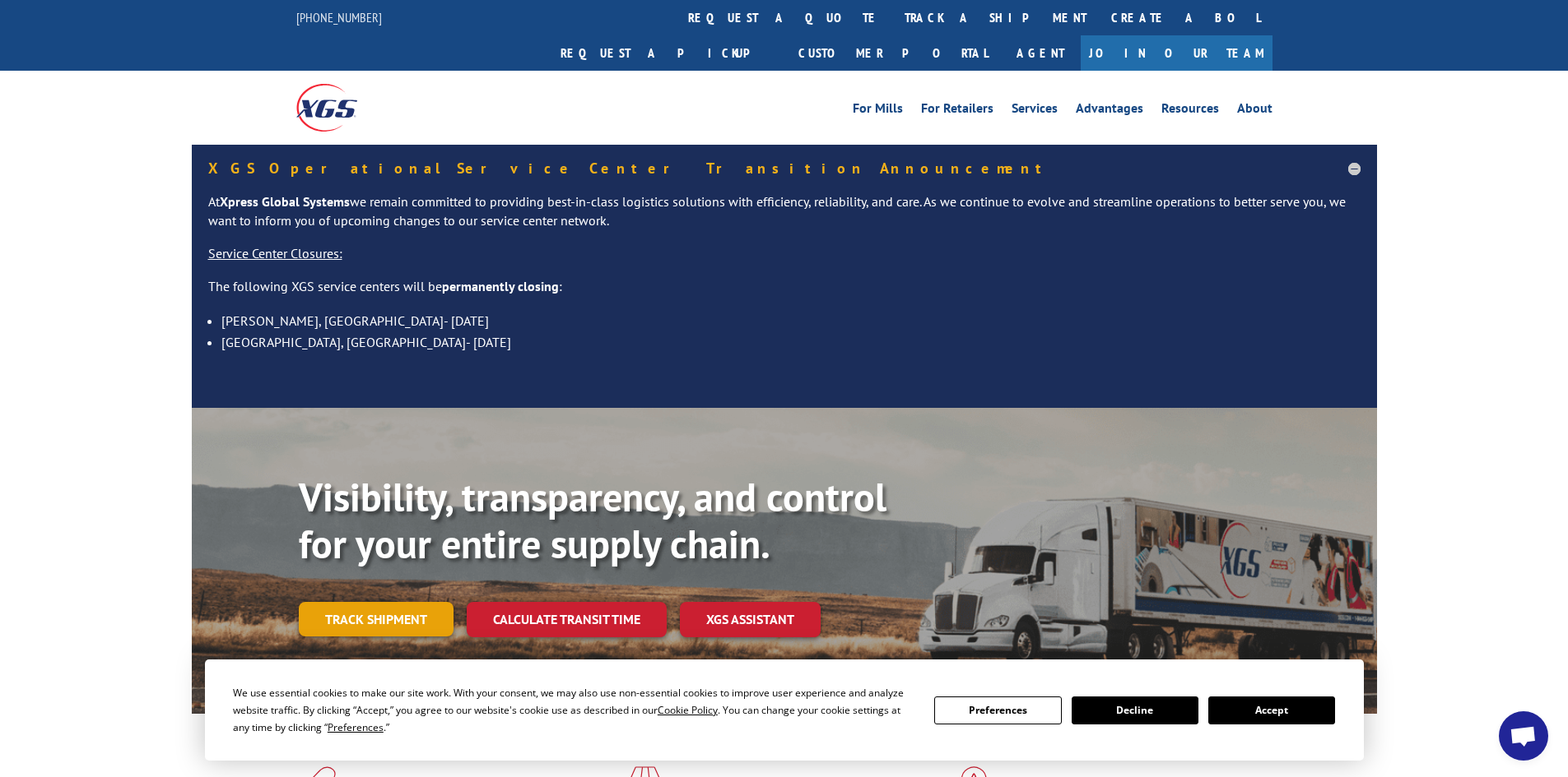
click at [362, 602] on link "Track shipment" at bounding box center [376, 619] width 155 height 34
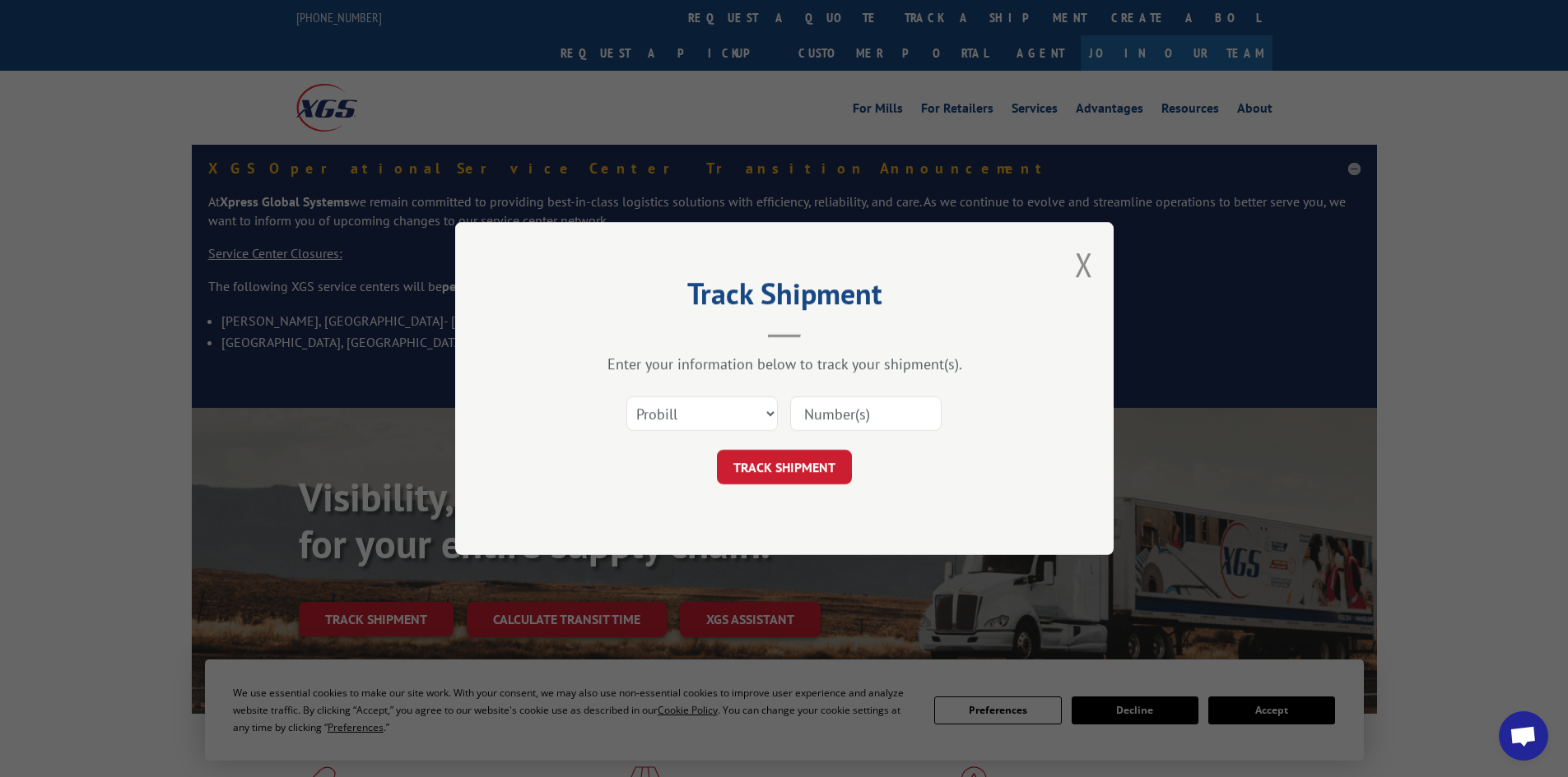
click at [813, 416] on input at bounding box center [866, 413] width 151 height 34
paste input "17564125"
type input "17564125"
click at [783, 472] on button "TRACK SHIPMENT" at bounding box center [784, 467] width 135 height 34
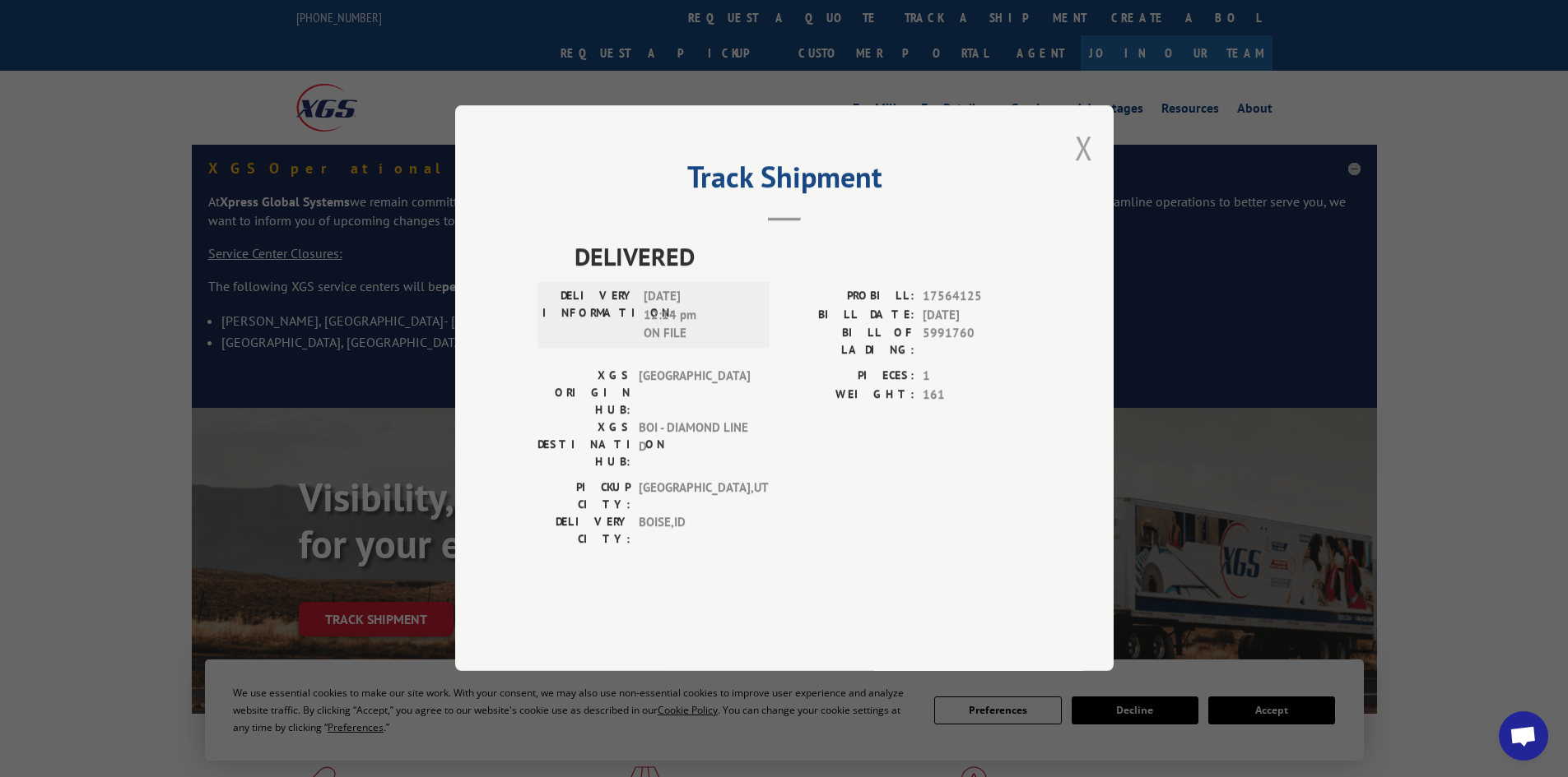
click at [1081, 170] on button "Close modal" at bounding box center [1083, 148] width 18 height 44
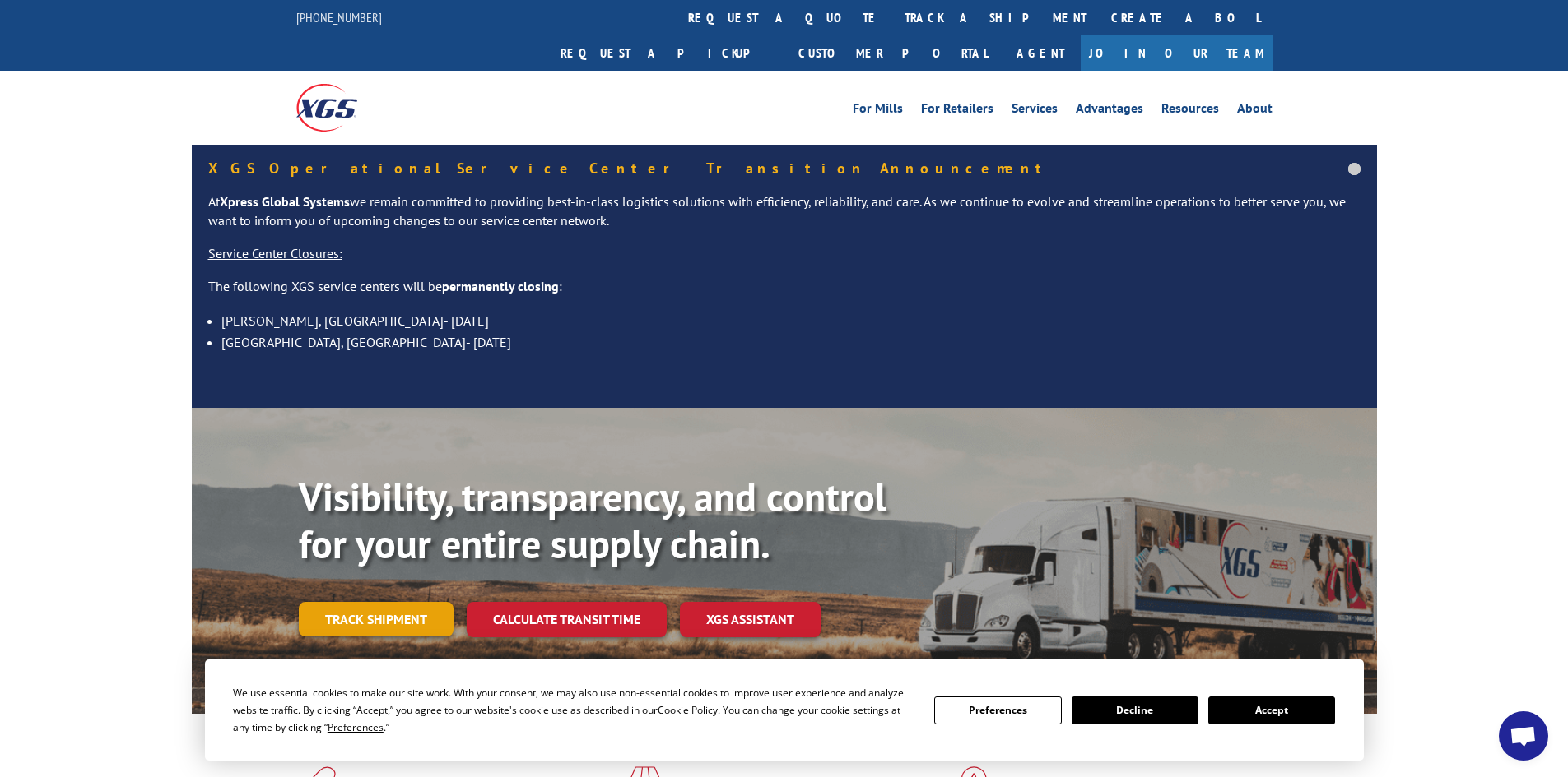
click at [319, 602] on link "Track shipment" at bounding box center [376, 619] width 155 height 34
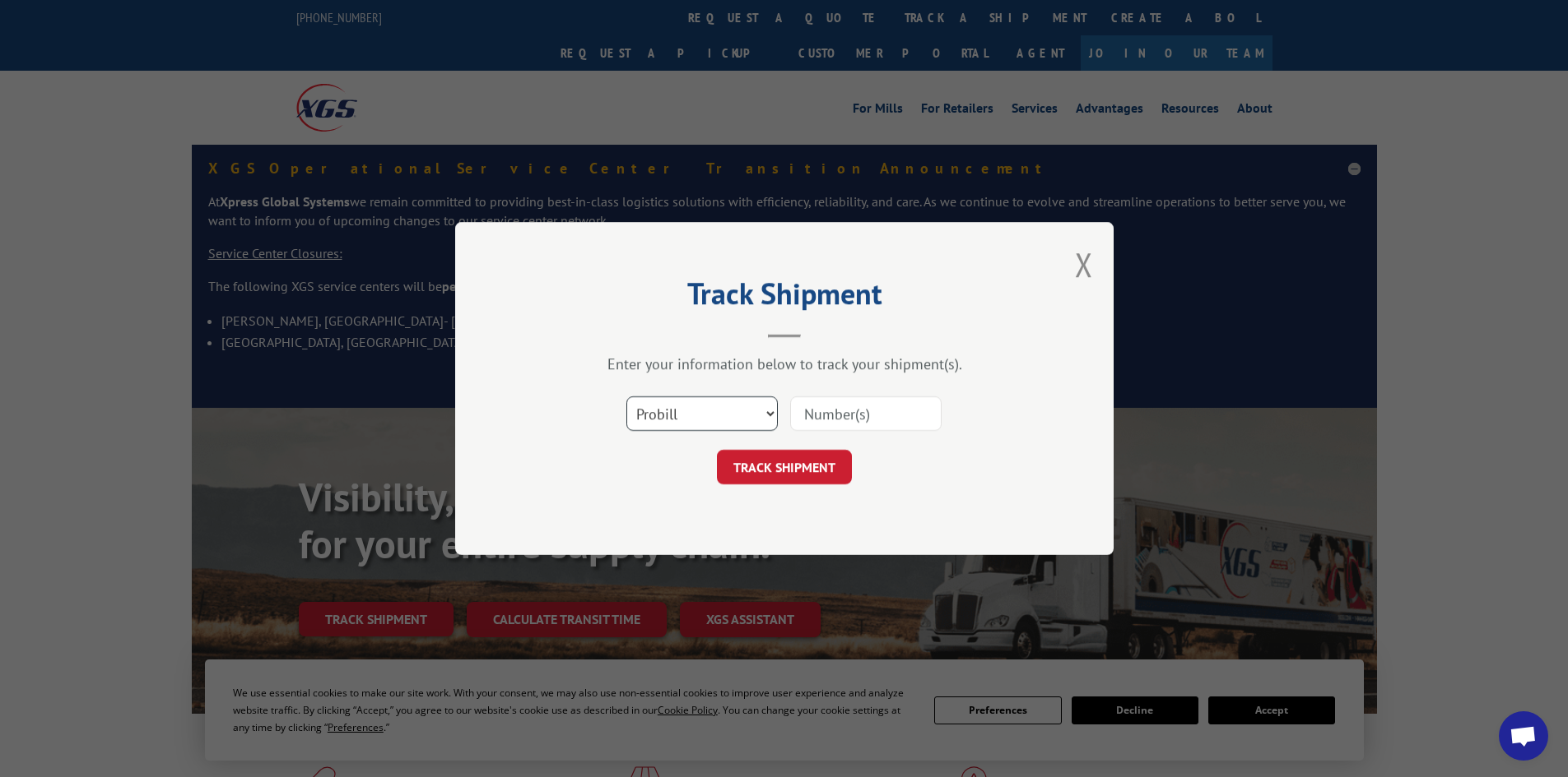
click at [699, 405] on select "Select category... Probill BOL PO" at bounding box center [701, 413] width 151 height 34
select select "bol"
click at [626, 396] on select "Select category... Probill BOL PO" at bounding box center [701, 413] width 151 height 34
click at [804, 403] on input at bounding box center [866, 413] width 151 height 34
paste input "17520572"
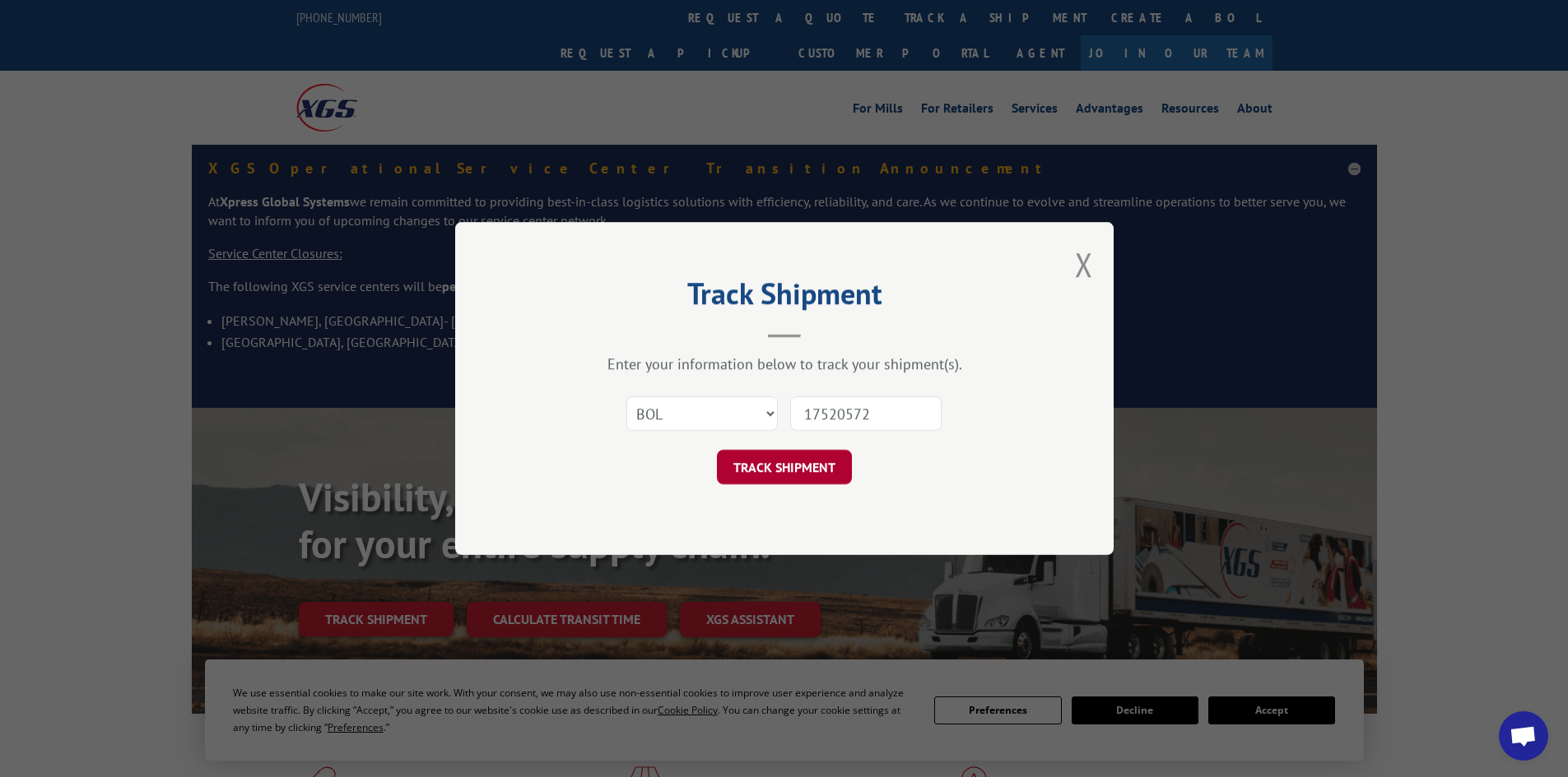
type input "17520572"
click at [833, 457] on button "TRACK SHIPMENT" at bounding box center [784, 467] width 135 height 34
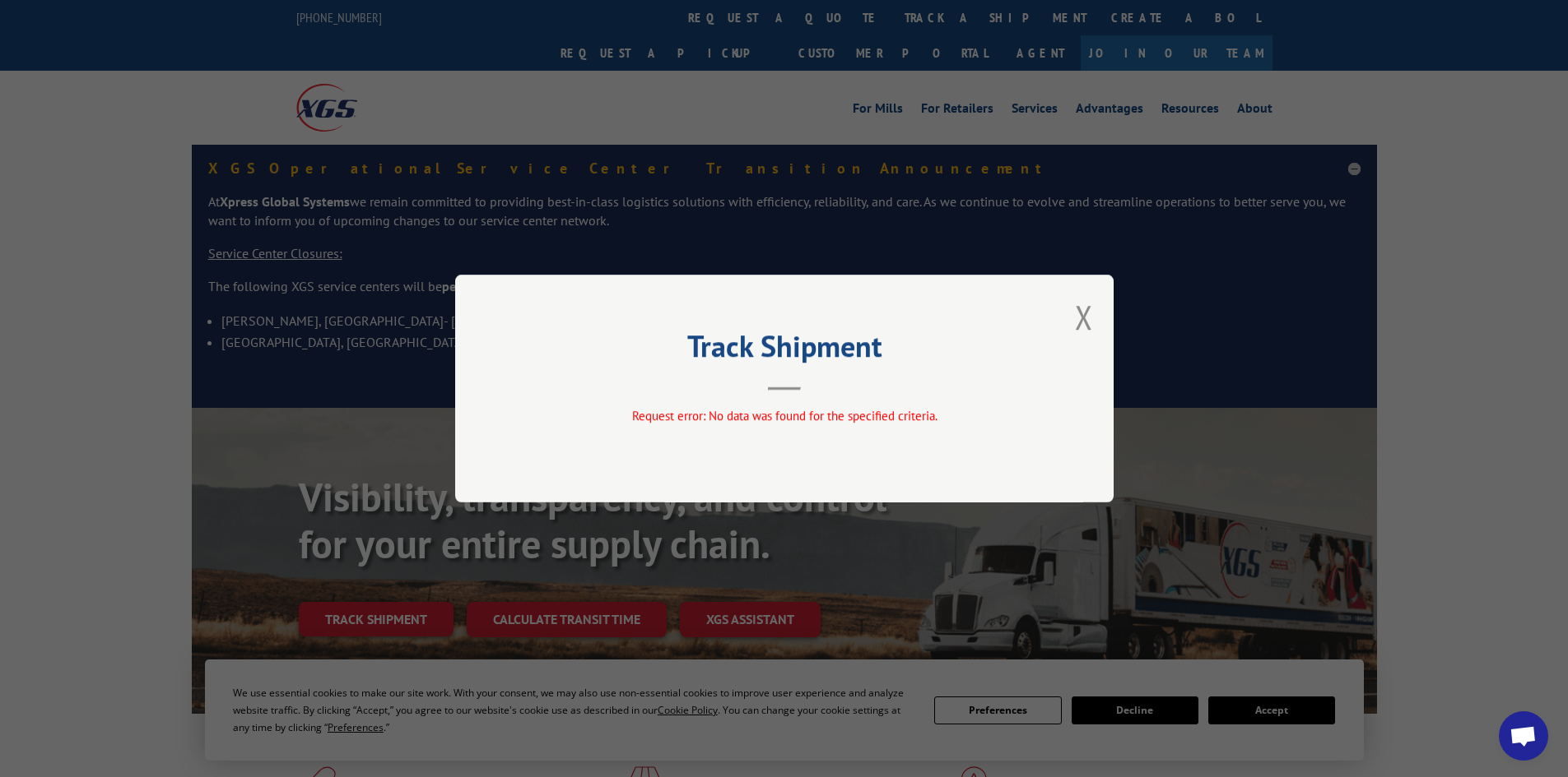
click at [1075, 322] on div "Track Shipment Request error: No data was found for the specified criteria." at bounding box center [784, 388] width 659 height 227
click at [1086, 319] on button "Close modal" at bounding box center [1083, 317] width 18 height 44
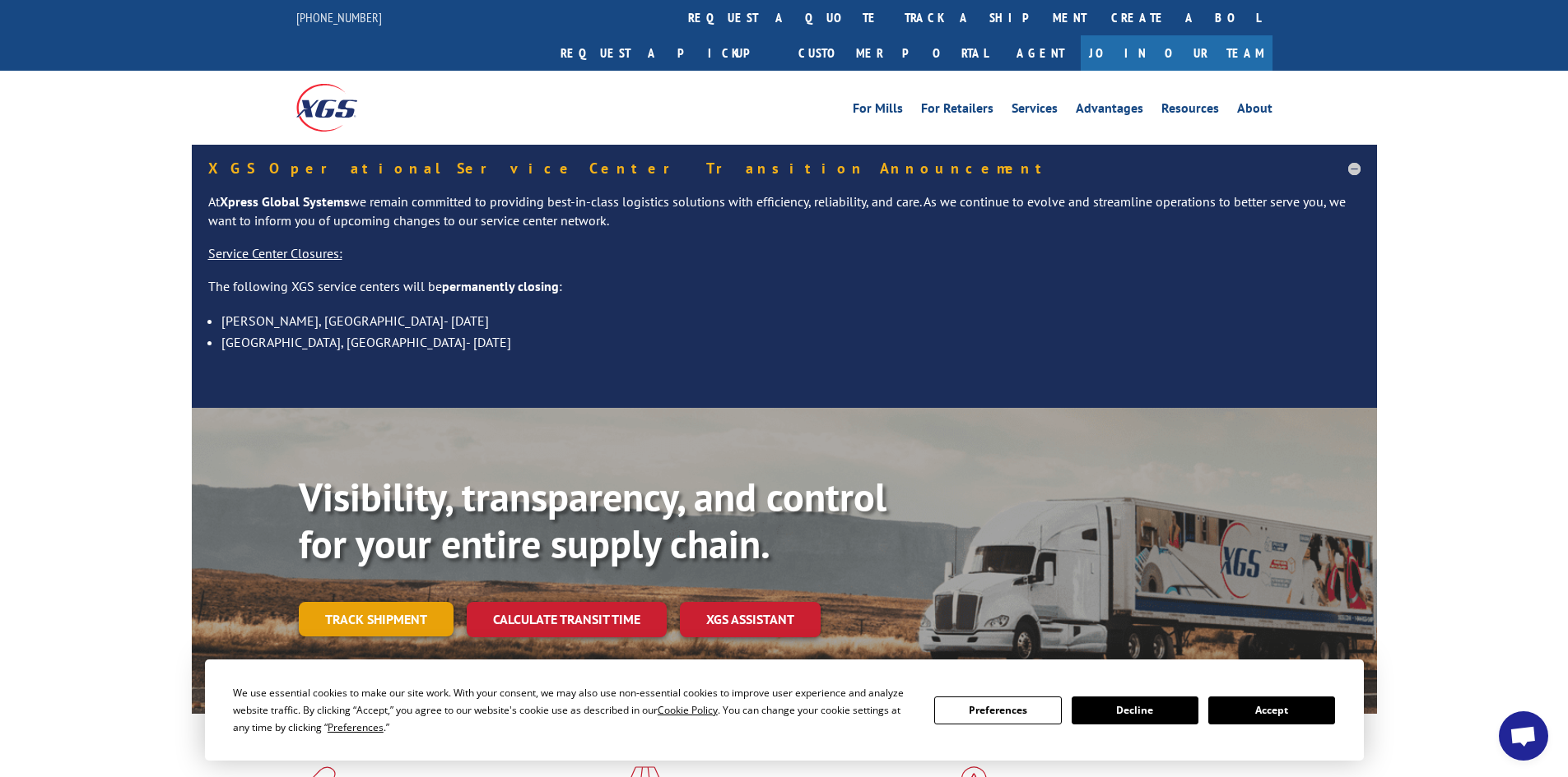
click at [380, 602] on link "Track shipment" at bounding box center [376, 619] width 155 height 34
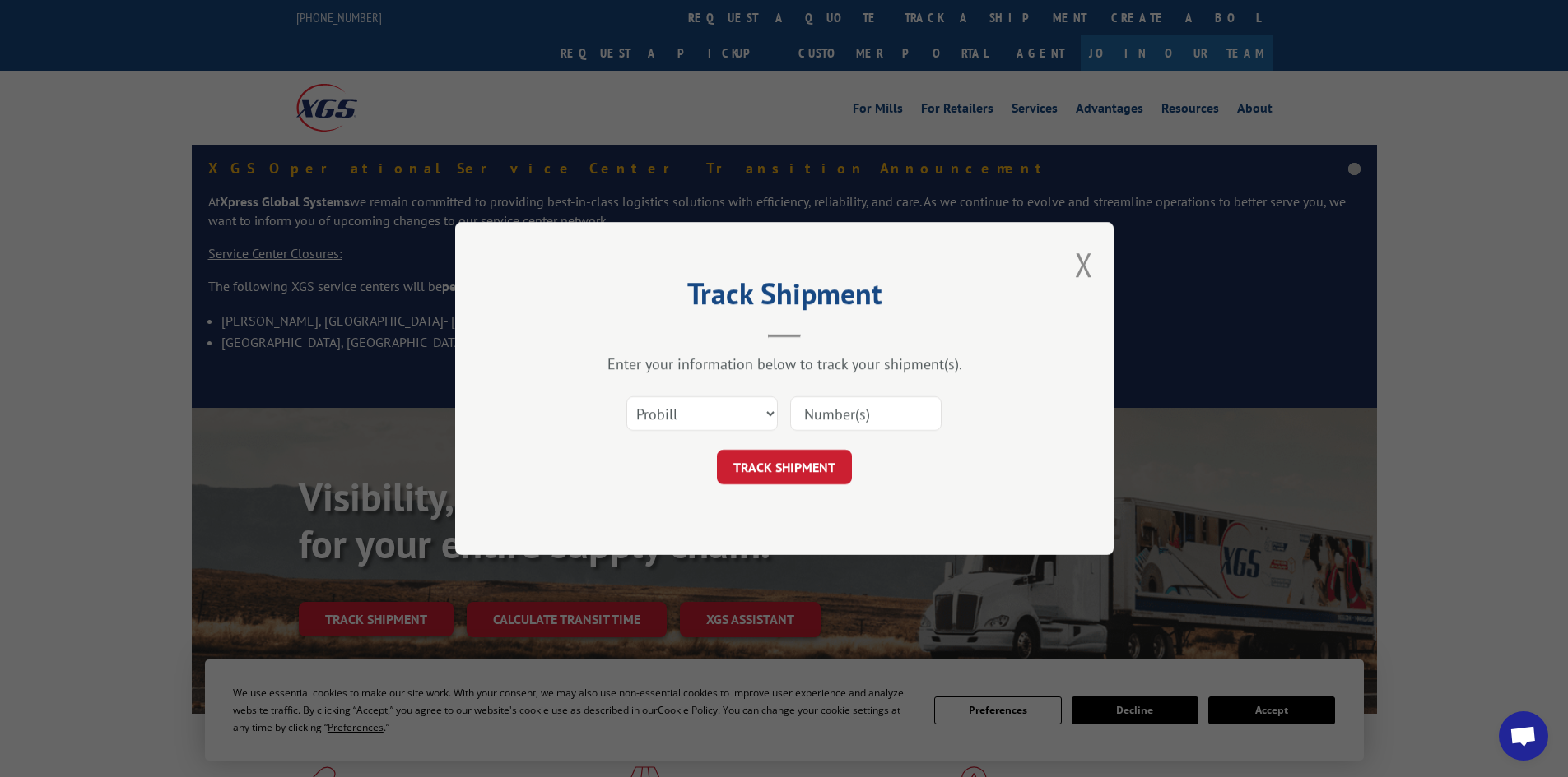
click at [827, 423] on input at bounding box center [866, 413] width 151 height 34
paste input "5106725"
type input "5106725"
click at [791, 473] on button "TRACK SHIPMENT" at bounding box center [784, 467] width 135 height 34
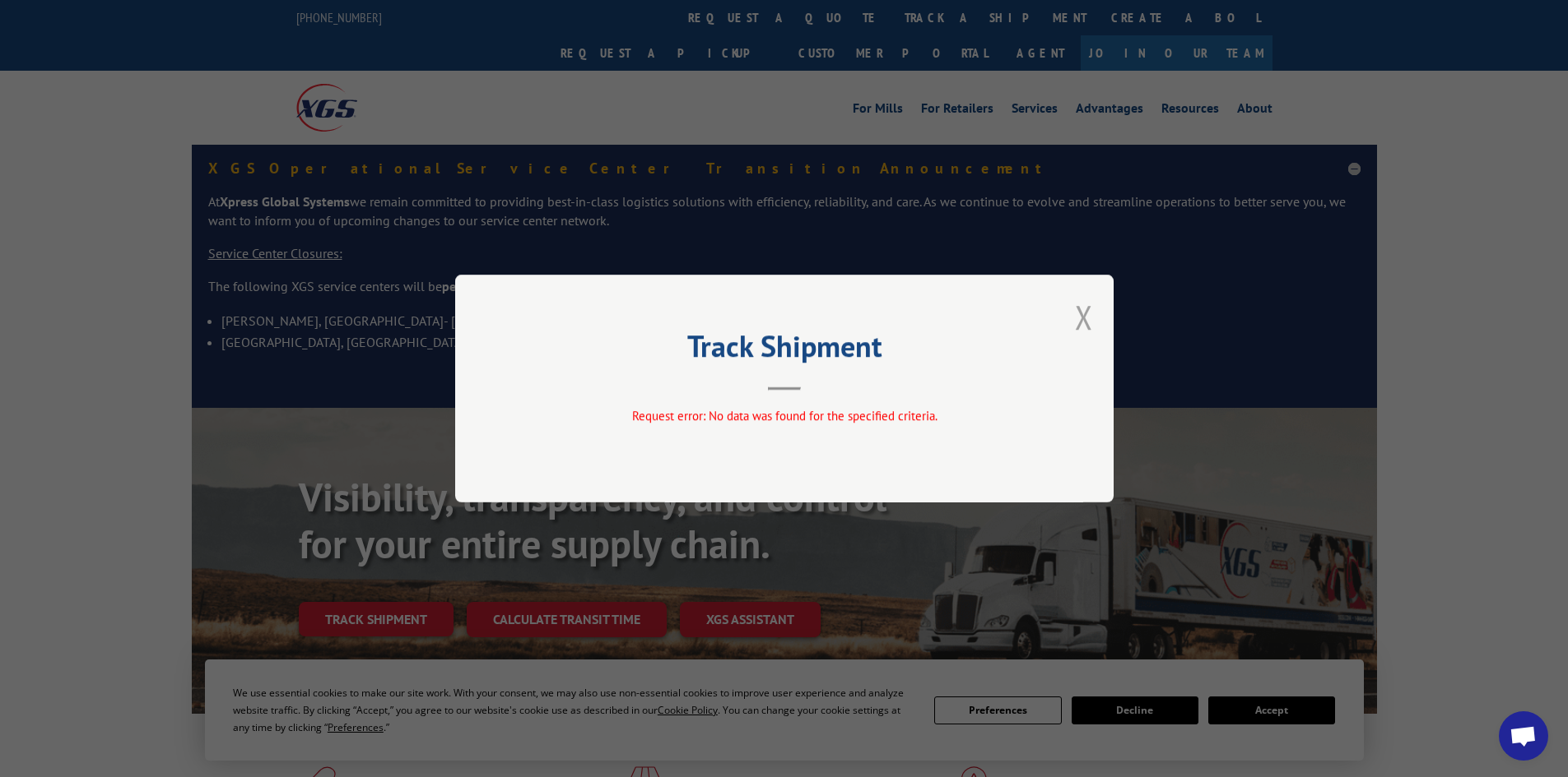
click at [1078, 322] on button "Close modal" at bounding box center [1083, 317] width 18 height 44
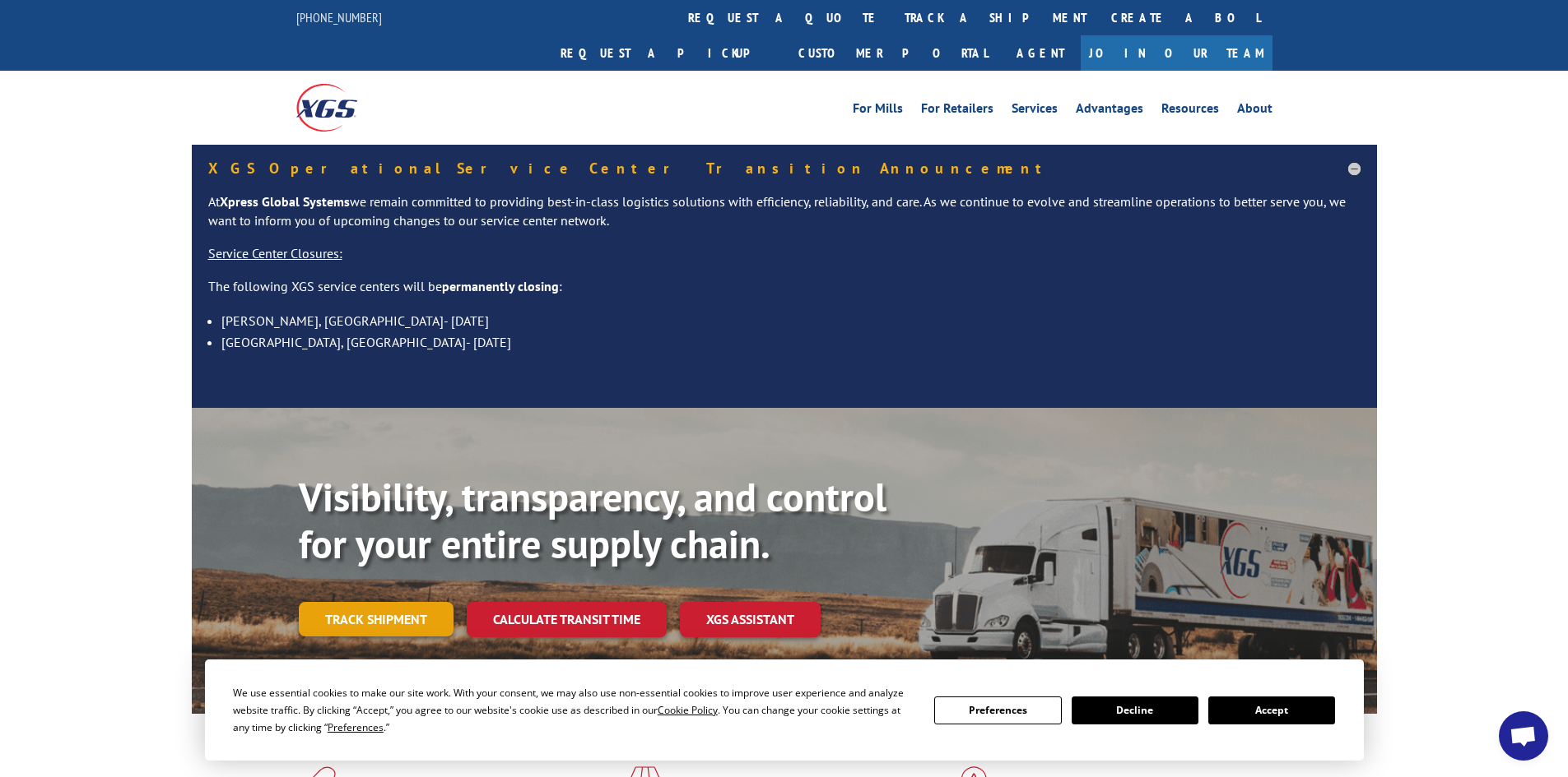
click at [381, 602] on link "Track shipment" at bounding box center [376, 619] width 155 height 34
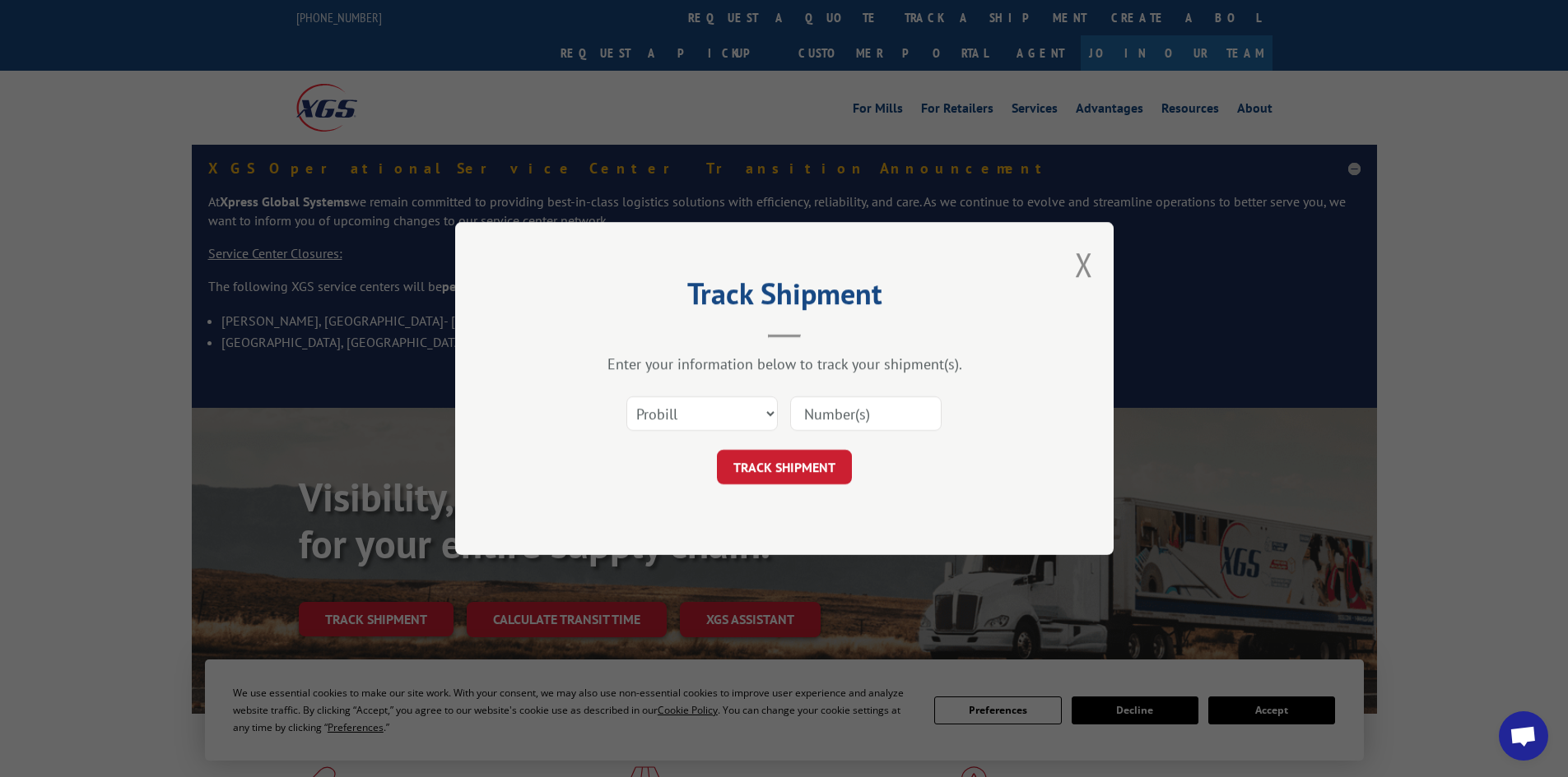
click at [833, 423] on input at bounding box center [866, 413] width 151 height 34
paste input "17520572"
type input "17520572"
click at [777, 464] on button "TRACK SHIPMENT" at bounding box center [784, 467] width 135 height 34
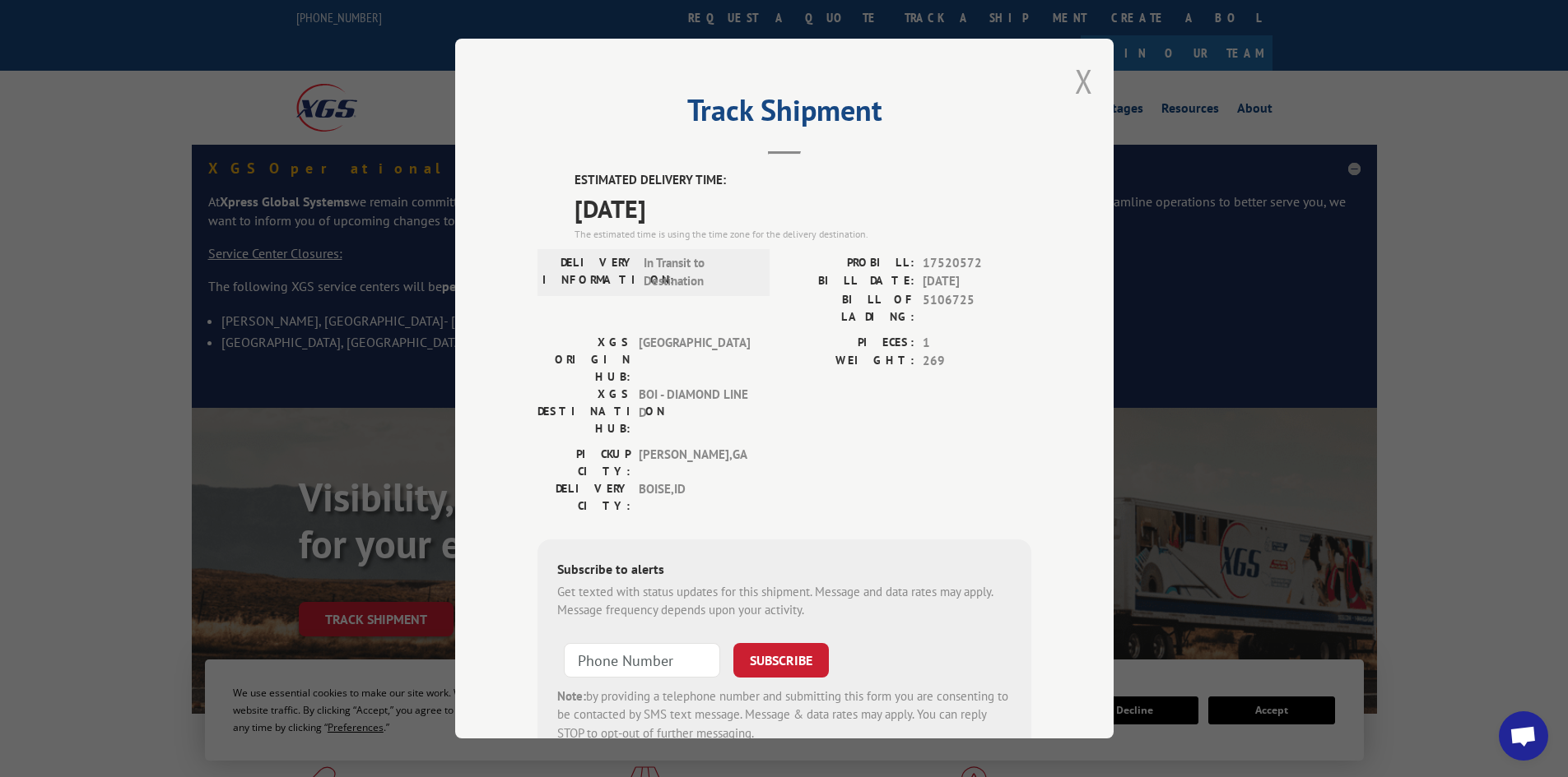
click at [1082, 82] on button "Close modal" at bounding box center [1083, 81] width 18 height 44
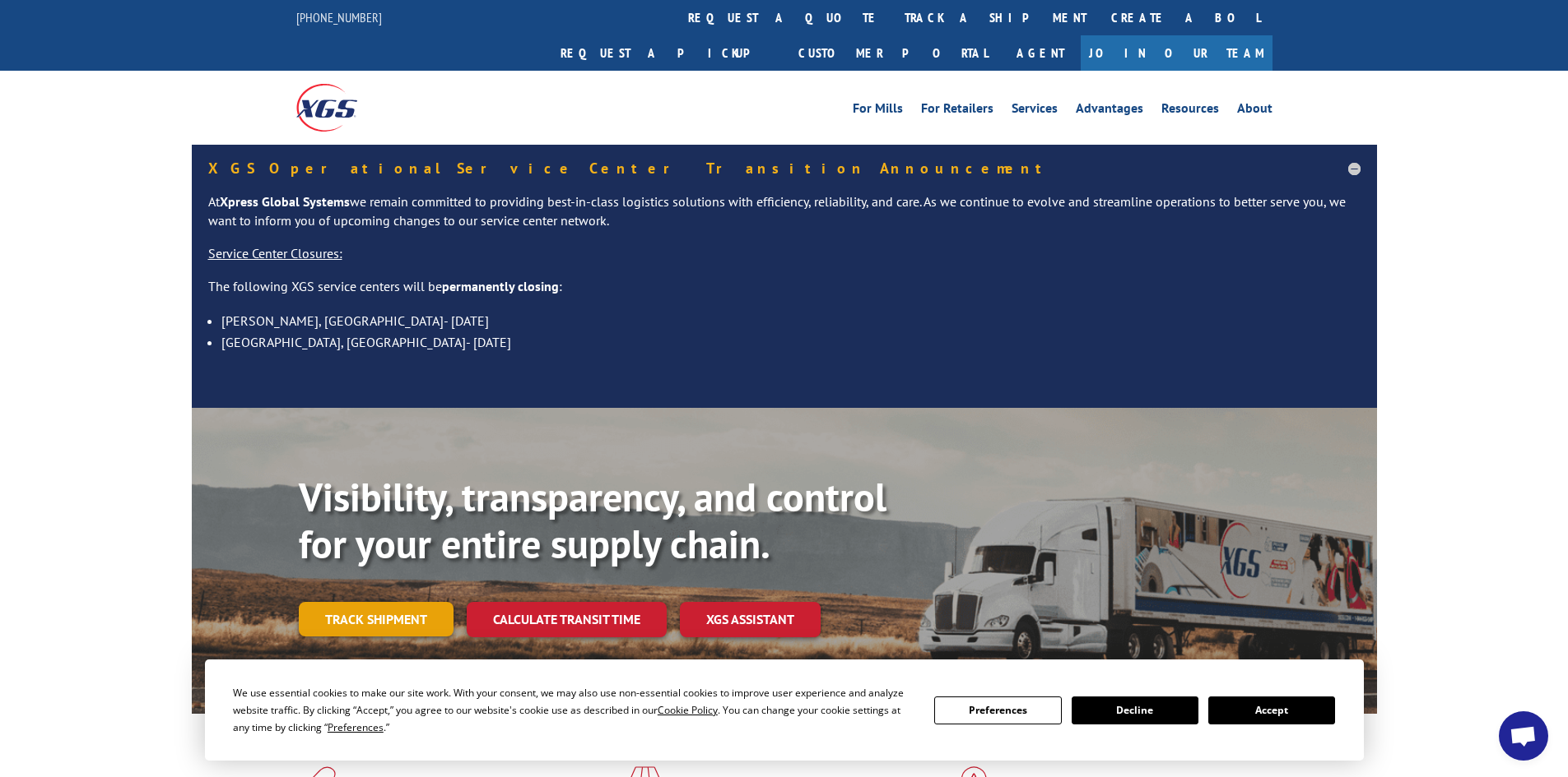
click at [380, 602] on link "Track shipment" at bounding box center [376, 619] width 155 height 34
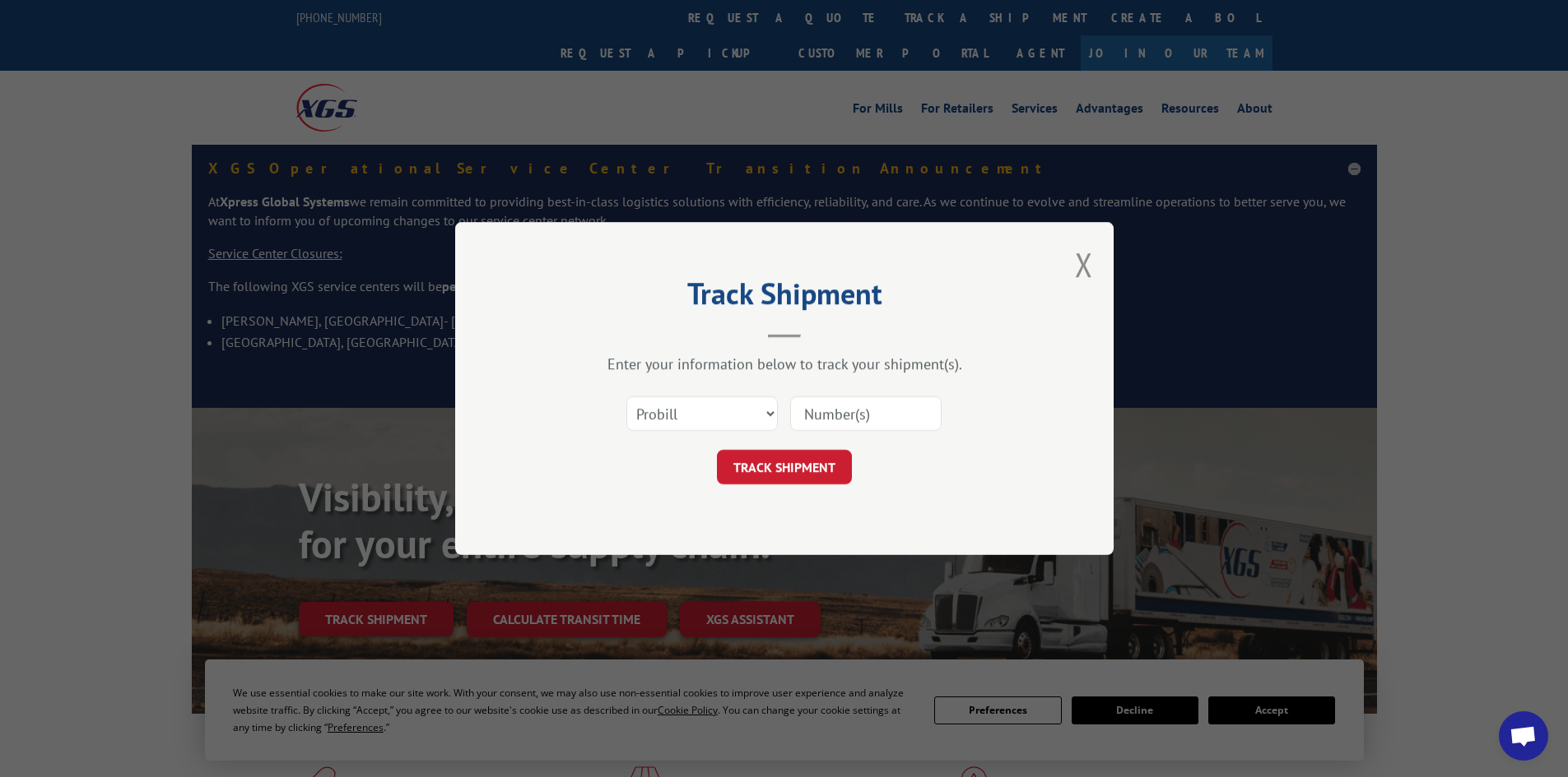
click at [825, 411] on input at bounding box center [866, 413] width 151 height 34
paste input "17520572"
type input "17520572"
click button "TRACK SHIPMENT" at bounding box center [784, 467] width 135 height 34
